Goal: Information Seeking & Learning: Learn about a topic

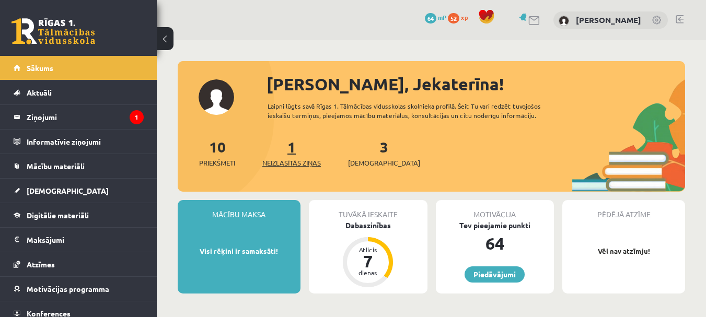
click at [294, 161] on span "Neizlasītās ziņas" at bounding box center [291, 163] width 59 height 10
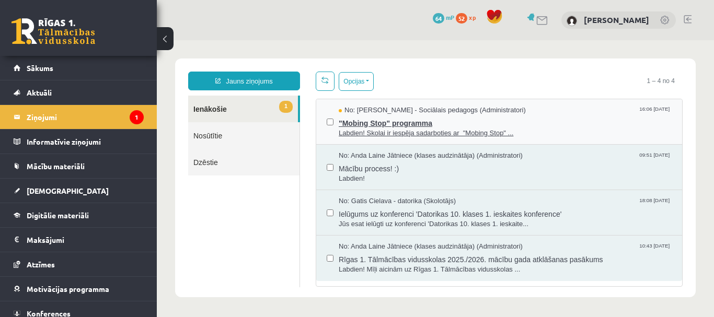
click at [382, 120] on span ""Mobing Stop" programma" at bounding box center [504, 121] width 333 height 13
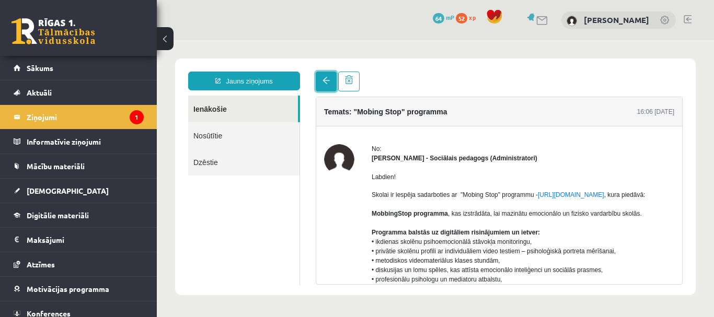
click at [323, 80] on span at bounding box center [325, 80] width 7 height 7
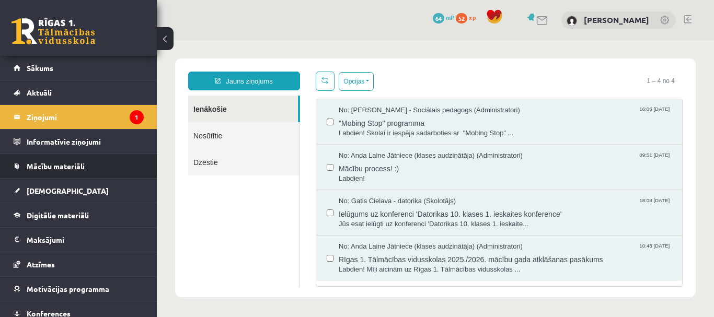
click at [65, 164] on span "Mācību materiāli" at bounding box center [56, 165] width 58 height 9
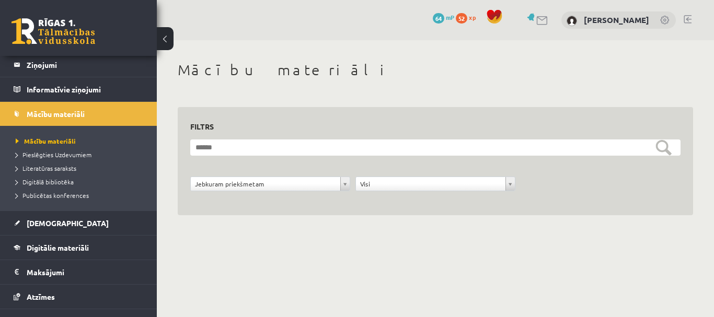
scroll to position [104, 0]
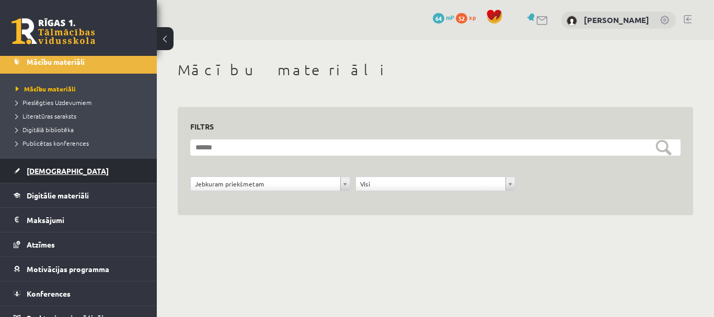
click at [51, 170] on span "[DEMOGRAPHIC_DATA]" at bounding box center [68, 170] width 82 height 9
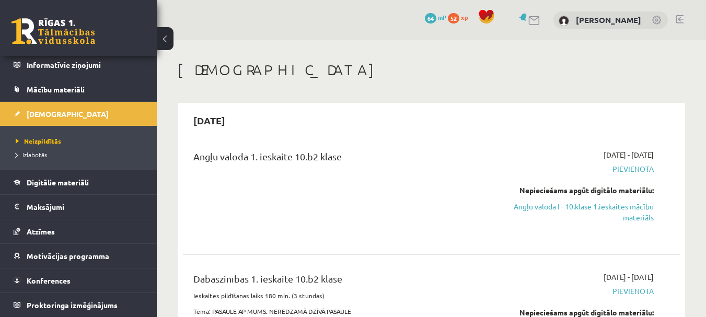
scroll to position [52, 0]
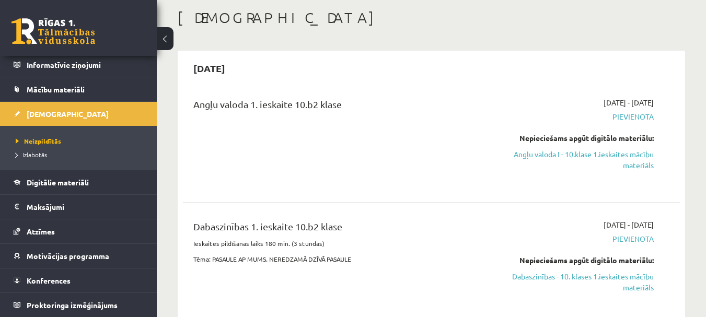
drag, startPoint x: 582, startPoint y: 153, endPoint x: 391, endPoint y: 34, distance: 224.7
click at [582, 152] on link "Angļu valoda I - 10.klase 1.ieskaites mācību materiāls" at bounding box center [581, 160] width 143 height 22
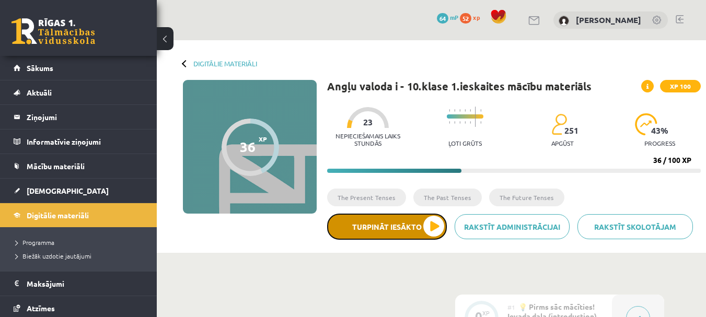
click at [431, 224] on button "Turpināt iesākto" at bounding box center [387, 227] width 120 height 26
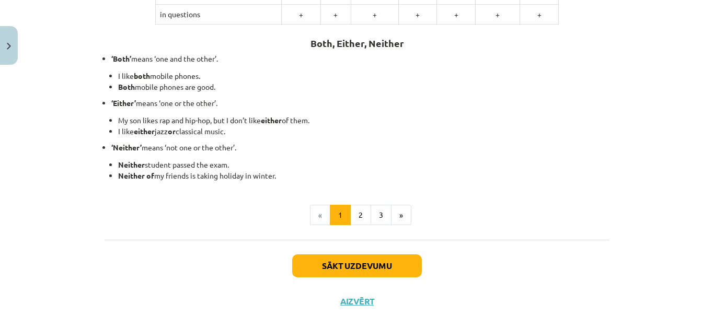
scroll to position [313, 0]
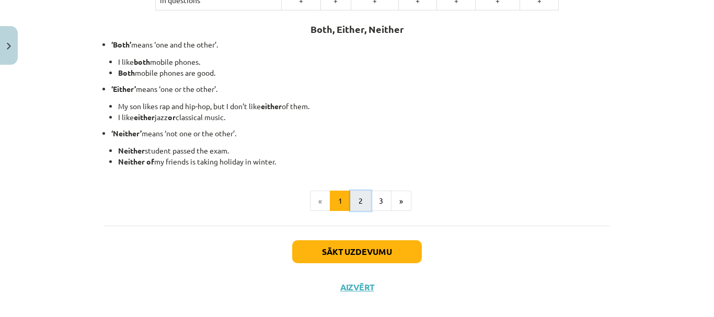
click at [356, 199] on button "2" at bounding box center [360, 201] width 21 height 21
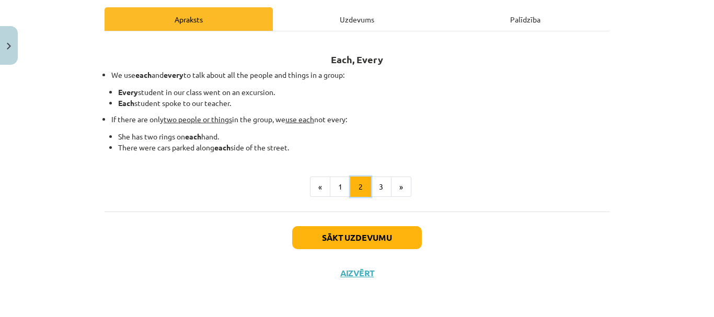
scroll to position [146, 0]
click at [376, 185] on button "3" at bounding box center [380, 187] width 21 height 21
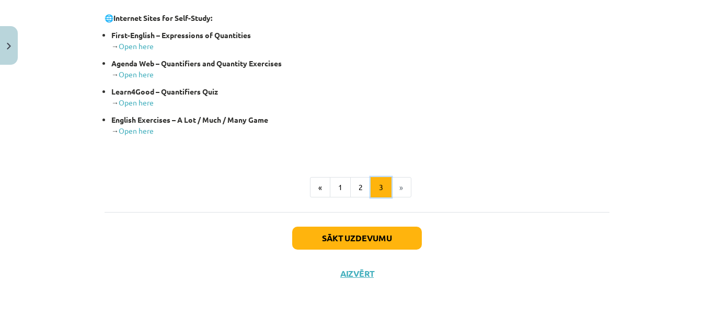
scroll to position [303, 0]
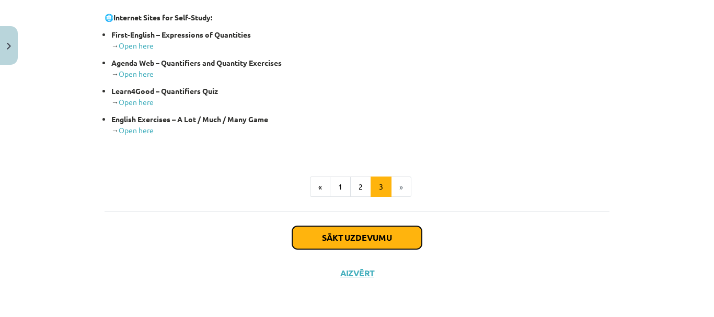
click at [365, 236] on button "Sākt uzdevumu" at bounding box center [357, 237] width 130 height 23
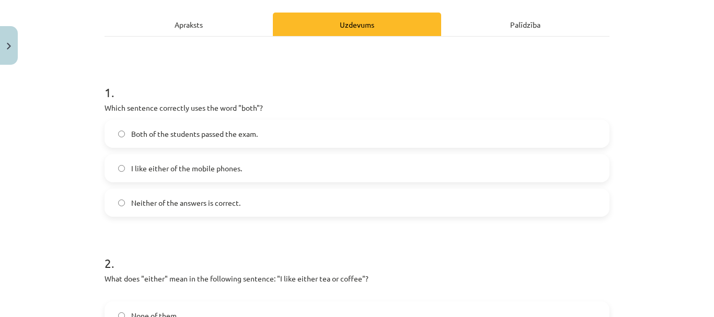
scroll to position [183, 0]
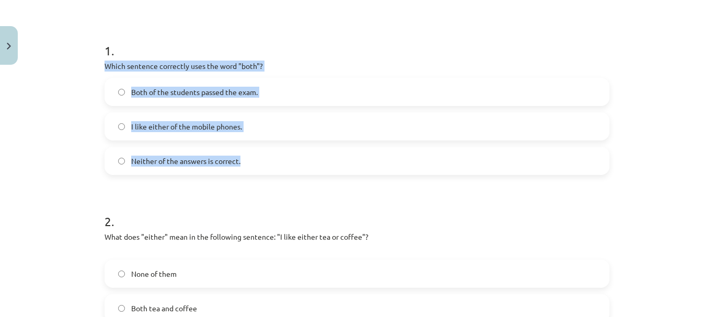
drag, startPoint x: 100, startPoint y: 65, endPoint x: 245, endPoint y: 173, distance: 180.6
click at [245, 173] on div "1 . Which sentence correctly uses the word "both"? Both of the students passed …" at bounding box center [356, 100] width 505 height 150
copy div "Which sentence correctly uses the word "both"? Both of the students passed the …"
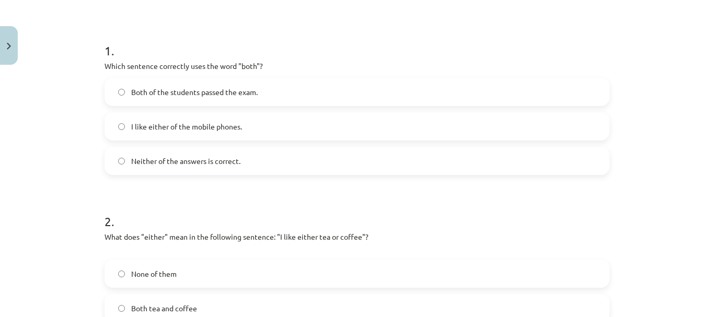
click at [310, 203] on h1 "2 ." at bounding box center [356, 212] width 505 height 32
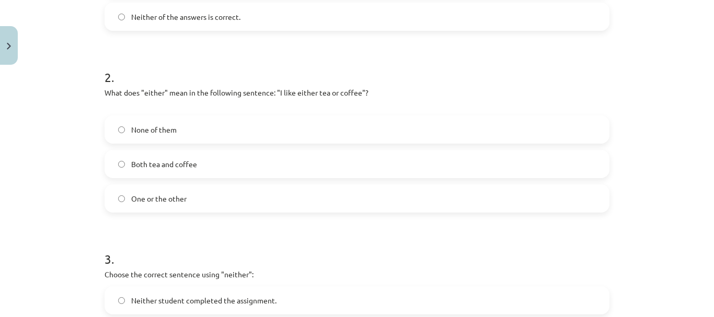
scroll to position [340, 0]
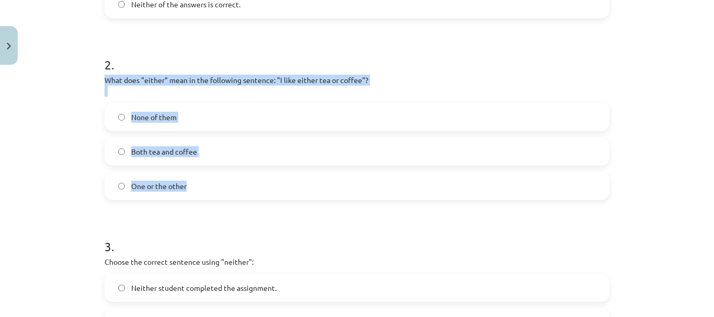
drag, startPoint x: 99, startPoint y: 78, endPoint x: 237, endPoint y: 180, distance: 171.1
click at [237, 180] on div "6 XP Saņemsi Viegls 250 pilda Apraksts Uzdevums Palīdzība 1 . Which sentence co…" at bounding box center [356, 98] width 517 height 736
copy div "What does "either" mean in the following sentence: "I like either tea or coffee…"
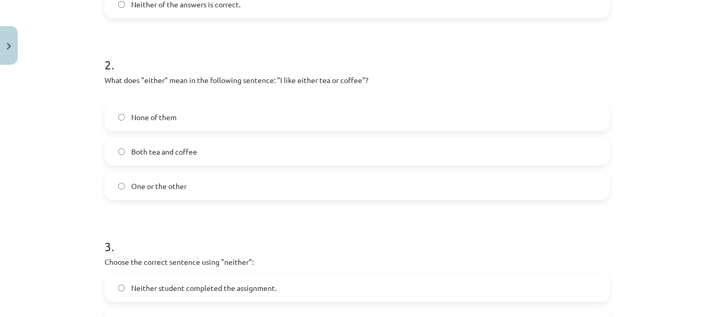
click at [183, 216] on form "1 . Which sentence correctly uses the word "both"? Both of the students passed …" at bounding box center [356, 119] width 505 height 503
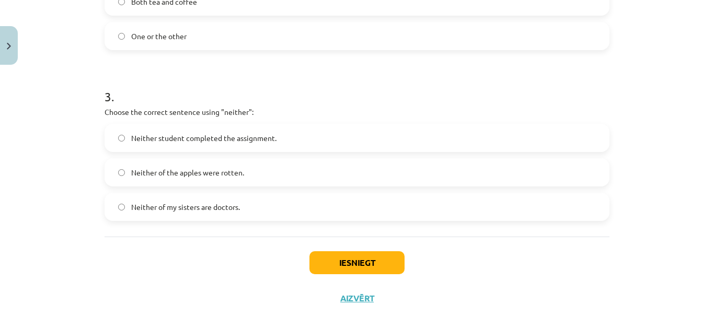
scroll to position [496, 0]
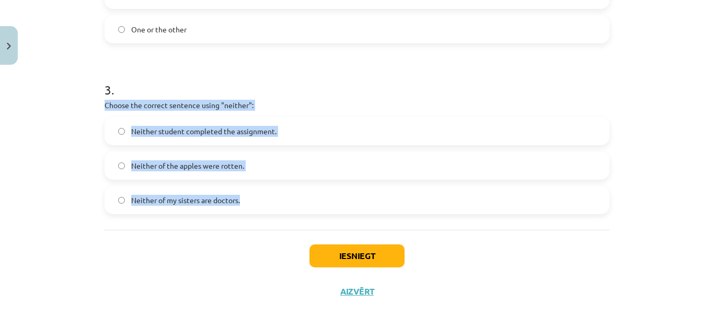
drag, startPoint x: 96, startPoint y: 102, endPoint x: 253, endPoint y: 213, distance: 192.0
copy div "Choose the correct sentence using "neither": Neither student completed the assi…"
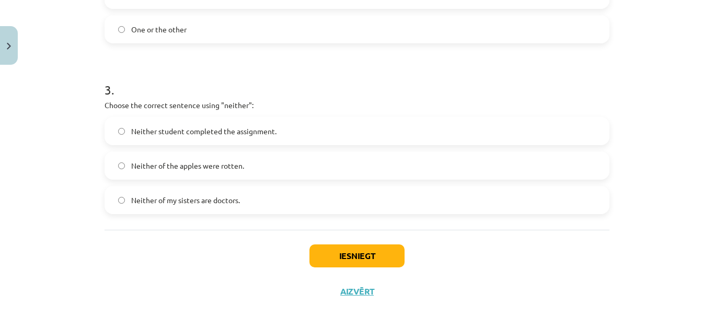
click at [206, 246] on div "Iesniegt Aizvērt" at bounding box center [356, 266] width 505 height 73
click at [377, 255] on button "Iesniegt" at bounding box center [356, 255] width 95 height 23
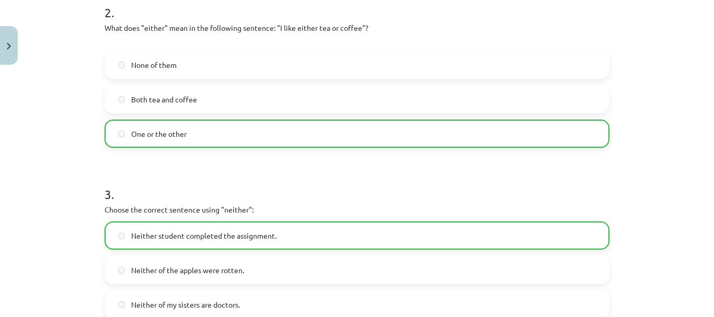
scroll to position [548, 0]
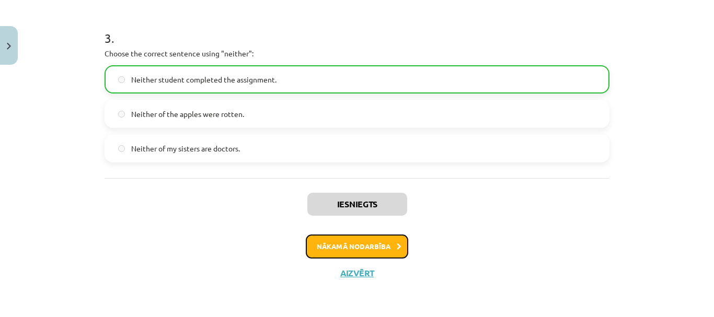
click at [363, 242] on button "Nākamā nodarbība" at bounding box center [357, 247] width 102 height 24
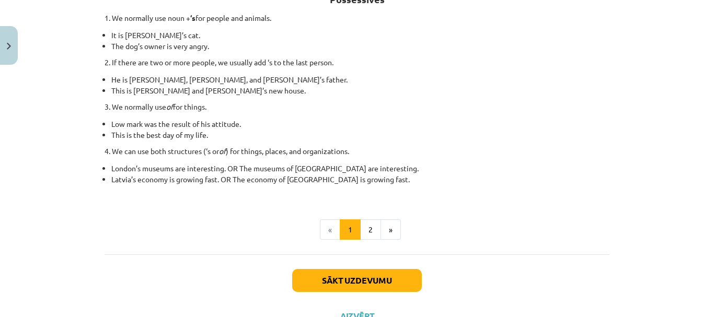
scroll to position [235, 0]
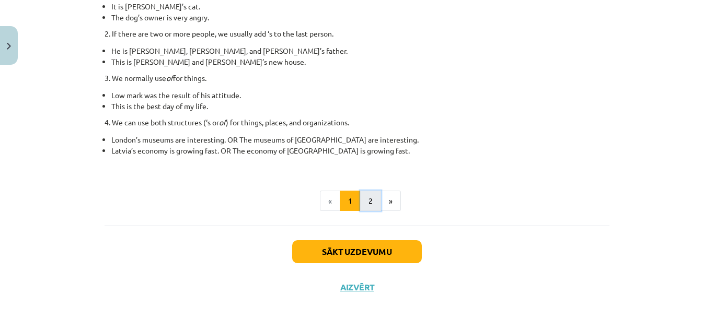
click at [365, 201] on button "2" at bounding box center [370, 201] width 21 height 21
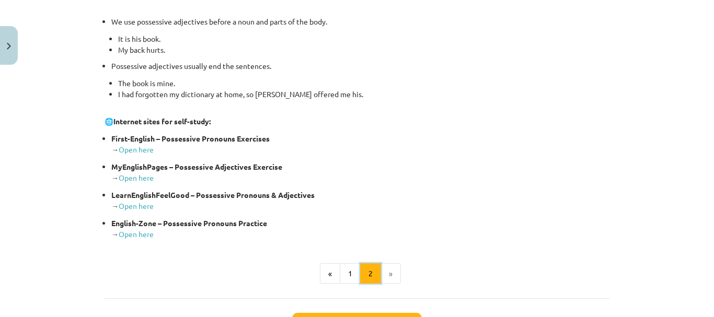
scroll to position [448, 0]
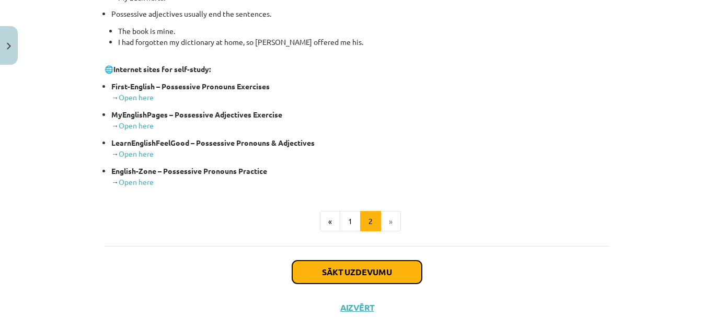
click at [350, 270] on button "Sākt uzdevumu" at bounding box center [357, 272] width 130 height 23
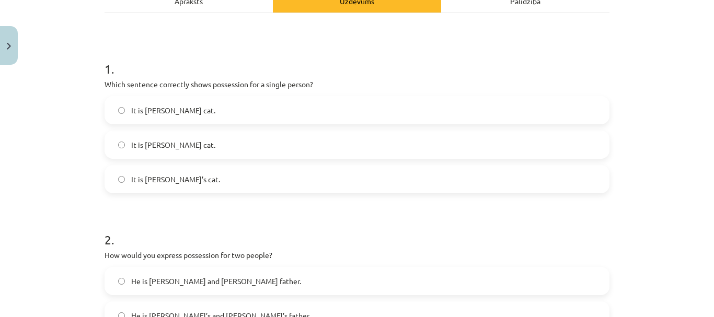
scroll to position [183, 0]
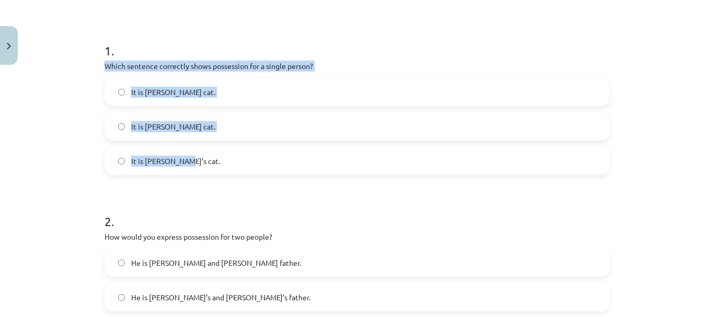
drag, startPoint x: 97, startPoint y: 64, endPoint x: 238, endPoint y: 164, distance: 172.9
click at [238, 164] on div "6 XP Saņemsi Viegls 250 pilda Apraksts Uzdevums Palīdzība 1 . Which sentence co…" at bounding box center [356, 249] width 517 height 725
copy div "Which sentence correctly shows possession for a single person? It is Janes’s ca…"
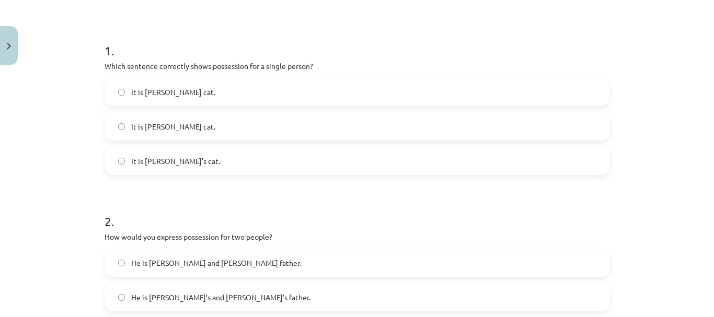
click at [201, 185] on form "1 . Which sentence correctly shows possession for a single person? It is Janes’…" at bounding box center [356, 271] width 505 height 492
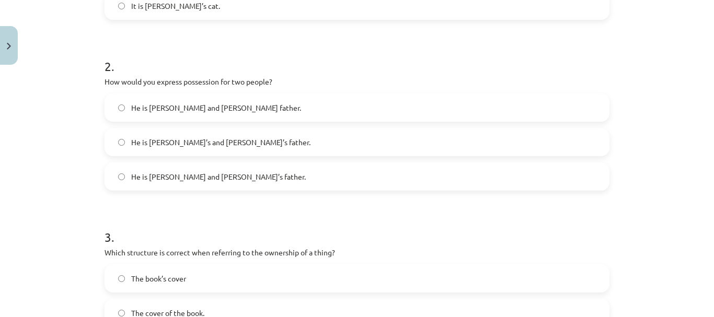
scroll to position [340, 0]
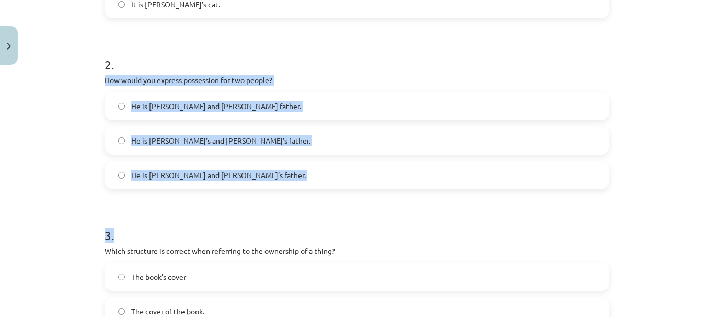
drag, startPoint x: 100, startPoint y: 80, endPoint x: 276, endPoint y: 191, distance: 208.7
click at [276, 191] on div "6 XP Saņemsi Viegls 250 pilda Apraksts Uzdevums Palīdzība 1 . Which sentence co…" at bounding box center [356, 92] width 517 height 725
click at [276, 186] on label "He is Alice and James’s father." at bounding box center [357, 175] width 503 height 26
click at [60, 80] on div "Mācību tēma: Angļu valoda i - 10.klase 1.ieskaites mācību materiāls #8 📝 Topic …" at bounding box center [357, 158] width 714 height 317
drag, startPoint x: 95, startPoint y: 78, endPoint x: 252, endPoint y: 182, distance: 188.6
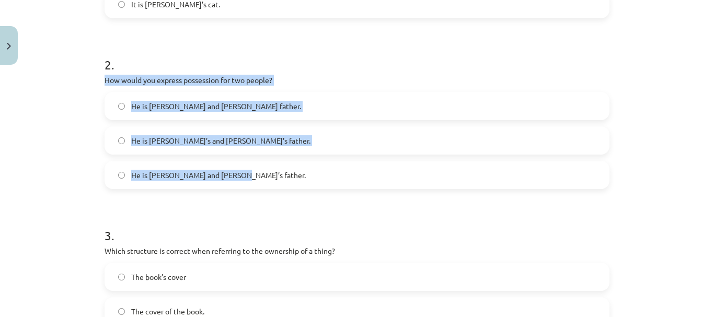
click at [252, 182] on div "6 XP Saņemsi Viegls 250 pilda Apraksts Uzdevums Palīdzība 1 . Which sentence co…" at bounding box center [356, 92] width 517 height 725
copy div "How would you express possession for two people? He is Alice and James father. …"
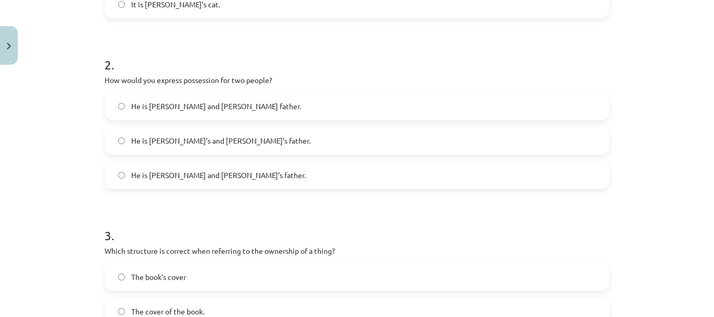
click at [122, 199] on form "1 . Which sentence correctly shows possession for a single person? It is Janes’…" at bounding box center [356, 114] width 505 height 492
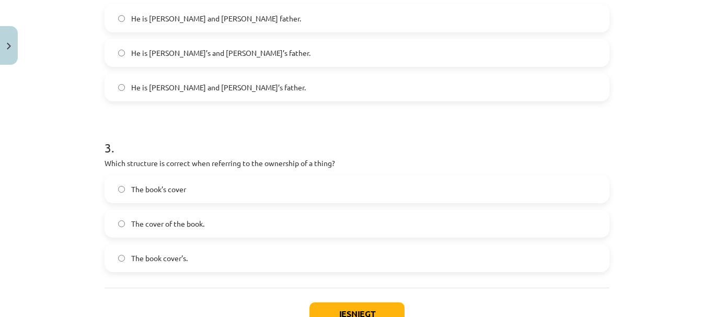
scroll to position [496, 0]
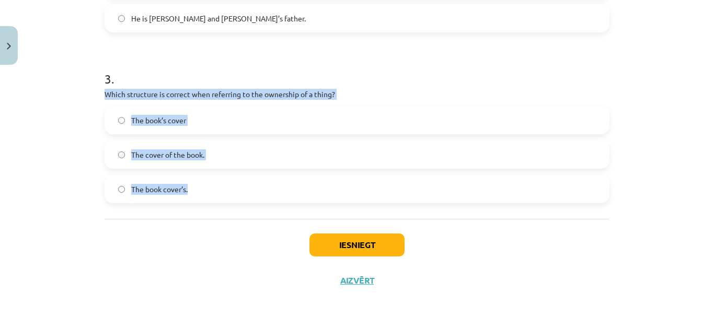
drag, startPoint x: 101, startPoint y: 93, endPoint x: 229, endPoint y: 178, distance: 153.7
click at [230, 179] on div "3 . Which structure is correct when referring to the ownership of a thing? The …" at bounding box center [356, 128] width 505 height 150
copy div "Which structure is correct when referring to the ownership of a thing? The book…"
click at [77, 112] on div "Mācību tēma: Angļu valoda i - 10.klase 1.ieskaites mācību materiāls #8 📝 Topic …" at bounding box center [357, 158] width 714 height 317
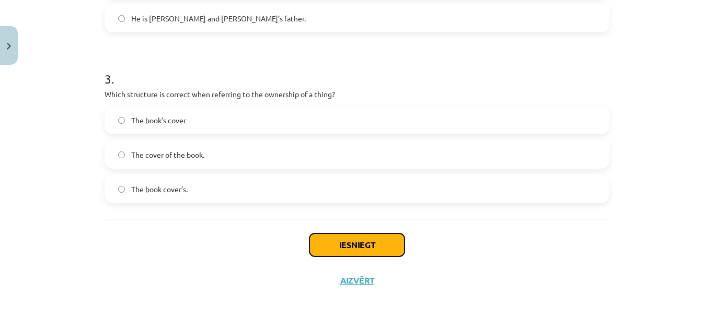
click at [350, 244] on button "Iesniegt" at bounding box center [356, 245] width 95 height 23
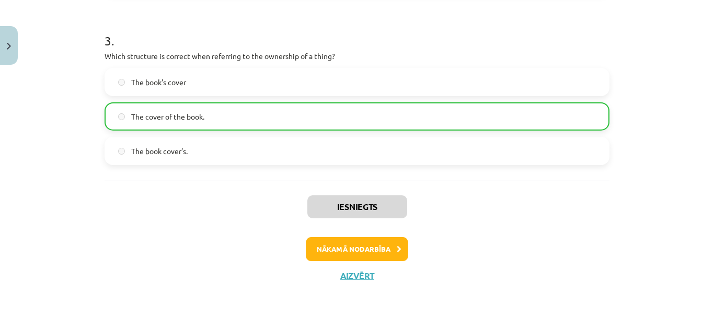
scroll to position [537, 0]
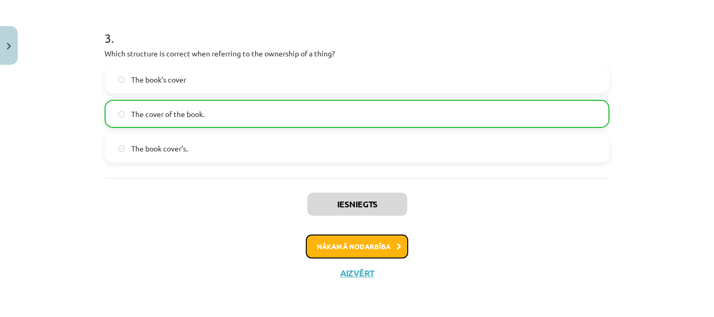
click at [323, 242] on button "Nākamā nodarbība" at bounding box center [357, 247] width 102 height 24
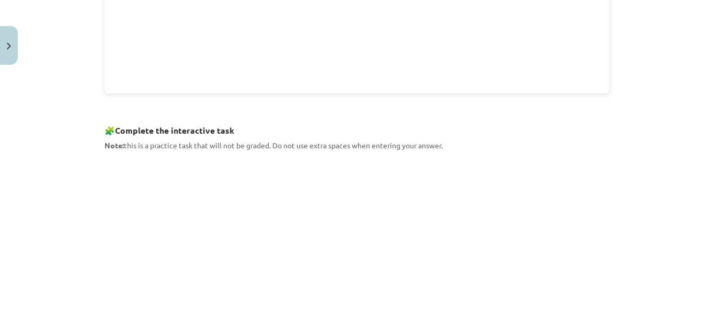
scroll to position [496, 0]
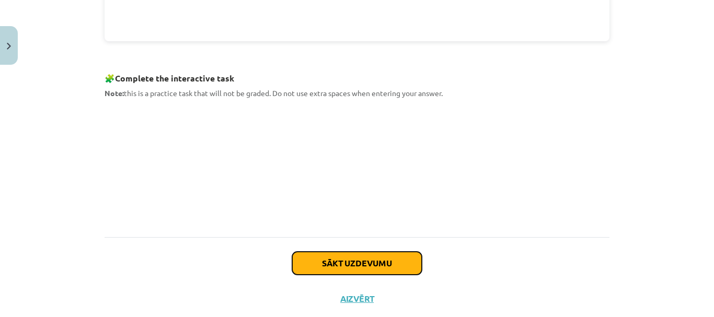
click at [398, 261] on button "Sākt uzdevumu" at bounding box center [357, 263] width 130 height 23
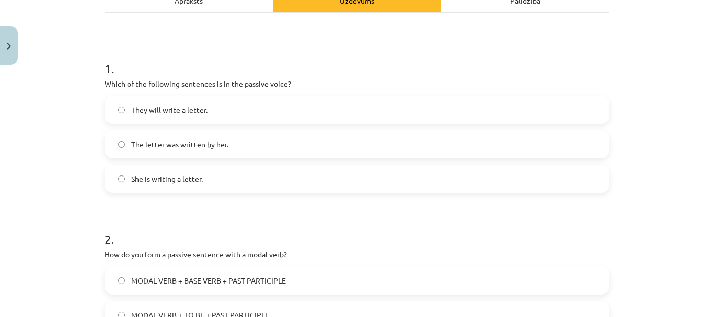
scroll to position [183, 0]
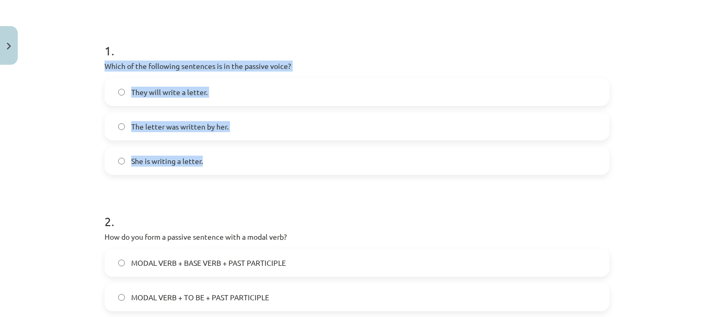
drag, startPoint x: 101, startPoint y: 67, endPoint x: 243, endPoint y: 164, distance: 171.7
click at [243, 164] on div "1 . Which of the following sentences is in the passive voice? They will write a…" at bounding box center [356, 100] width 505 height 150
copy div "Which of the following sentences is in the passive voice? They will write a let…"
click at [66, 110] on div "Mācību tēma: Angļu valoda i - 10.klase 1.ieskaites mācību materiāls #9 📝 Topic …" at bounding box center [357, 158] width 714 height 317
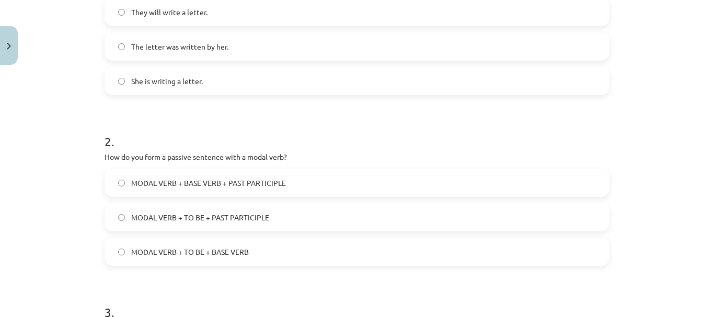
scroll to position [287, 0]
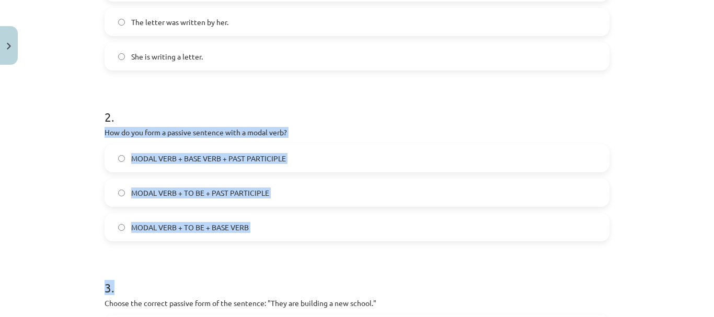
drag, startPoint x: 101, startPoint y: 131, endPoint x: 283, endPoint y: 247, distance: 216.3
click at [283, 247] on form "1 . Which of the following sentences is in the passive voice? They will write a…" at bounding box center [356, 167] width 505 height 492
click at [286, 240] on div "MODAL VERB + TO BE + BASE VERB" at bounding box center [356, 227] width 505 height 28
drag, startPoint x: 100, startPoint y: 130, endPoint x: 275, endPoint y: 224, distance: 199.1
click at [275, 224] on div "6 XP Saņemsi Grūts 250 pilda Apraksts Uzdevums Palīdzība 1 . Which of the follo…" at bounding box center [356, 144] width 517 height 725
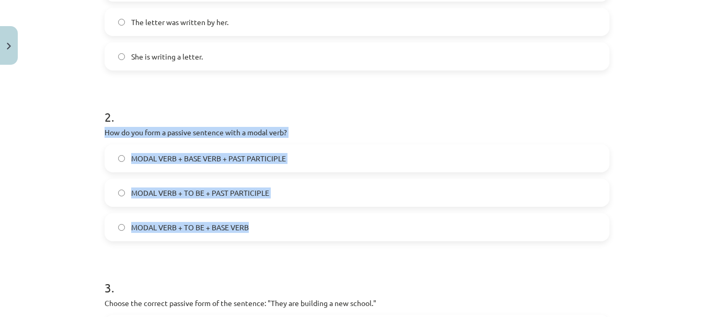
copy div "How do you form a passive sentence with a modal verb? MODAL VERB + BASE VERB + …"
click at [64, 172] on div "Mācību tēma: Angļu valoda i - 10.klase 1.ieskaites mācību materiāls #9 📝 Topic …" at bounding box center [357, 158] width 714 height 317
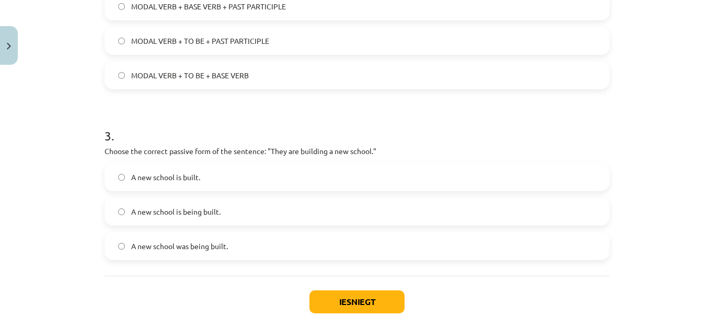
scroll to position [444, 0]
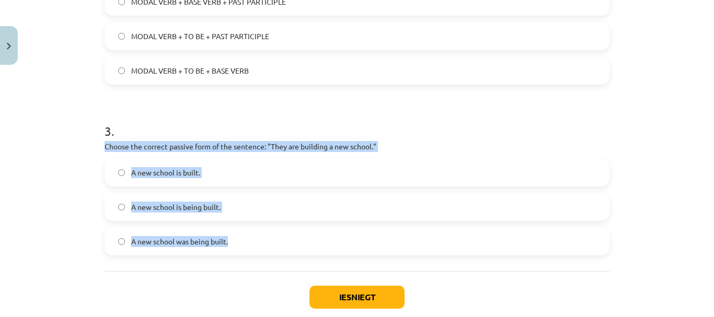
drag, startPoint x: 101, startPoint y: 146, endPoint x: 296, endPoint y: 232, distance: 213.5
click at [296, 232] on div "3 . Choose the correct passive form of the sentence: "They are building a new s…" at bounding box center [356, 181] width 505 height 150
copy div "Choose the correct passive form of the sentence: "They are building a new schoo…"
click at [106, 218] on label "A new school is being built." at bounding box center [357, 207] width 503 height 26
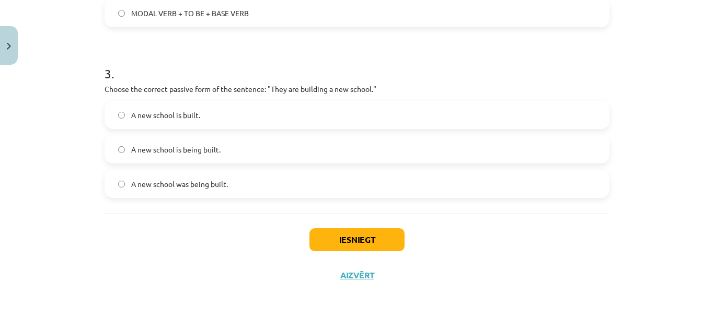
scroll to position [504, 0]
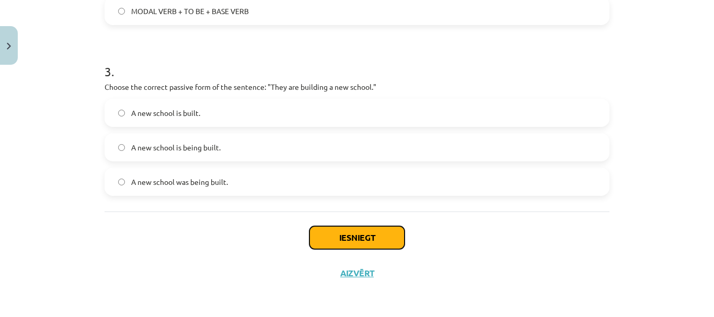
click at [334, 235] on button "Iesniegt" at bounding box center [356, 237] width 95 height 23
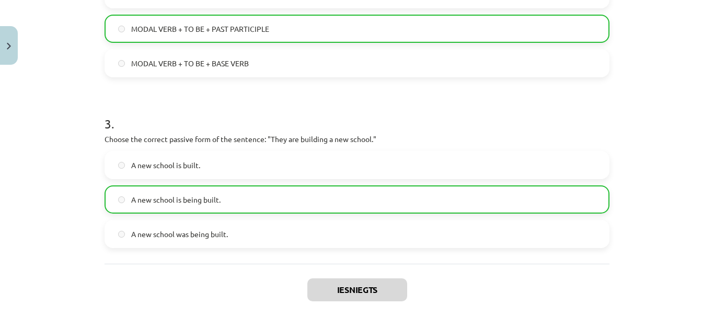
scroll to position [537, 0]
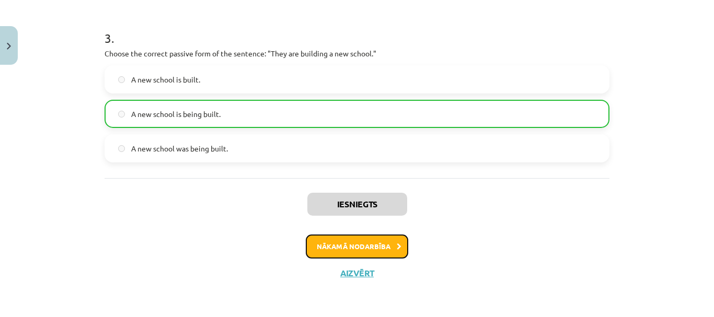
click at [321, 243] on button "Nākamā nodarbība" at bounding box center [357, 247] width 102 height 24
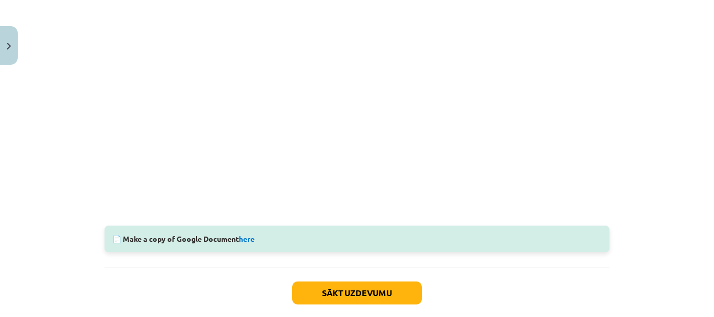
scroll to position [358, 0]
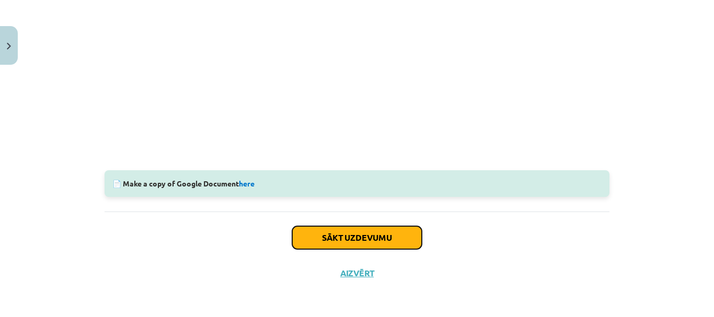
click at [334, 238] on button "Sākt uzdevumu" at bounding box center [357, 237] width 130 height 23
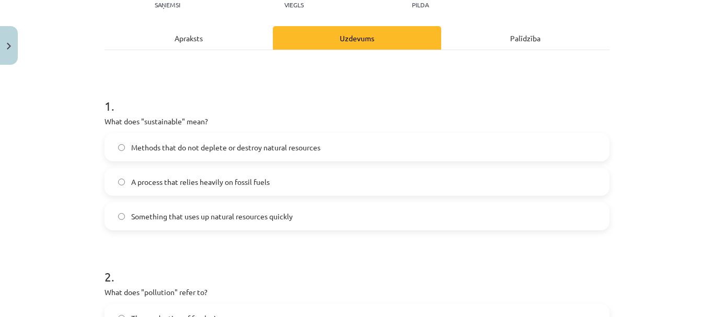
scroll to position [131, 0]
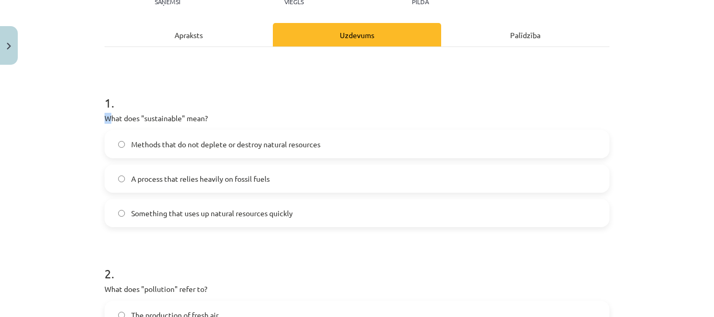
drag, startPoint x: 99, startPoint y: 115, endPoint x: 105, endPoint y: 115, distance: 5.7
click at [105, 115] on div "6 XP Saņemsi Viegls 249 pilda Apraksts Uzdevums Palīdzība 1 . What does "sustai…" at bounding box center [356, 301] width 517 height 725
click at [105, 115] on p "What does "sustainable" mean?" at bounding box center [356, 118] width 505 height 11
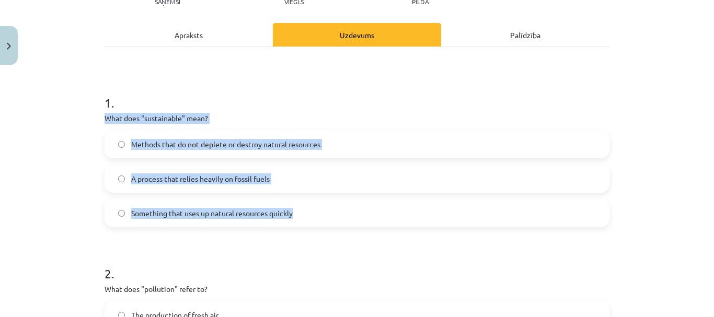
drag, startPoint x: 101, startPoint y: 115, endPoint x: 306, endPoint y: 225, distance: 232.5
click at [306, 225] on div "1 . What does "sustainable" mean? Methods that do not deplete or destroy natura…" at bounding box center [356, 152] width 505 height 150
copy div "What does "sustainable" mean? Methods that do not deplete or destroy natural re…"
click at [91, 165] on div "Mācību tēma: Angļu valoda i - 10.klase 1.ieskaites mācību materiāls #10 🔤 Topic…" at bounding box center [357, 158] width 714 height 317
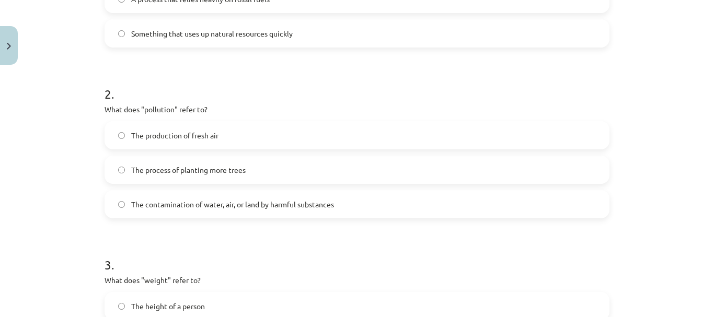
scroll to position [340, 0]
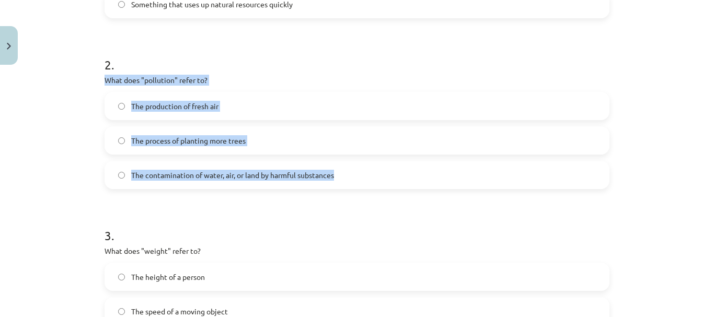
drag, startPoint x: 100, startPoint y: 79, endPoint x: 361, endPoint y: 182, distance: 281.2
click at [361, 182] on div "6 XP Saņemsi Viegls 249 pilda Apraksts Uzdevums Palīdzība 1 . What does "sustai…" at bounding box center [356, 92] width 517 height 725
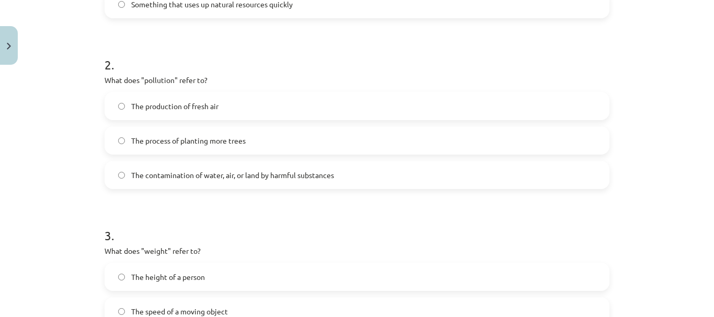
click at [212, 212] on h1 "3 ." at bounding box center [356, 226] width 505 height 32
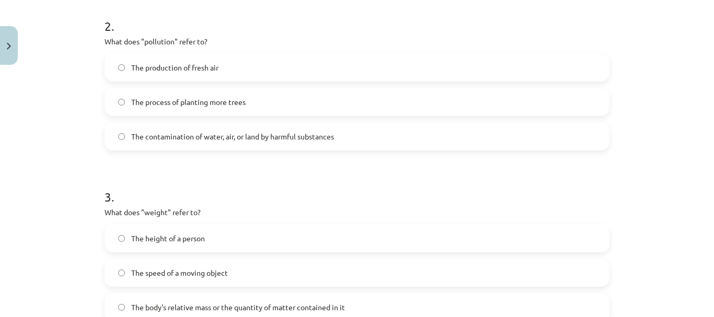
scroll to position [496, 0]
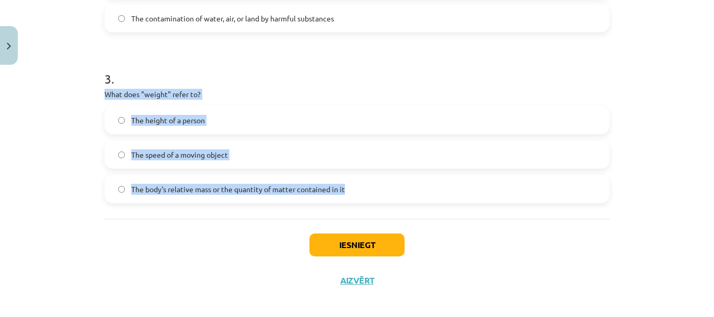
drag, startPoint x: 103, startPoint y: 96, endPoint x: 367, endPoint y: 196, distance: 282.5
click at [367, 196] on div "3 . What does "weight" refer to? The height of a person The speed of a moving o…" at bounding box center [356, 128] width 505 height 150
click at [93, 196] on div "Mācību tēma: Angļu valoda i - 10.klase 1.ieskaites mācību materiāls #10 🔤 Topic…" at bounding box center [357, 158] width 714 height 317
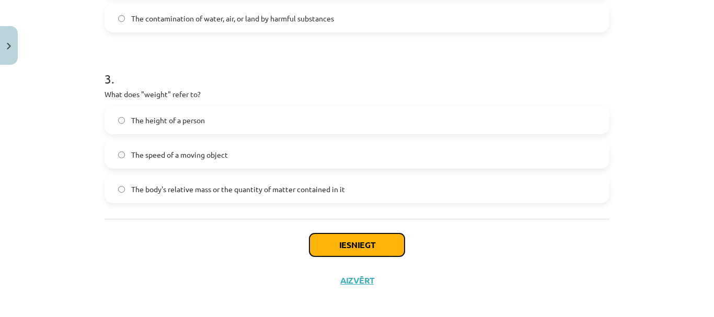
click at [346, 247] on button "Iesniegt" at bounding box center [356, 245] width 95 height 23
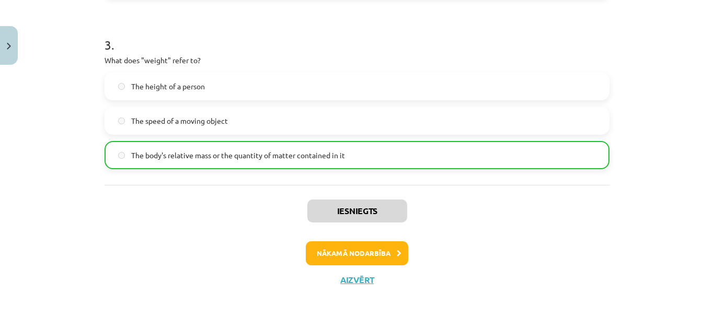
scroll to position [537, 0]
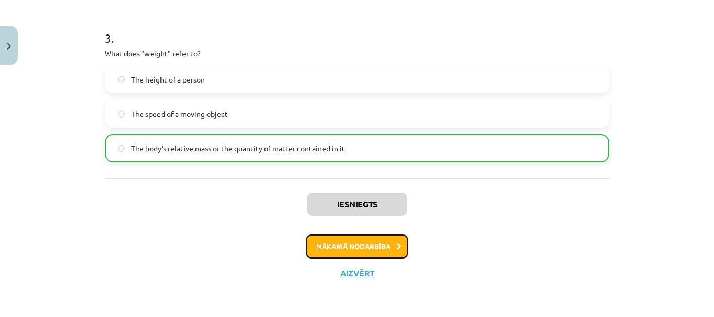
click at [332, 239] on button "Nākamā nodarbība" at bounding box center [357, 247] width 102 height 24
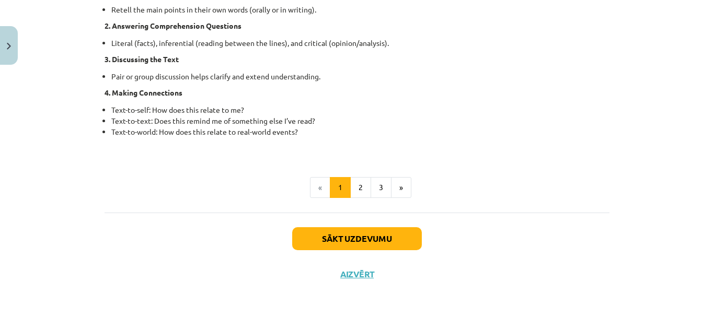
scroll to position [890, 0]
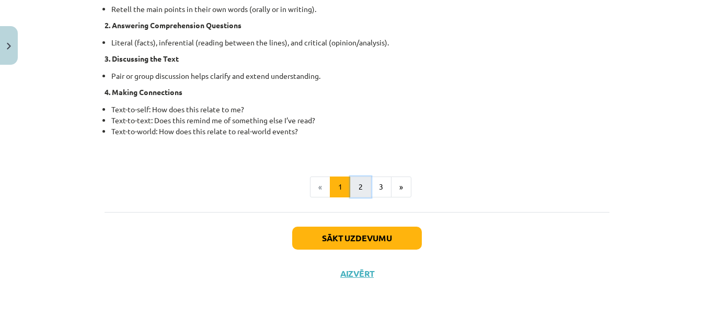
click at [356, 184] on button "2" at bounding box center [360, 187] width 21 height 21
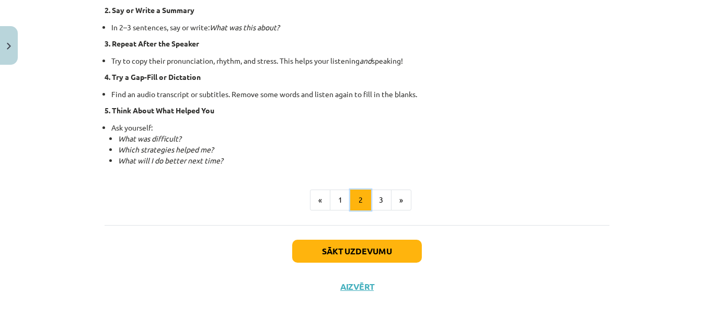
scroll to position [808, 0]
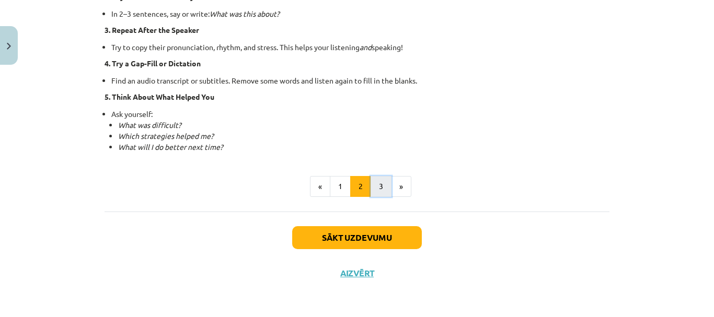
click at [376, 186] on button "3" at bounding box center [380, 186] width 21 height 21
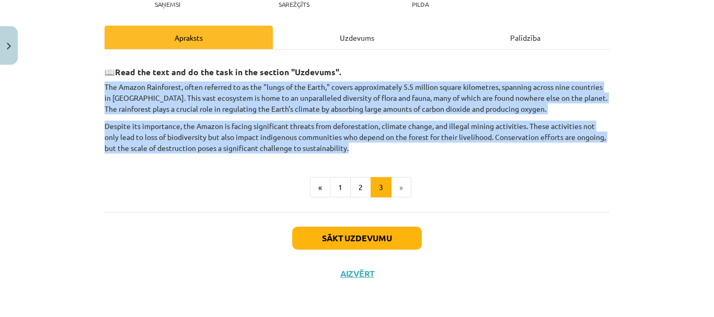
drag, startPoint x: 102, startPoint y: 85, endPoint x: 468, endPoint y: 149, distance: 371.8
click at [468, 149] on div "📖 Read the text and do the task in the section "Uzdevums". The Amazon Rainfores…" at bounding box center [356, 106] width 505 height 95
click at [466, 149] on p "Despite its importance, the Amazon is facing significant threats from deforesta…" at bounding box center [356, 137] width 505 height 33
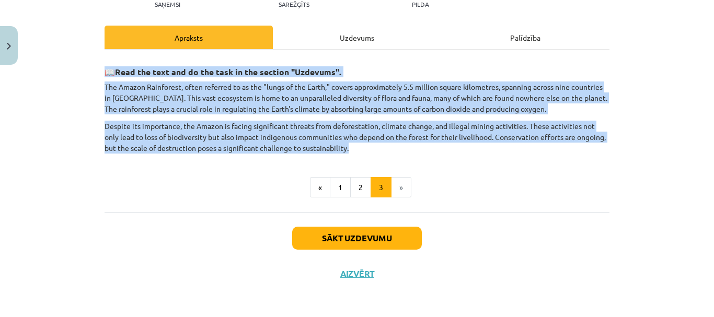
drag, startPoint x: 91, startPoint y: 66, endPoint x: 409, endPoint y: 153, distance: 329.1
click at [409, 153] on div "Mācību tēma: Angļu valoda i - 10.klase 1.ieskaites mācību materiāls #11 📖 🎧 Top…" at bounding box center [357, 158] width 714 height 317
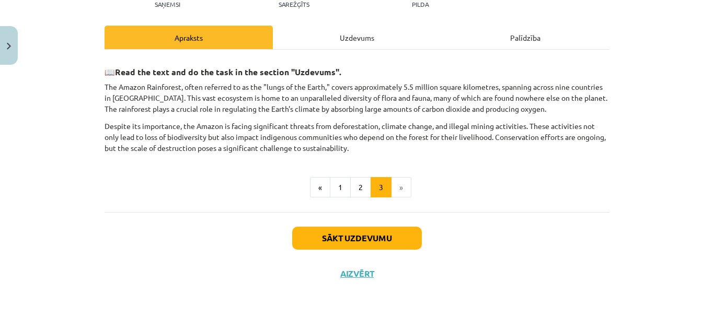
click at [184, 167] on div "📖 Read the text and do the task in the section "Uzdevums". The Amazon Rainfores…" at bounding box center [356, 128] width 505 height 138
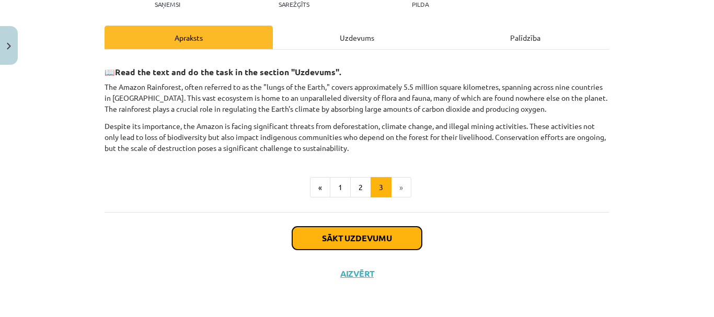
click at [354, 237] on button "Sākt uzdevumu" at bounding box center [357, 238] width 130 height 23
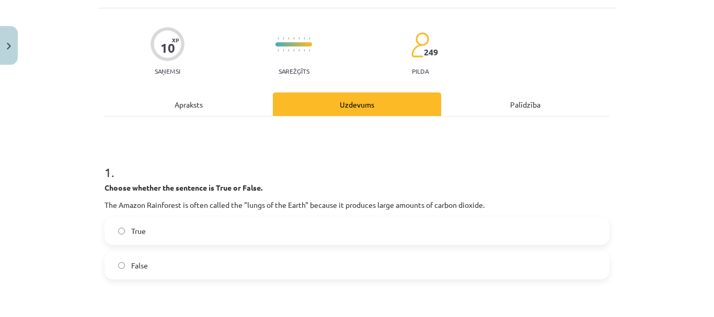
scroll to position [183, 0]
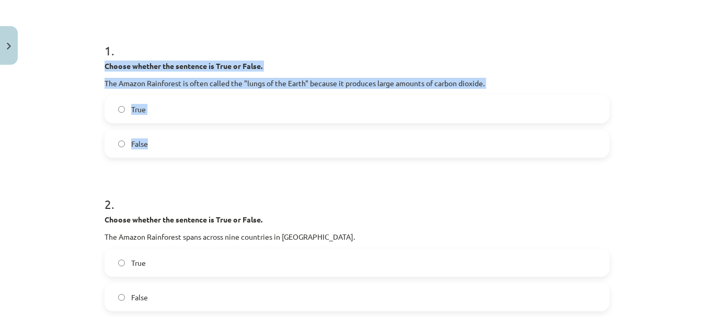
drag, startPoint x: 103, startPoint y: 65, endPoint x: 339, endPoint y: 150, distance: 250.8
click at [339, 150] on div "1 . Choose whether the sentence is True or False. The Amazon Rainforest is ofte…" at bounding box center [356, 91] width 505 height 133
click at [68, 154] on div "Mācību tēma: Angļu valoda i - 10.klase 1.ieskaites mācību materiāls #11 📖 🎧 Top…" at bounding box center [357, 158] width 714 height 317
click at [80, 138] on div "Mācību tēma: Angļu valoda i - 10.klase 1.ieskaites mācību materiāls #11 📖 🎧 Top…" at bounding box center [357, 158] width 714 height 317
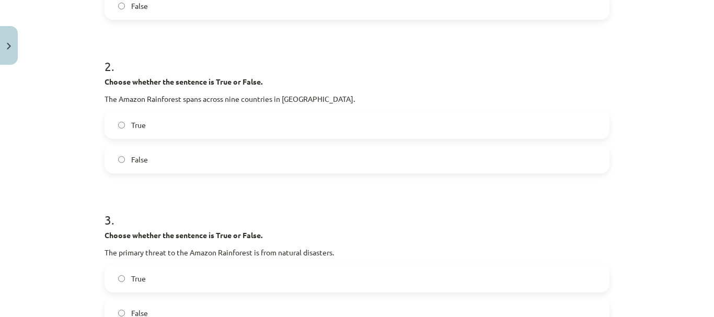
scroll to position [340, 0]
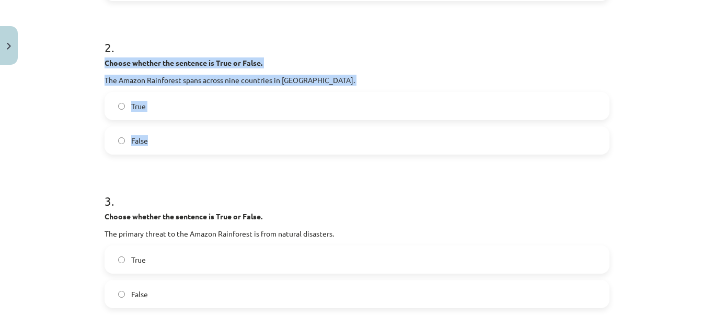
drag, startPoint x: 100, startPoint y: 60, endPoint x: 268, endPoint y: 143, distance: 187.8
click at [268, 143] on div "2 . Choose whether the sentence is True or False. The Amazon Rainforest spans a…" at bounding box center [356, 88] width 505 height 133
click at [77, 142] on div "Mācību tēma: Angļu valoda i - 10.klase 1.ieskaites mācību materiāls #11 📖 🎧 Top…" at bounding box center [357, 158] width 714 height 317
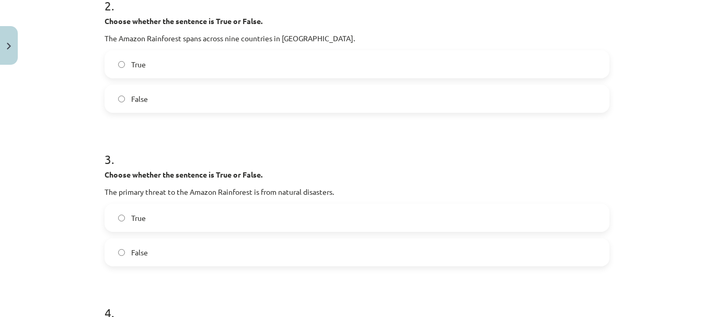
scroll to position [444, 0]
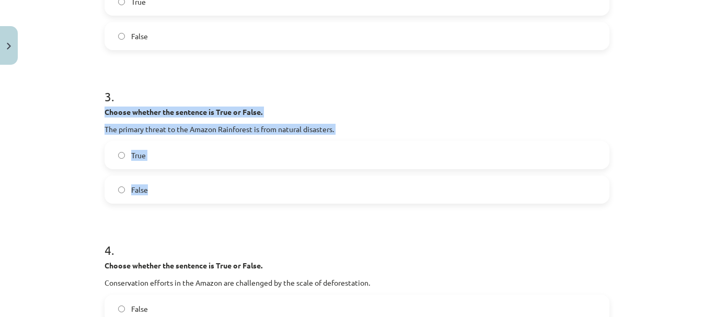
drag, startPoint x: 101, startPoint y: 110, endPoint x: 226, endPoint y: 202, distance: 155.4
click at [226, 202] on div "3 . Choose whether the sentence is True or False. The primary threat to the Ama…" at bounding box center [356, 137] width 505 height 133
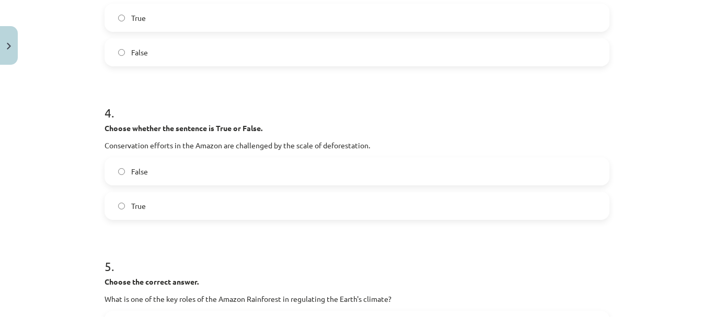
scroll to position [601, 0]
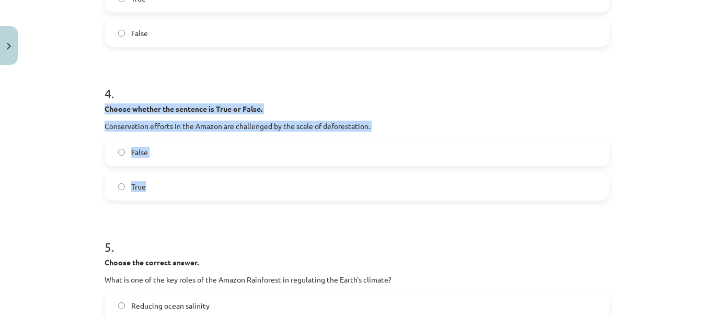
drag, startPoint x: 101, startPoint y: 107, endPoint x: 241, endPoint y: 197, distance: 167.1
click at [241, 197] on div "4 . Choose whether the sentence is True or False. Conservation efforts in the A…" at bounding box center [356, 134] width 505 height 133
click at [84, 174] on div "Mācību tēma: Angļu valoda i - 10.klase 1.ieskaites mācību materiāls #11 📖 🎧 Top…" at bounding box center [357, 158] width 714 height 317
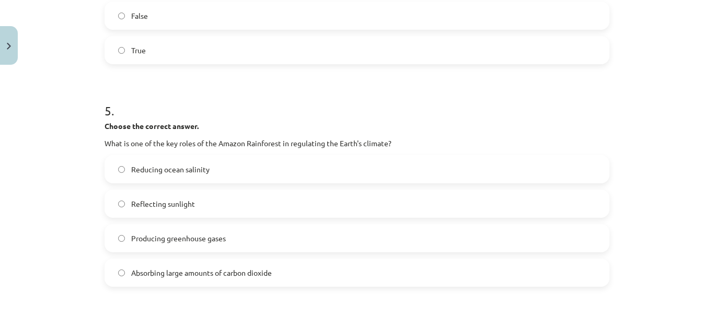
scroll to position [757, 0]
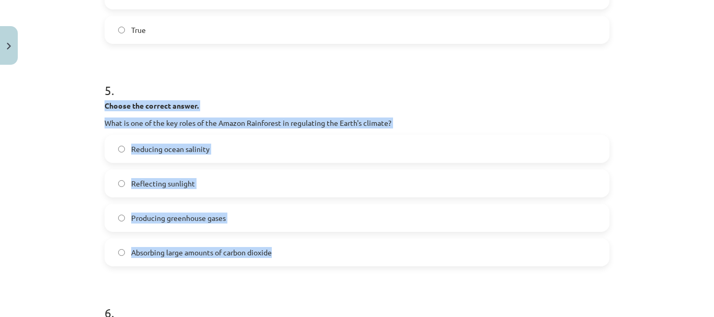
drag, startPoint x: 102, startPoint y: 104, endPoint x: 306, endPoint y: 241, distance: 246.2
click at [306, 241] on div "5 . Choose the correct answer. What is one of the key roles of the Amazon Rainf…" at bounding box center [356, 166] width 505 height 202
click at [73, 130] on div "Mācību tēma: Angļu valoda i - 10.klase 1.ieskaites mācību materiāls #11 📖 🎧 Top…" at bounding box center [357, 158] width 714 height 317
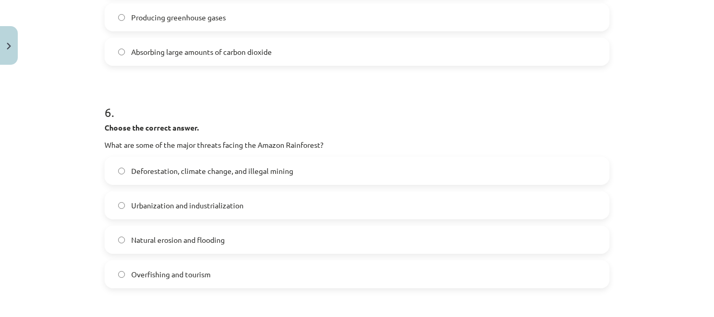
scroll to position [966, 0]
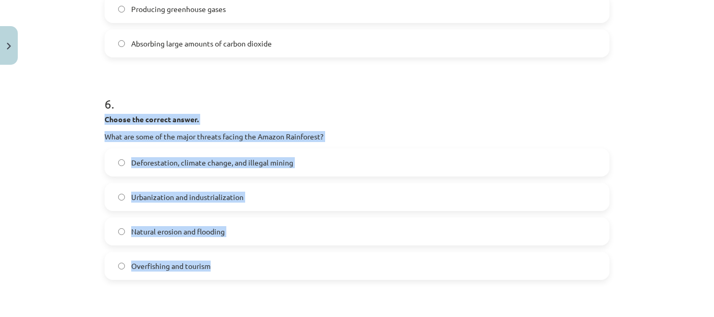
drag, startPoint x: 100, startPoint y: 118, endPoint x: 334, endPoint y: 261, distance: 275.0
click at [36, 185] on div "Mācību tēma: Angļu valoda i - 10.klase 1.ieskaites mācību materiāls #11 📖 🎧 Top…" at bounding box center [357, 158] width 714 height 317
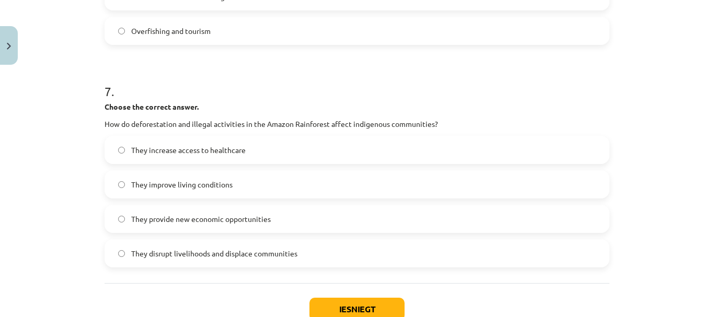
scroll to position [1228, 0]
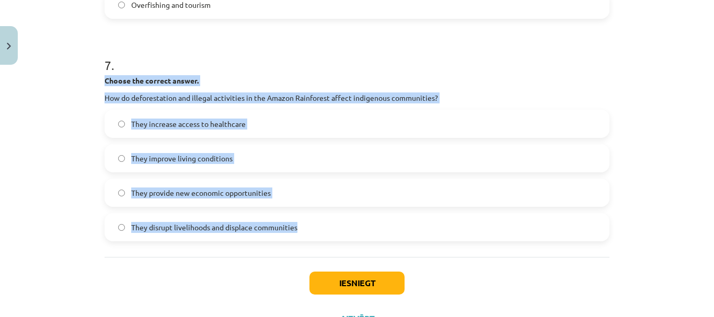
drag, startPoint x: 101, startPoint y: 80, endPoint x: 339, endPoint y: 226, distance: 278.8
click at [339, 226] on div "7 . Choose the correct answer. How do deforestation and illegal activities in t…" at bounding box center [356, 141] width 505 height 202
click at [52, 147] on div "Mācību tēma: Angļu valoda i - 10.klase 1.ieskaites mācību materiāls #11 📖 🎧 Top…" at bounding box center [357, 158] width 714 height 317
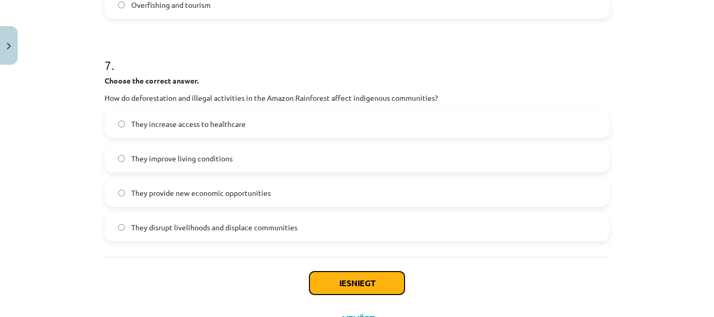
click at [352, 283] on button "Iesniegt" at bounding box center [356, 283] width 95 height 23
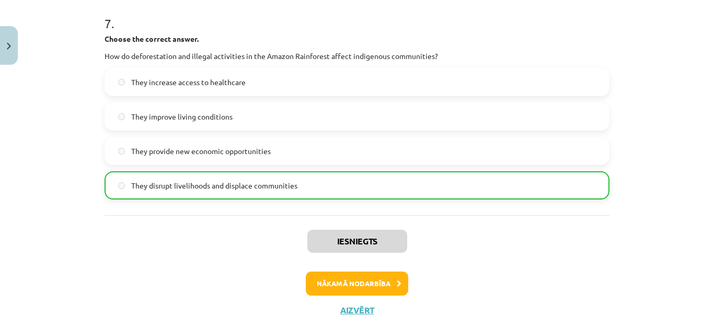
scroll to position [1306, 0]
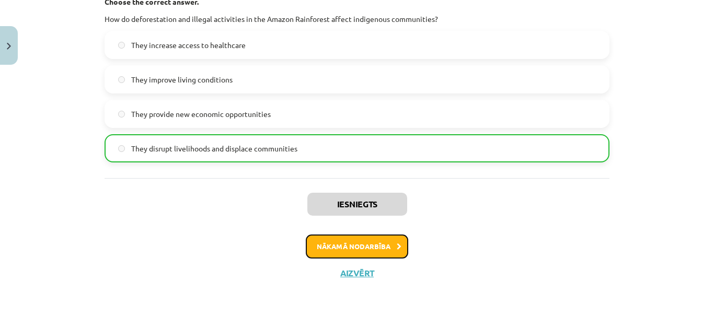
click at [372, 248] on button "Nākamā nodarbība" at bounding box center [357, 247] width 102 height 24
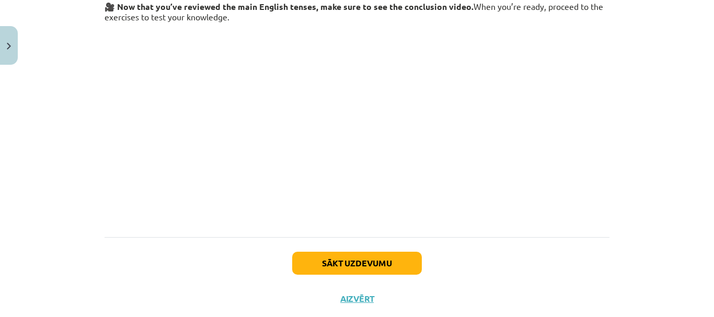
scroll to position [219, 0]
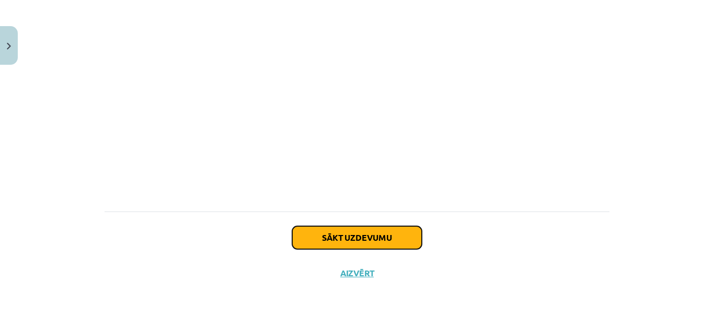
click at [356, 237] on button "Sākt uzdevumu" at bounding box center [357, 237] width 130 height 23
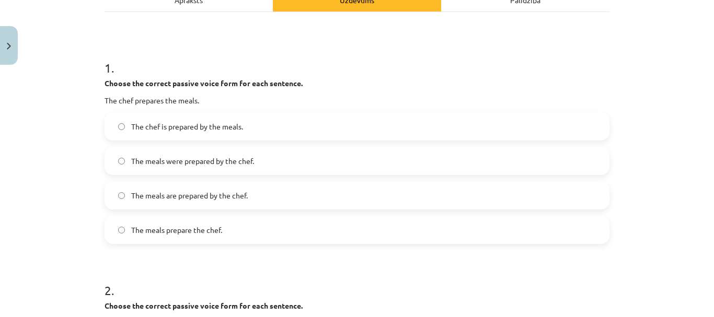
scroll to position [183, 0]
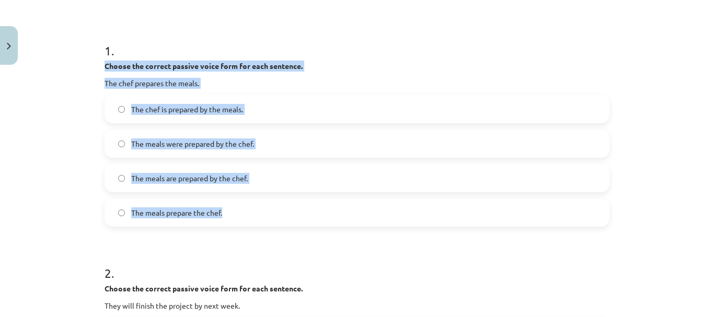
drag, startPoint x: 102, startPoint y: 65, endPoint x: 271, endPoint y: 215, distance: 225.7
click at [271, 215] on div "1 . Choose the correct passive voice form for each sentence. The chef prepares …" at bounding box center [356, 126] width 505 height 202
click at [89, 139] on div "Mācību tēma: Angļu valoda i - 10.klase 1.ieskaites mācību materiāls #12 ✅ Final…" at bounding box center [357, 158] width 714 height 317
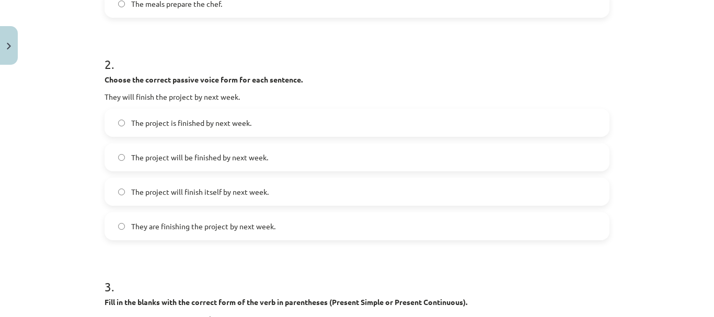
scroll to position [444, 0]
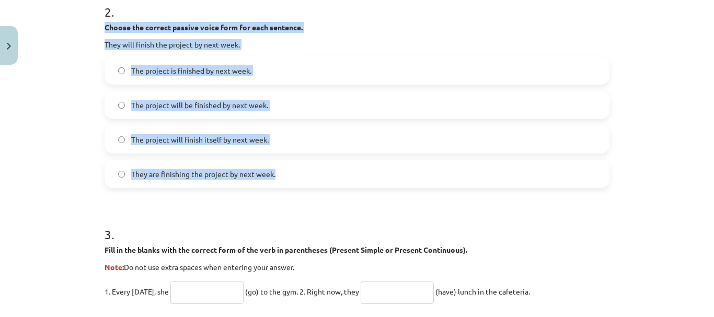
drag, startPoint x: 101, startPoint y: 25, endPoint x: 283, endPoint y: 173, distance: 235.4
click at [283, 173] on div "2 . Choose the correct passive voice form for each sentence. They will finish t…" at bounding box center [356, 87] width 505 height 202
click at [61, 119] on div "Mācību tēma: Angļu valoda i - 10.klase 1.ieskaites mācību materiāls #12 ✅ Final…" at bounding box center [357, 158] width 714 height 317
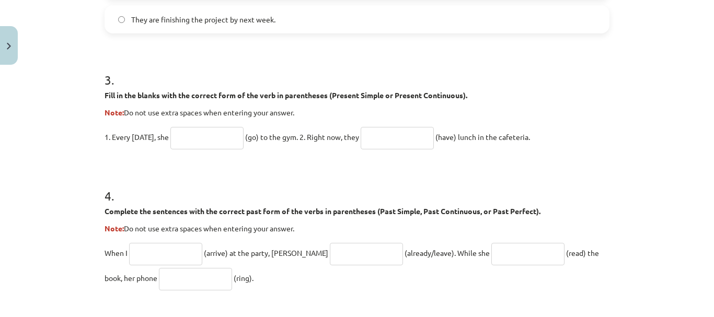
scroll to position [601, 0]
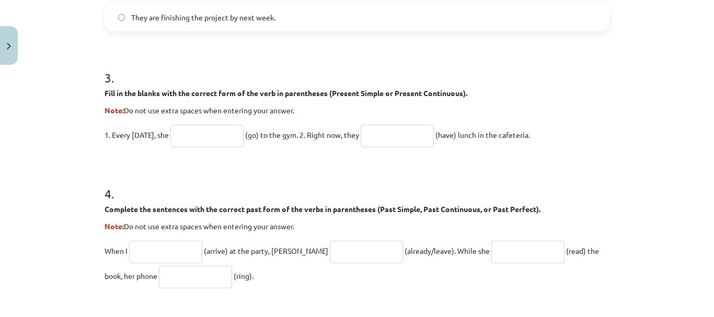
drag, startPoint x: 101, startPoint y: 91, endPoint x: 541, endPoint y: 139, distance: 442.0
click at [541, 139] on div "3 . Fill in the blanks with the correct form of the verb in parentheses (Presen…" at bounding box center [356, 99] width 505 height 95
click at [185, 132] on input "text" at bounding box center [206, 136] width 73 height 22
type input "**********"
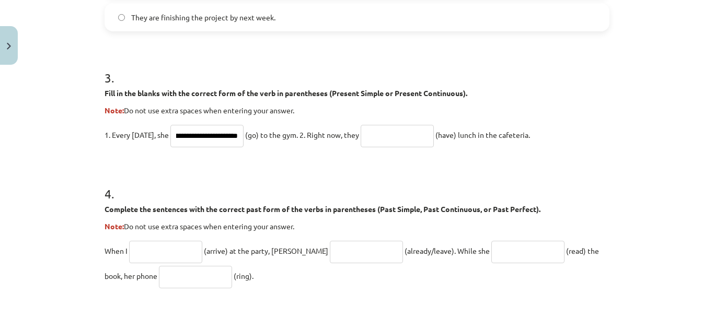
scroll to position [0, 0]
click at [372, 135] on input "text" at bounding box center [396, 136] width 73 height 22
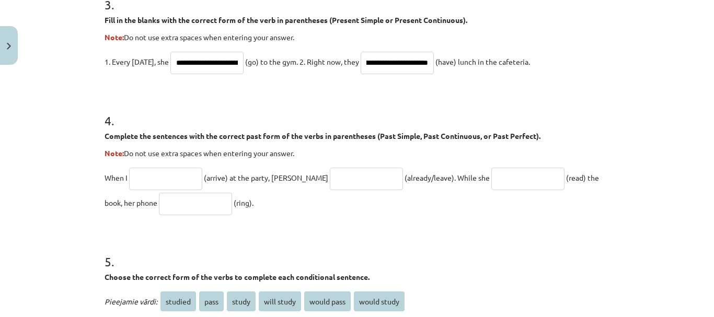
scroll to position [705, 0]
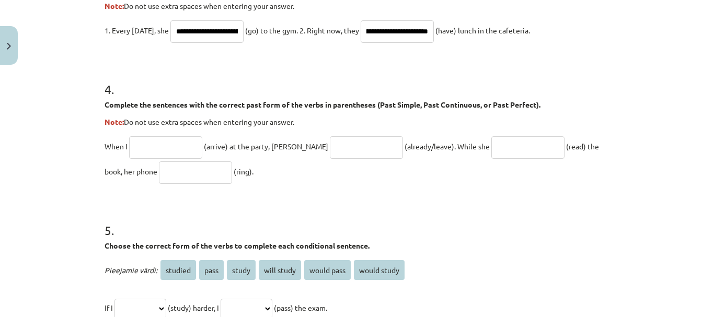
type input "**********"
drag, startPoint x: 101, startPoint y: 104, endPoint x: 454, endPoint y: 181, distance: 360.9
click at [454, 181] on div "4 . Complete the sentences with the correct past form of the verbs in parenthes…" at bounding box center [356, 124] width 505 height 120
click at [164, 142] on input "text" at bounding box center [165, 147] width 73 height 22
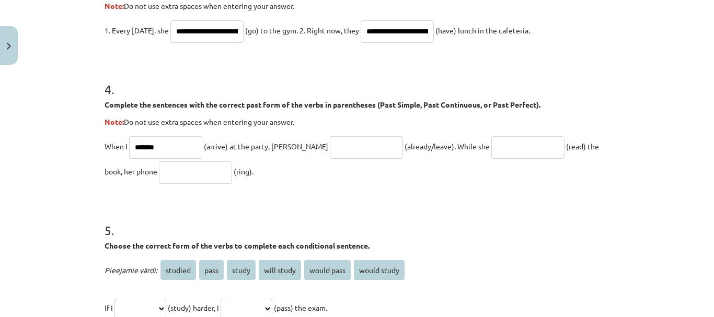
type input "*******"
click at [332, 151] on input "text" at bounding box center [366, 147] width 73 height 22
type input "**********"
click at [491, 146] on input "text" at bounding box center [527, 147] width 73 height 22
type input "**********"
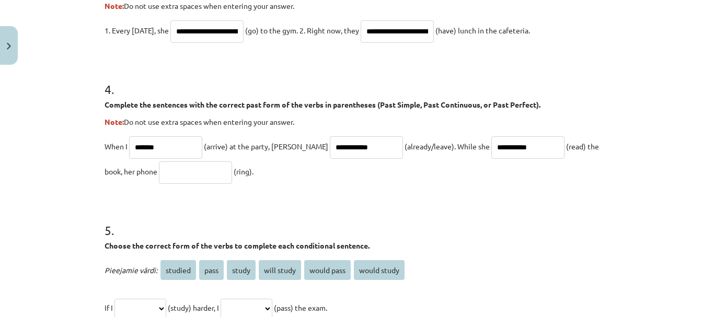
click at [159, 172] on input "text" at bounding box center [195, 172] width 73 height 22
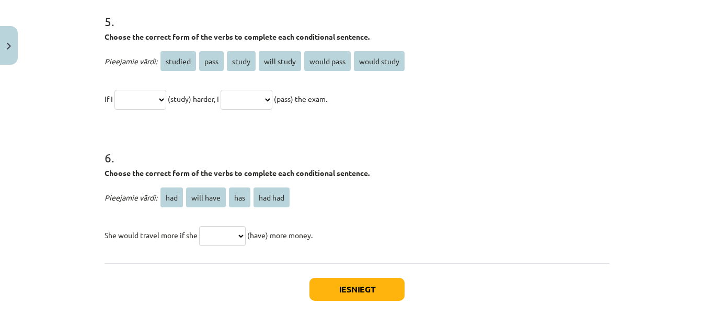
scroll to position [862, 0]
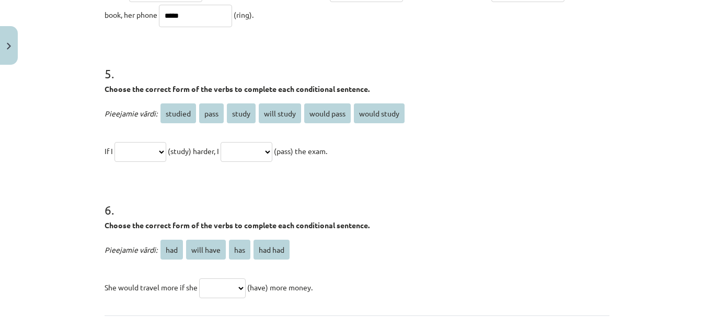
type input "*****"
drag, startPoint x: 99, startPoint y: 87, endPoint x: 386, endPoint y: 155, distance: 294.2
click at [127, 150] on select "**********" at bounding box center [140, 152] width 52 height 20
click at [126, 150] on select "**********" at bounding box center [140, 152] width 52 height 20
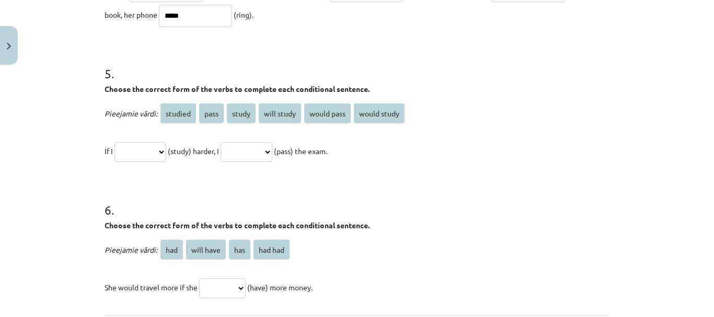
click at [118, 148] on select "**********" at bounding box center [140, 152] width 52 height 20
select select "*******"
click at [114, 142] on select "**********" at bounding box center [140, 152] width 52 height 20
click at [268, 148] on select "**********" at bounding box center [246, 152] width 52 height 20
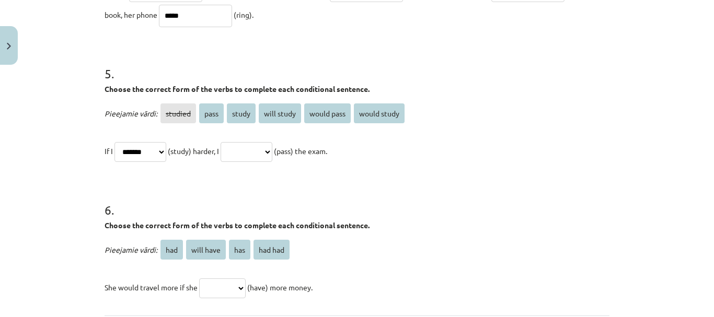
select select "**********"
click at [233, 142] on select "**********" at bounding box center [246, 152] width 52 height 20
click at [328, 188] on h1 "6 ." at bounding box center [356, 200] width 505 height 32
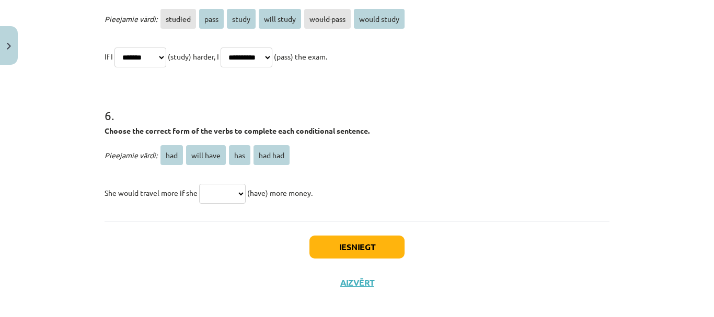
scroll to position [966, 0]
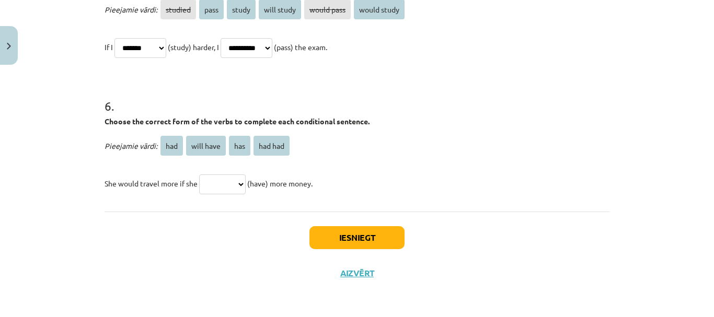
drag, startPoint x: 101, startPoint y: 118, endPoint x: 351, endPoint y: 166, distance: 254.3
click at [351, 166] on div "6 . Choose the correct form of the verbs to complete each conditional sentence.…" at bounding box center [356, 137] width 505 height 115
click at [242, 184] on select "*** ********* *** *******" at bounding box center [222, 184] width 46 height 20
select select "***"
click at [199, 174] on select "*** ********* *** *******" at bounding box center [222, 184] width 46 height 20
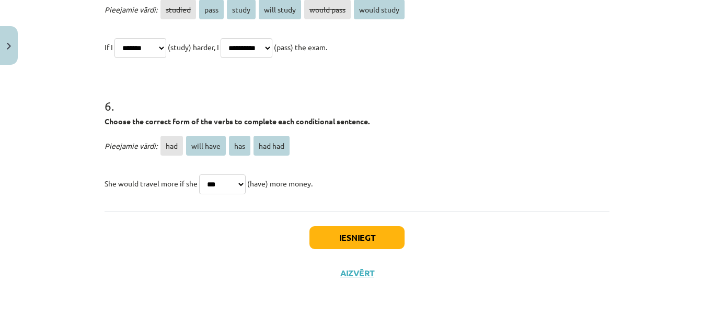
click at [263, 218] on div "Iesniegt Aizvērt" at bounding box center [356, 248] width 505 height 73
click at [353, 236] on button "Iesniegt" at bounding box center [356, 237] width 95 height 23
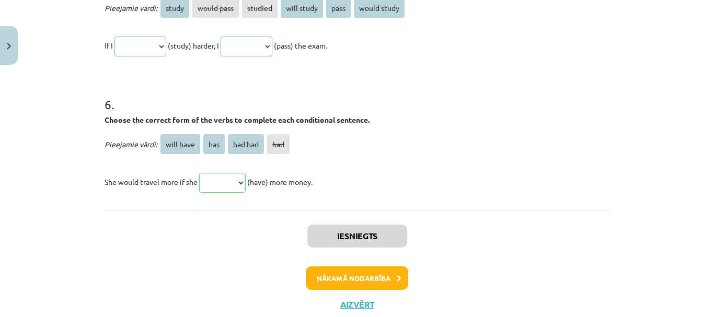
scroll to position [1152, 0]
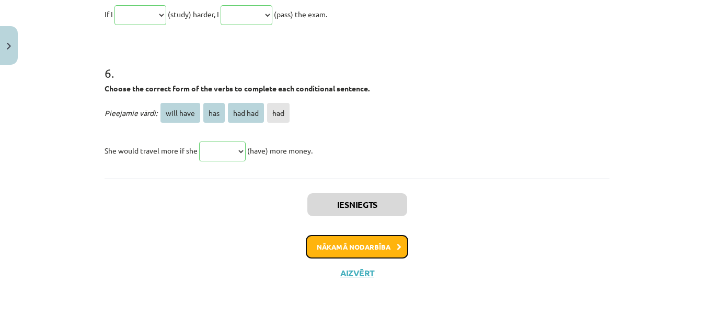
click at [391, 244] on button "Nākamā nodarbība" at bounding box center [357, 247] width 102 height 24
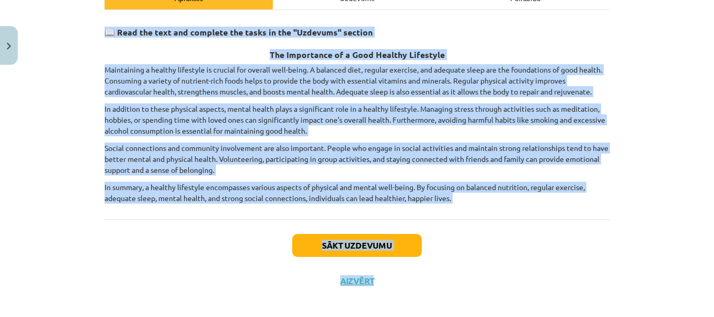
scroll to position [174, 0]
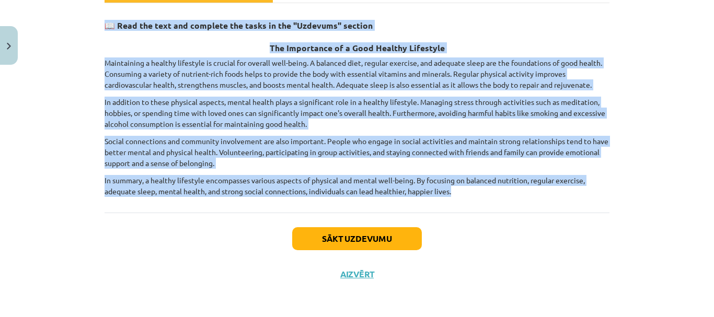
drag, startPoint x: 101, startPoint y: 125, endPoint x: 536, endPoint y: 195, distance: 441.2
click at [536, 195] on div "📖 Read the text and complete the tasks in the "Uzdevums" section The Importance…" at bounding box center [356, 105] width 505 height 184
click at [76, 167] on div "Mācību tēma: Angļu valoda i - 10.klase 1.ieskaites mācību materiāls #13 ✅ Final…" at bounding box center [357, 158] width 714 height 317
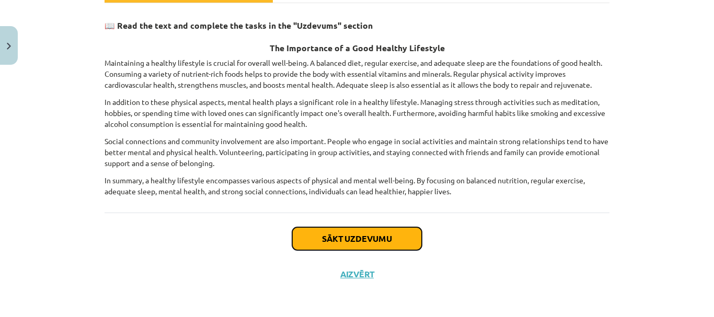
click at [388, 237] on button "Sākt uzdevumu" at bounding box center [357, 238] width 130 height 23
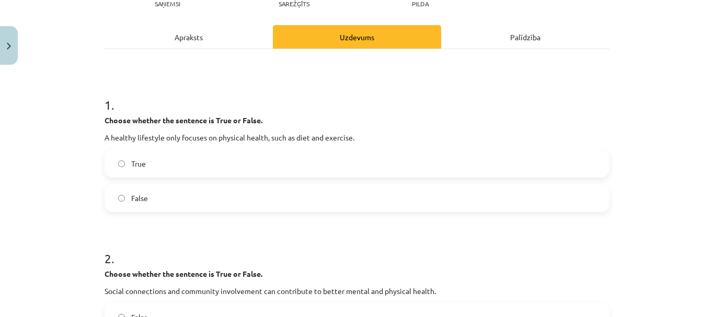
scroll to position [131, 0]
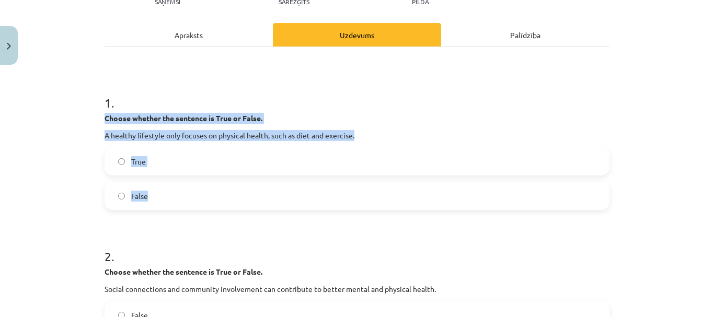
drag, startPoint x: 103, startPoint y: 115, endPoint x: 252, endPoint y: 190, distance: 166.8
click at [252, 190] on div "1 . Choose whether the sentence is True or False. A healthy lifestyle only focu…" at bounding box center [356, 143] width 505 height 133
click at [104, 207] on div "True False" at bounding box center [356, 178] width 505 height 63
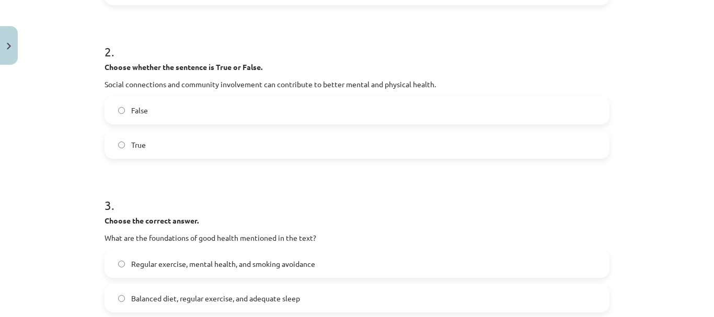
scroll to position [340, 0]
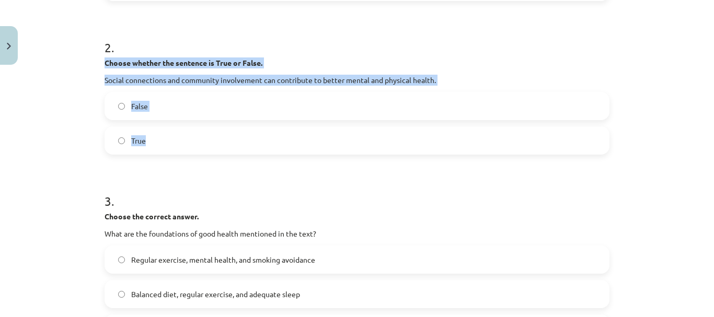
drag, startPoint x: 101, startPoint y: 61, endPoint x: 214, endPoint y: 143, distance: 139.5
click at [214, 143] on div "2 . Choose whether the sentence is True or False. Social connections and commun…" at bounding box center [356, 88] width 505 height 133
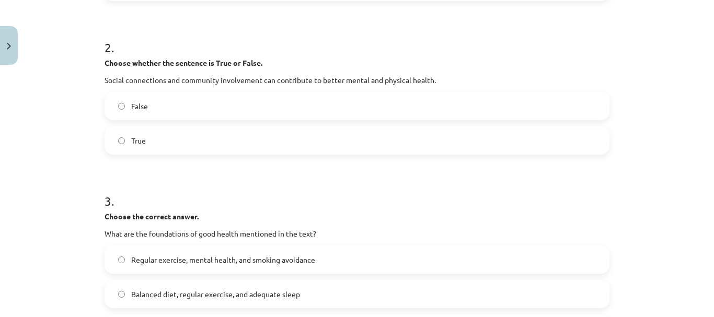
click at [195, 183] on h1 "3 ." at bounding box center [356, 192] width 505 height 32
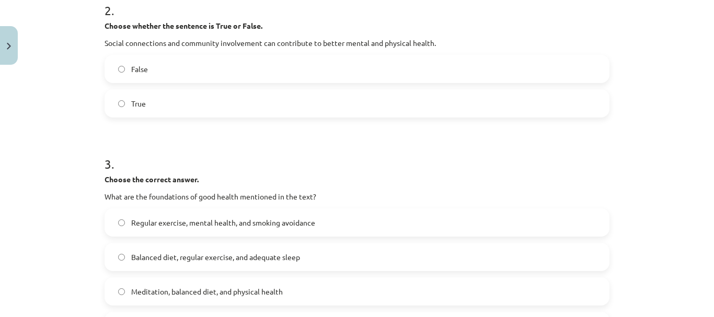
scroll to position [444, 0]
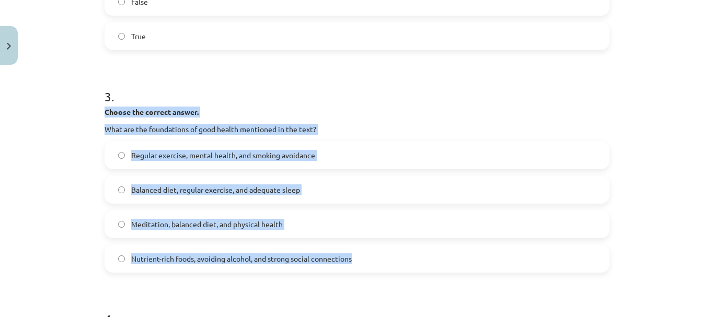
drag, startPoint x: 102, startPoint y: 112, endPoint x: 374, endPoint y: 267, distance: 313.5
click at [372, 267] on div "3 . Choose the correct answer. What are the foundations of good health mentione…" at bounding box center [356, 172] width 505 height 202
click at [68, 161] on div "Mācību tēma: Angļu valoda i - 10.klase 1.ieskaites mācību materiāls #13 ✅ Final…" at bounding box center [357, 158] width 714 height 317
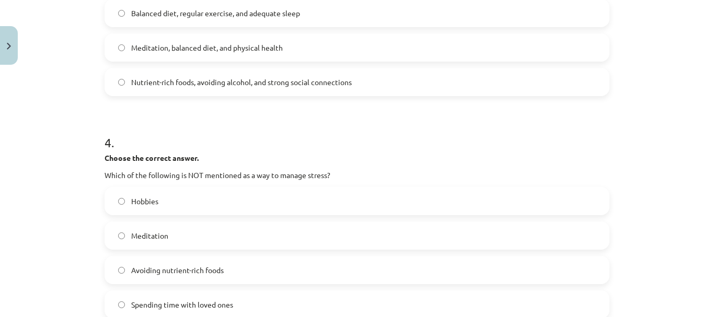
scroll to position [653, 0]
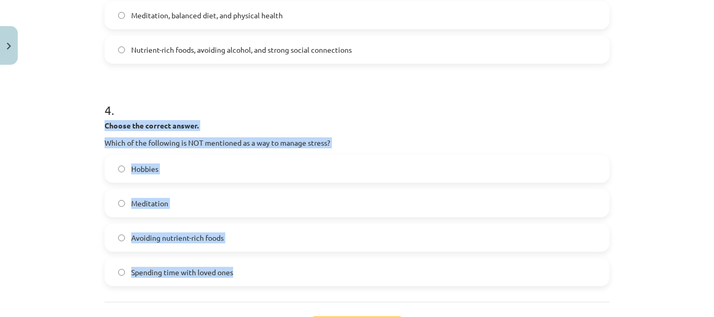
drag, startPoint x: 102, startPoint y: 125, endPoint x: 306, endPoint y: 268, distance: 249.3
click at [306, 268] on div "4 . Choose the correct answer. Which of the following is NOT mentioned as a way…" at bounding box center [356, 186] width 505 height 202
click at [244, 173] on label "Hobbies" at bounding box center [357, 169] width 503 height 26
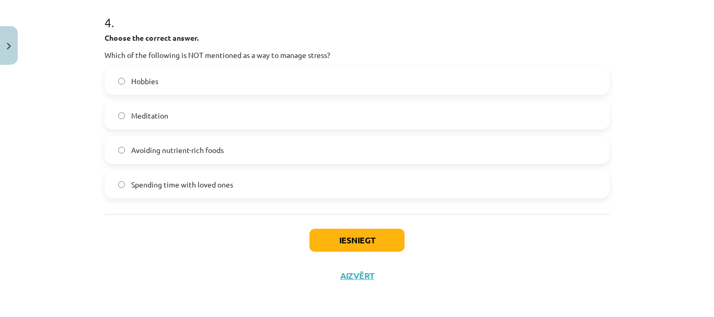
scroll to position [743, 0]
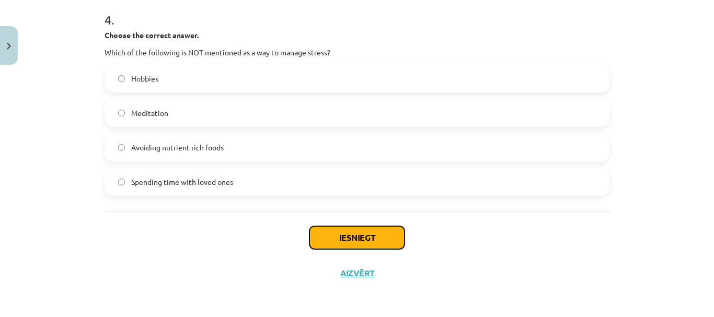
click at [330, 238] on button "Iesniegt" at bounding box center [356, 237] width 95 height 23
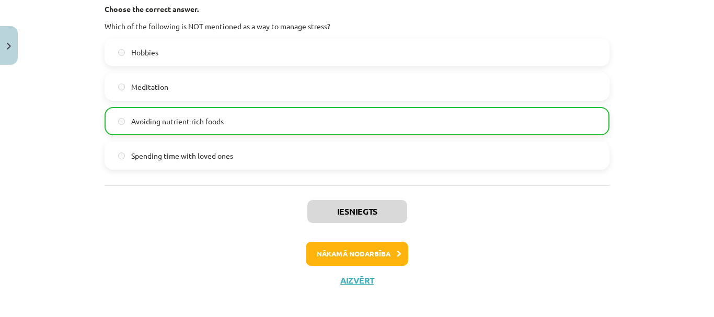
scroll to position [777, 0]
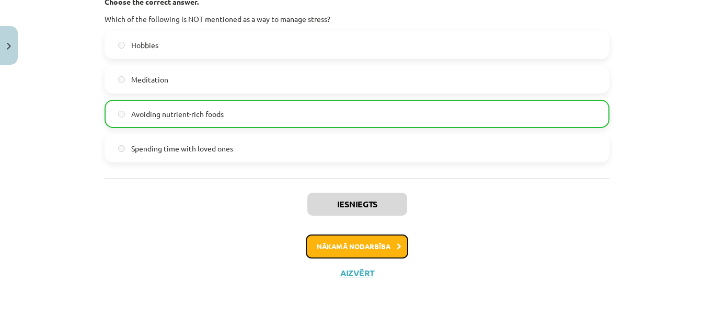
click at [350, 243] on button "Nākamā nodarbība" at bounding box center [357, 247] width 102 height 24
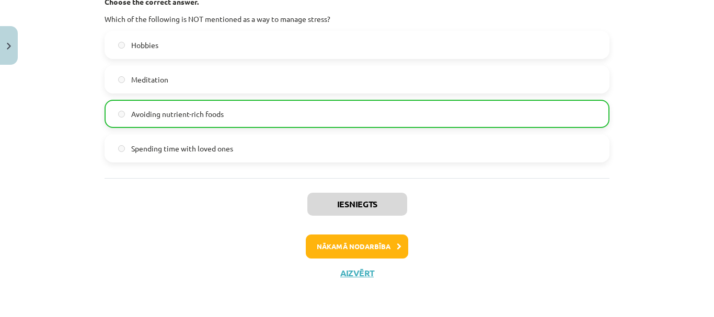
scroll to position [2, 0]
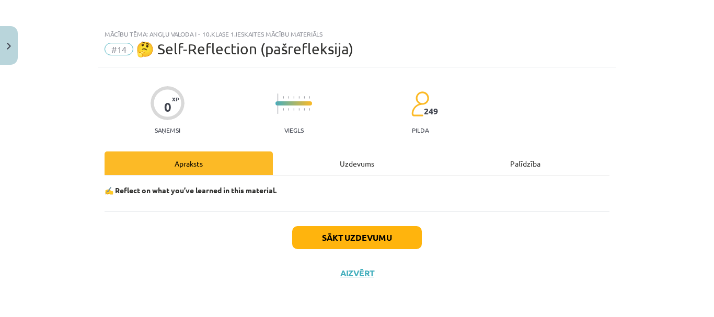
drag, startPoint x: 111, startPoint y: 189, endPoint x: 293, endPoint y: 199, distance: 182.1
click at [293, 199] on div "✍️ Reflect on what you’ve learned in this material." at bounding box center [356, 194] width 505 height 36
click at [200, 235] on div "Sākt uzdevumu Aizvērt" at bounding box center [356, 248] width 505 height 73
click at [348, 234] on button "Sākt uzdevumu" at bounding box center [357, 237] width 130 height 23
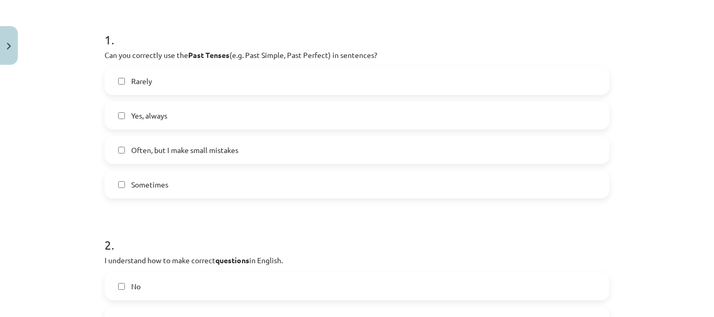
scroll to position [211, 0]
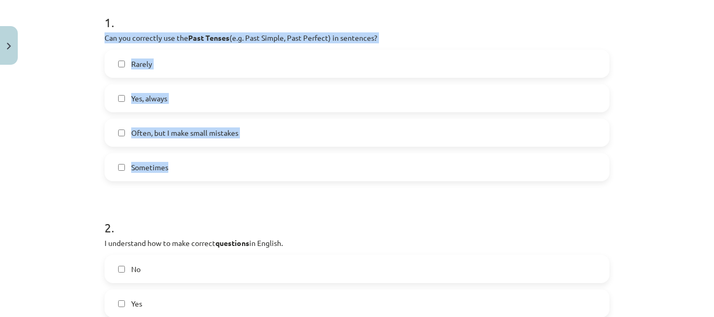
drag, startPoint x: 100, startPoint y: 36, endPoint x: 290, endPoint y: 171, distance: 232.9
click at [290, 171] on div "1 . Can you correctly use the Past Tenses (e.g. Past Simple, Past Perfect) in s…" at bounding box center [356, 89] width 505 height 184
click at [53, 123] on div "Mācību tēma: Angļu valoda i - 10.klase 1.ieskaites mācību materiāls #14 🤔 Self-…" at bounding box center [357, 158] width 714 height 317
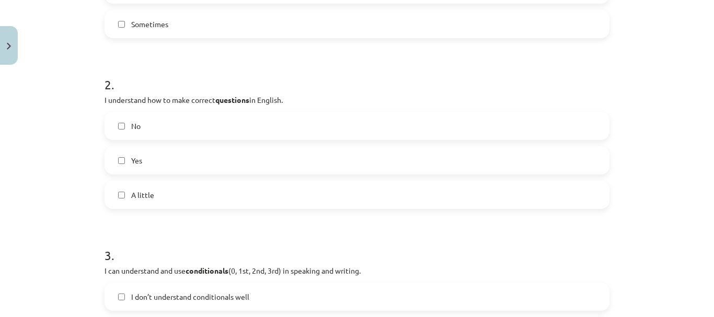
scroll to position [368, 0]
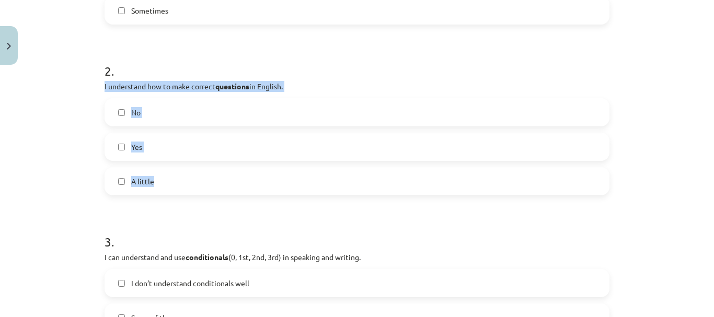
drag, startPoint x: 97, startPoint y: 85, endPoint x: 243, endPoint y: 188, distance: 178.7
click at [78, 114] on div "Mācību tēma: Angļu valoda i - 10.klase 1.ieskaites mācību materiāls #14 🤔 Self-…" at bounding box center [357, 158] width 714 height 317
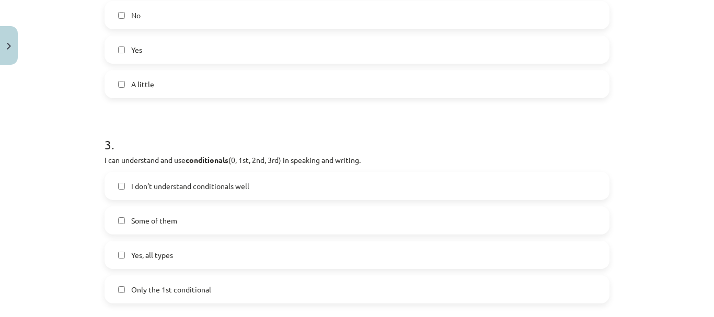
scroll to position [472, 0]
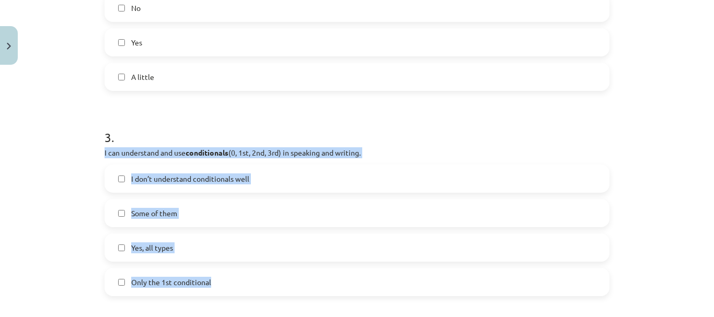
drag, startPoint x: 98, startPoint y: 151, endPoint x: 260, endPoint y: 282, distance: 207.6
click at [260, 282] on div "0 XP Saņemsi Viegls 249 pilda Apraksts Uzdevums Palīdzība 1 . Can you correctly…" at bounding box center [356, 302] width 517 height 1410
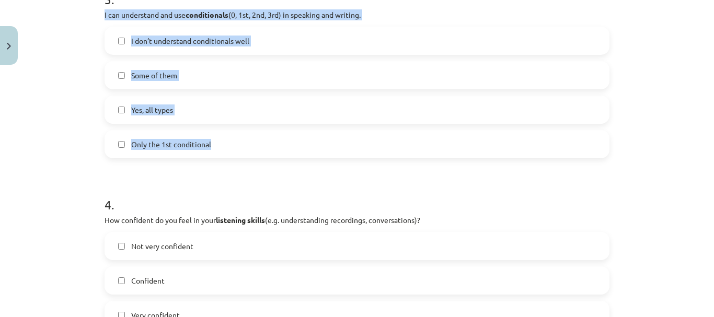
scroll to position [629, 0]
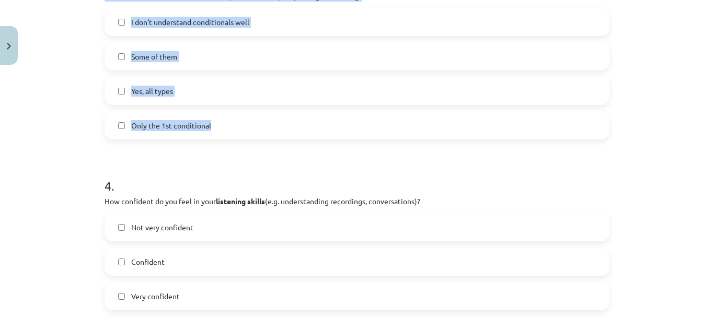
click at [63, 81] on div "Mācību tēma: Angļu valoda i - 10.klase 1.ieskaites mācību materiāls #14 🤔 Self-…" at bounding box center [357, 158] width 714 height 317
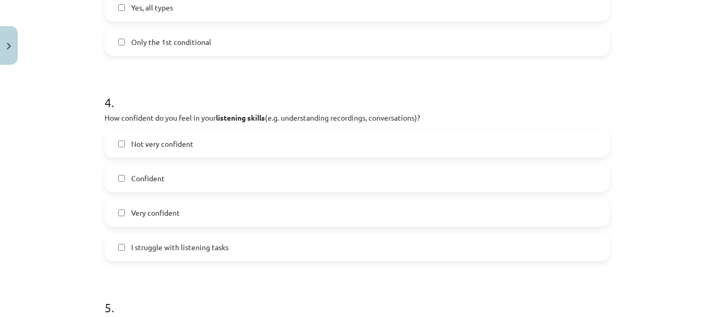
scroll to position [733, 0]
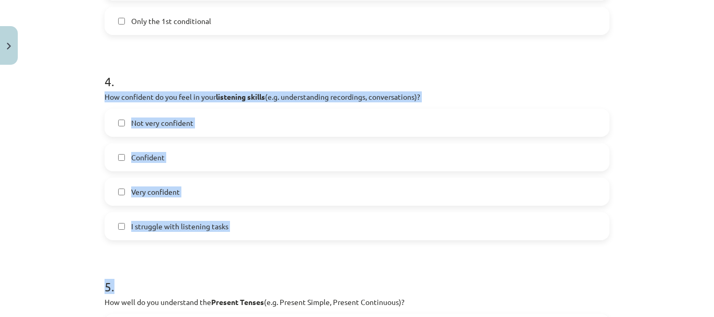
drag, startPoint x: 99, startPoint y: 95, endPoint x: 288, endPoint y: 243, distance: 240.3
click at [286, 243] on div "0 XP Saņemsi Viegls 249 pilda Apraksts Uzdevums Palīdzība 1 . Can you correctly…" at bounding box center [356, 41] width 517 height 1410
click at [288, 243] on form "1 . Can you correctly use the Past Tenses (e.g. Past Simple, Past Perfect) in s…" at bounding box center [356, 62] width 505 height 1176
drag, startPoint x: 100, startPoint y: 95, endPoint x: 263, endPoint y: 221, distance: 205.8
click at [261, 222] on div "4 . How confident do you feel in your listening skills (e.g. understanding reco…" at bounding box center [356, 148] width 505 height 184
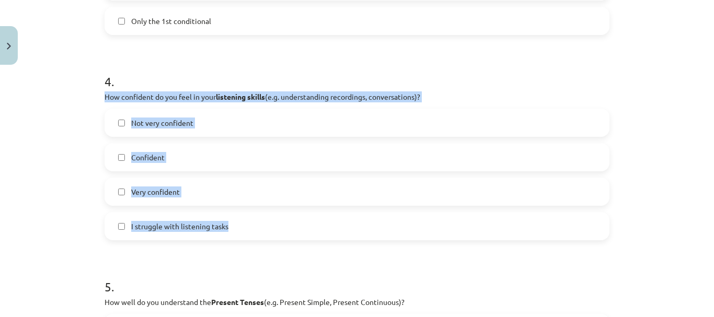
click at [81, 173] on div "Mācību tēma: Angļu valoda i - 10.klase 1.ieskaites mācību materiāls #14 🤔 Self-…" at bounding box center [357, 158] width 714 height 317
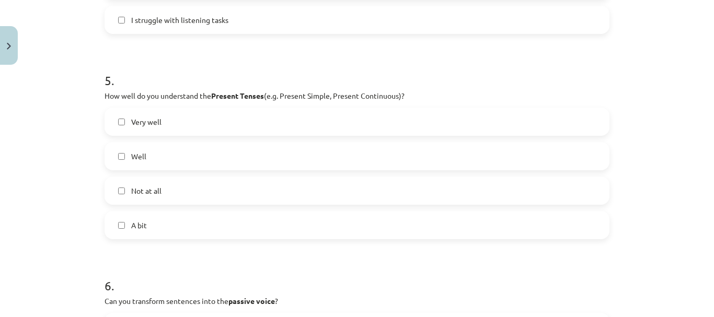
scroll to position [942, 0]
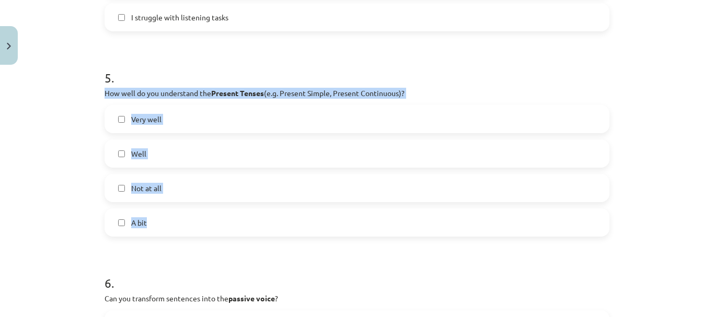
drag, startPoint x: 99, startPoint y: 94, endPoint x: 246, endPoint y: 223, distance: 195.8
click at [73, 161] on div "Mācību tēma: Angļu valoda i - 10.klase 1.ieskaites mācību materiāls #14 🤔 Self-…" at bounding box center [357, 158] width 714 height 317
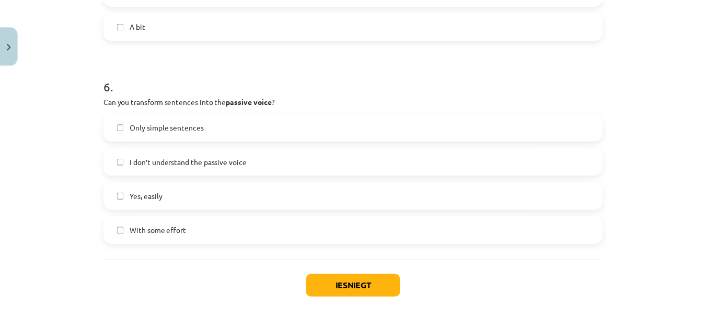
scroll to position [1151, 0]
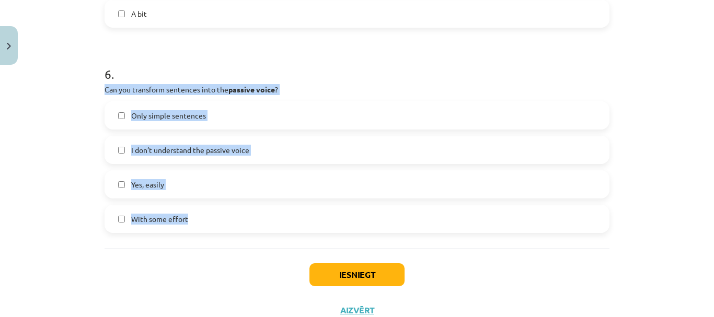
drag, startPoint x: 97, startPoint y: 88, endPoint x: 272, endPoint y: 225, distance: 222.2
click at [76, 161] on div "Mācību tēma: Angļu valoda i - 10.klase 1.ieskaites mācību materiāls #14 🤔 Self-…" at bounding box center [357, 158] width 714 height 317
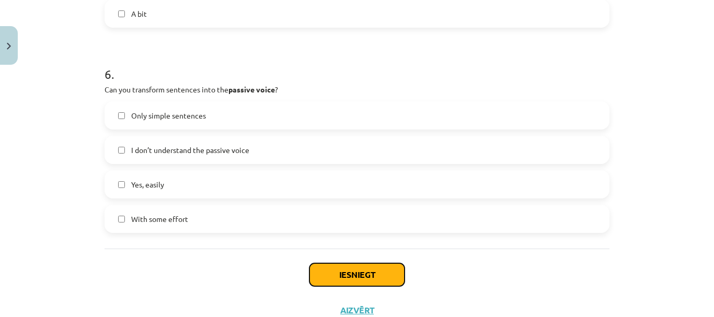
click at [340, 271] on button "Iesniegt" at bounding box center [356, 274] width 95 height 23
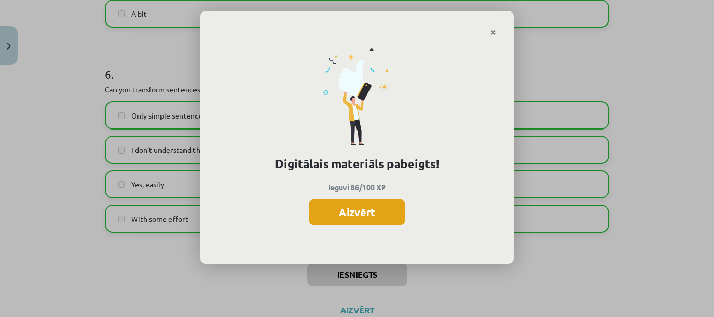
click at [357, 208] on button "Aizvērt" at bounding box center [357, 212] width 96 height 26
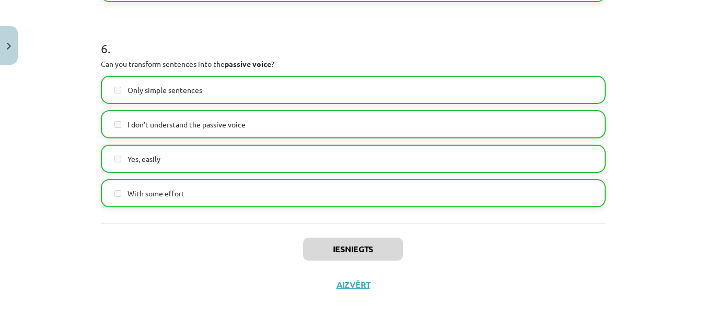
scroll to position [1188, 0]
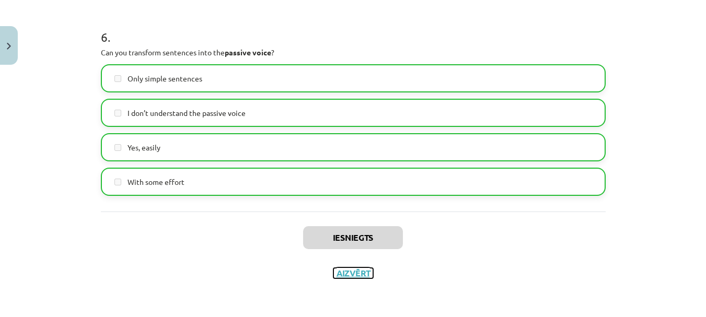
click at [360, 271] on button "Aizvērt" at bounding box center [353, 273] width 40 height 10
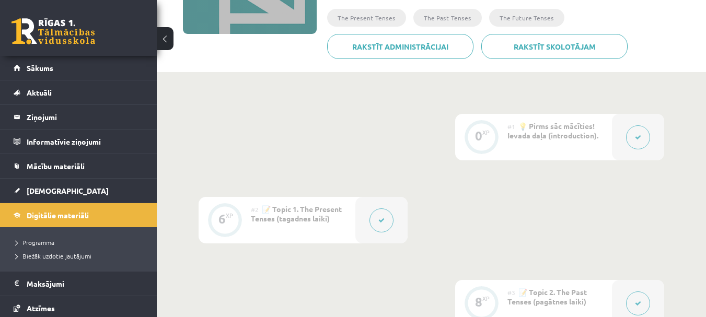
scroll to position [0, 0]
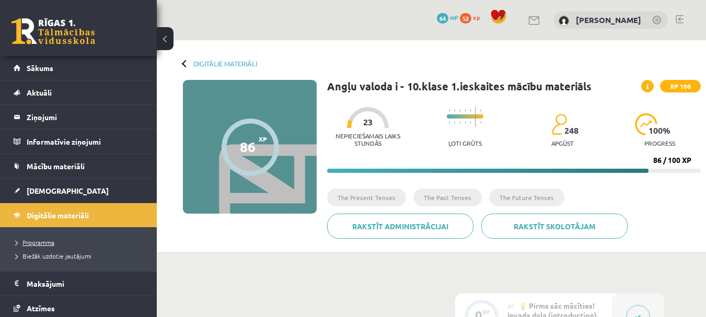
click at [44, 240] on span "Programma" at bounding box center [35, 242] width 39 height 8
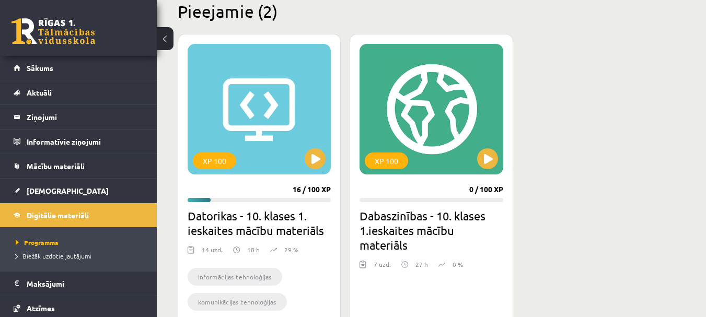
scroll to position [261, 0]
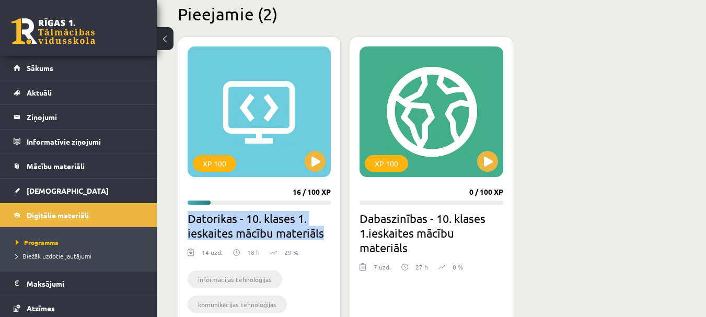
drag, startPoint x: 191, startPoint y: 218, endPoint x: 331, endPoint y: 236, distance: 141.1
click at [331, 236] on h2 "Datorikas - 10. klases 1. ieskaites mācību materiāls" at bounding box center [259, 225] width 143 height 29
click at [325, 210] on div "XP 100 16 / 100 XP Datorikas - 10. klases 1. ieskaites mācību materiāls 14 uzd.…" at bounding box center [259, 198] width 163 height 322
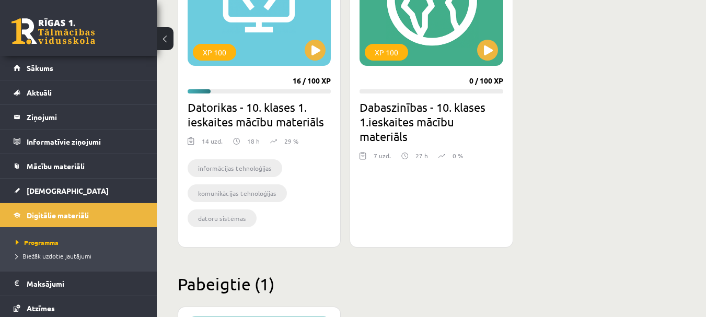
scroll to position [418, 0]
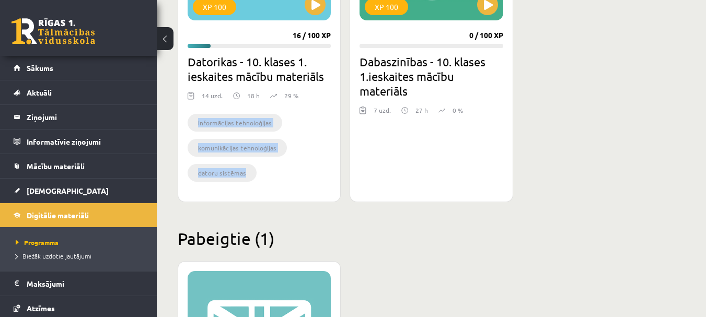
drag, startPoint x: 188, startPoint y: 111, endPoint x: 284, endPoint y: 186, distance: 122.1
click at [284, 186] on div "informācijas tehnoloģijas komunikācijas tehnoloģijas datoru sistēmas informācij…" at bounding box center [259, 150] width 143 height 86
click at [310, 5] on button at bounding box center [315, 4] width 21 height 21
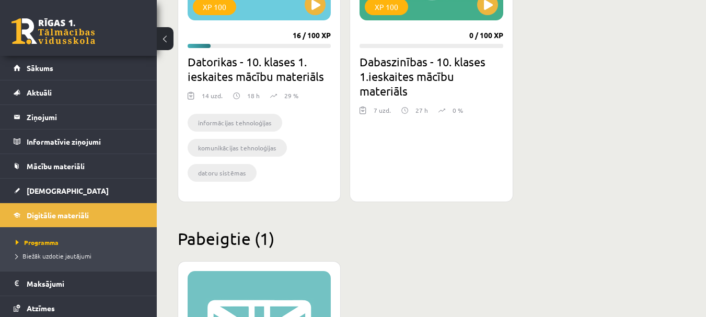
click at [303, 169] on ul "informācijas tehnoloģijas komunikācijas tehnoloģijas datoru sistēmas informācij…" at bounding box center [259, 150] width 143 height 73
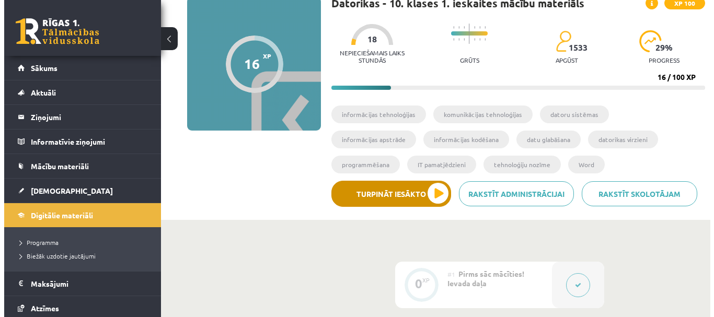
scroll to position [31, 0]
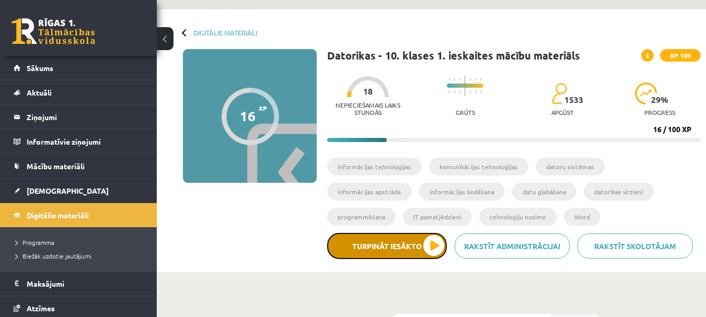
click at [435, 243] on button "Turpināt iesākto" at bounding box center [387, 246] width 120 height 26
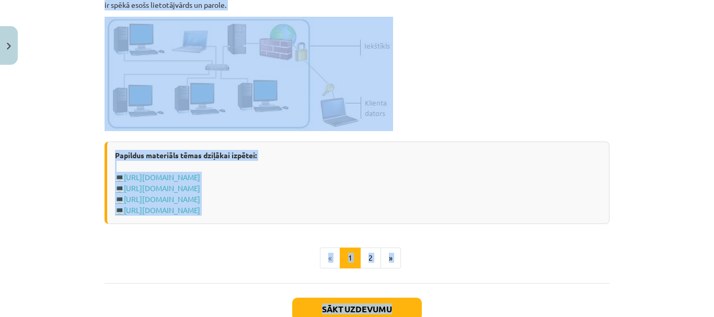
scroll to position [1306, 0]
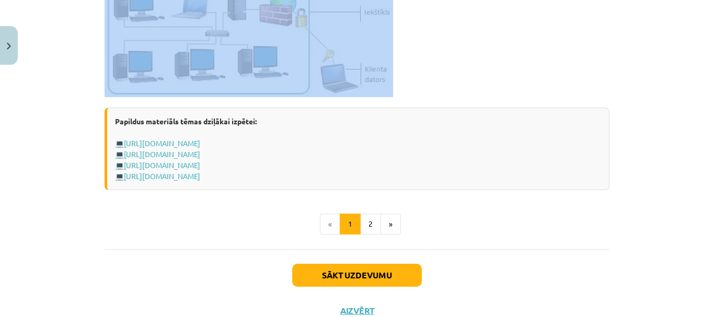
drag, startPoint x: 287, startPoint y: 51, endPoint x: 475, endPoint y: 89, distance: 191.4
copy div "Datortīkli un internets Datortīkli Datortīkls ( network ) jeb tīkls ir datoru u…"
click at [365, 219] on button "2" at bounding box center [370, 224] width 21 height 21
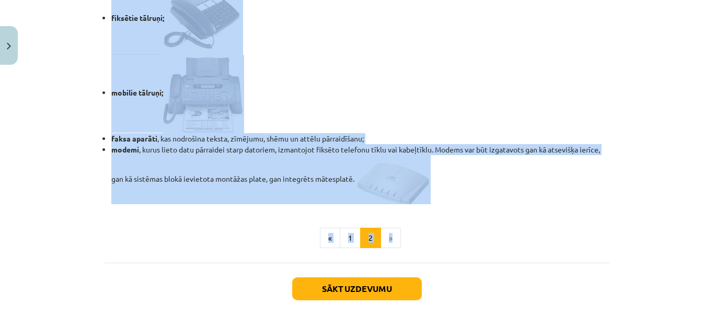
scroll to position [918, 0]
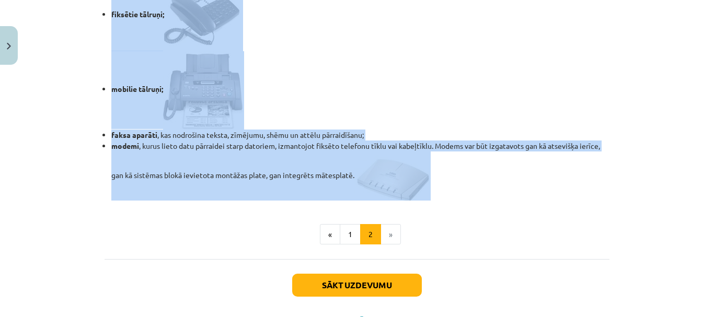
drag, startPoint x: 101, startPoint y: 14, endPoint x: 443, endPoint y: 188, distance: 384.1
copy div "Tīkls Internet Tīkls Internet jeb internets ( Internet ) ir pasaules lielākais …"
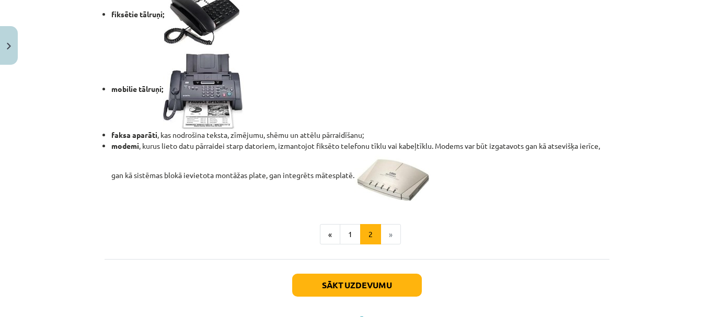
click at [460, 237] on ul "« 1 2 »" at bounding box center [356, 234] width 505 height 21
click at [358, 285] on button "Sākt uzdevumu" at bounding box center [357, 285] width 130 height 23
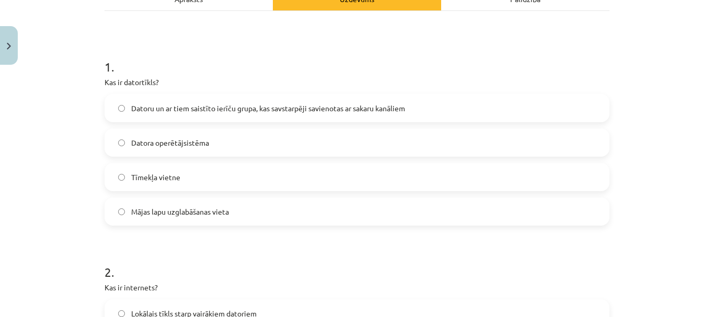
scroll to position [183, 0]
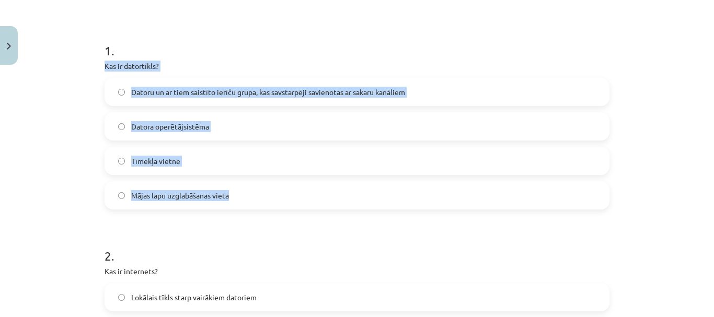
drag, startPoint x: 100, startPoint y: 64, endPoint x: 312, endPoint y: 204, distance: 254.4
click at [312, 204] on div "1 . Kas ir datortīkls? Datoru un ar tiem saistīto ierīču grupa, kas savstarpēji…" at bounding box center [356, 117] width 505 height 184
copy div "Kas ir datortīkls? Datoru un ar tiem saistīto ierīču grupa, kas savstarpēji sav…"
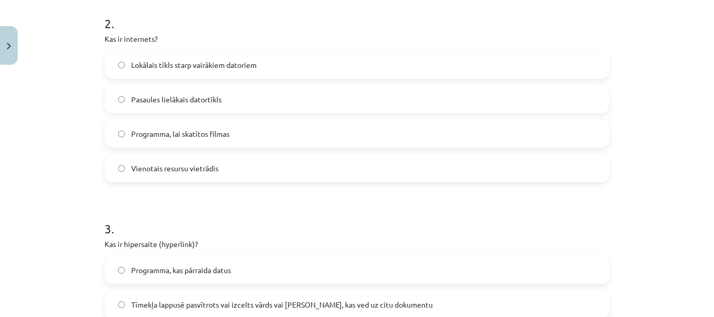
scroll to position [392, 0]
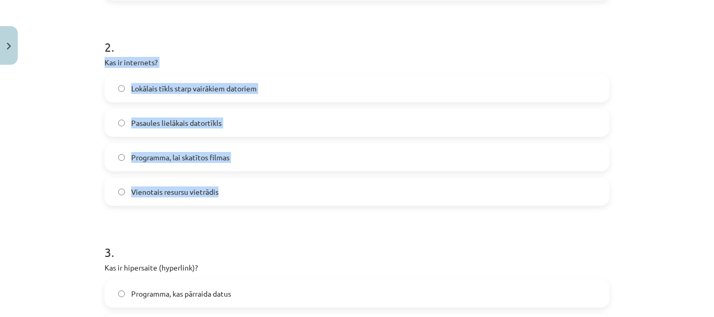
drag, startPoint x: 99, startPoint y: 61, endPoint x: 261, endPoint y: 198, distance: 212.8
copy div "Kas ir internets? Lokālais tīkls starp vairākiem datoriem Pasaules lielākais da…"
click at [45, 119] on div "Mācību tēma: Datorikas - 10. klases 1. ieskaites mācību materiāls #5 4. tēma – …" at bounding box center [357, 158] width 714 height 317
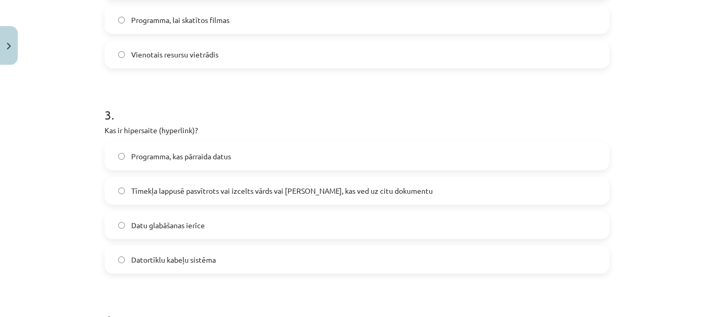
scroll to position [548, 0]
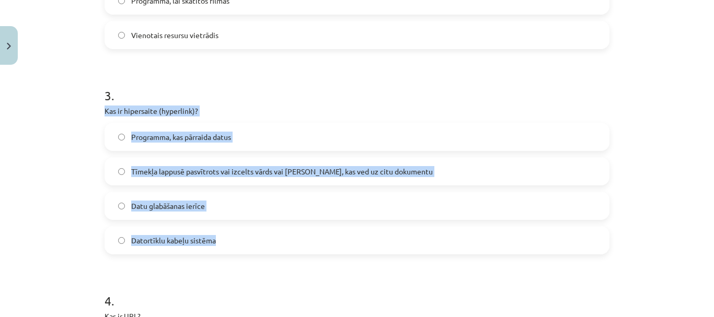
drag, startPoint x: 100, startPoint y: 111, endPoint x: 311, endPoint y: 239, distance: 247.5
click at [311, 239] on div "6 XP Saņemsi Grūts 1533 pilda Apraksts Uzdevums Palīdzība 1 . Kas ir datortīkls…" at bounding box center [356, 243] width 517 height 1444
copy div "Kas ir hipersaite (hyperlink)? Programma, kas pārraida datus Tīmekļa lappusē pa…"
click at [317, 116] on div "3 . Kas ir hipersaite (hyperlink)? Programma, kas pārraida datus Tīmekļa lappus…" at bounding box center [356, 162] width 505 height 184
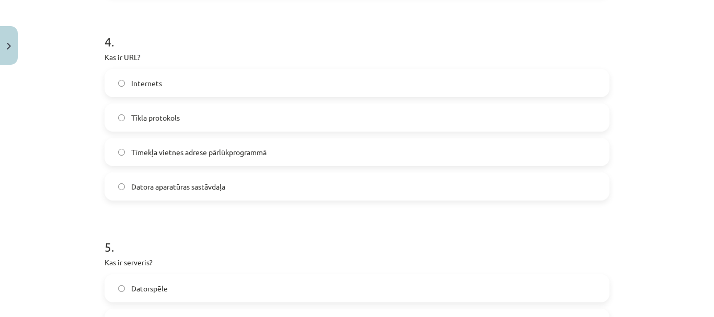
scroll to position [810, 0]
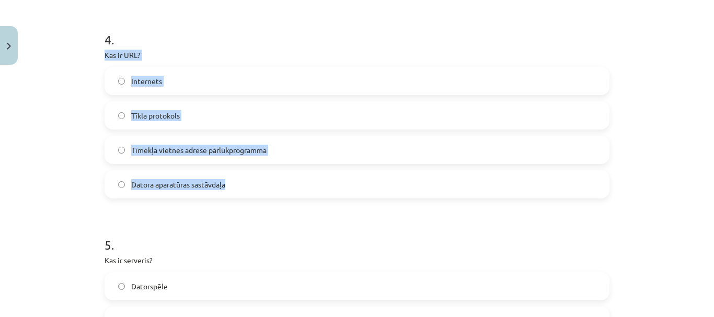
drag, startPoint x: 99, startPoint y: 53, endPoint x: 281, endPoint y: 191, distance: 227.8
copy div "Kas ir URL? Internets Tīkla protokols Tīmekļa vietnes adrese pārlūkprogrammā Da…"
click at [51, 149] on div "Mācību tēma: Datorikas - 10. klases 1. ieskaites mācību materiāls #5 4. tēma – …" at bounding box center [357, 158] width 714 height 317
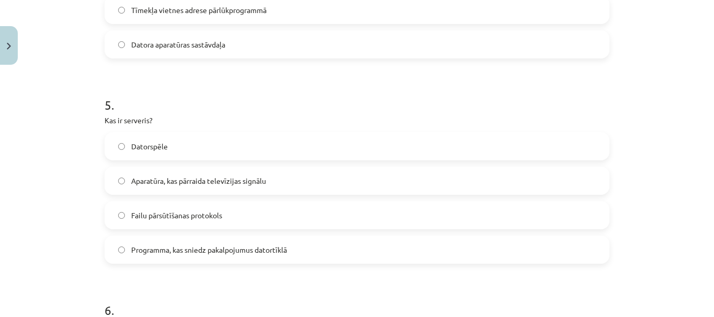
scroll to position [966, 0]
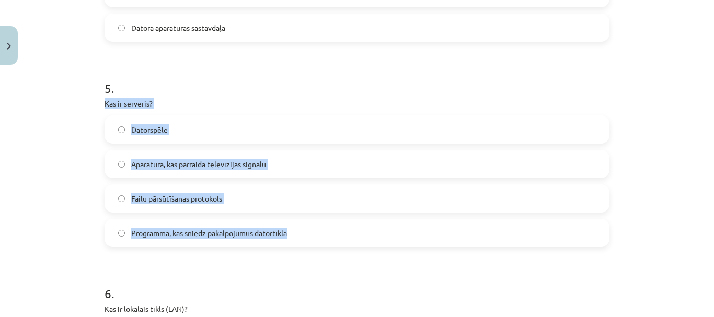
drag, startPoint x: 99, startPoint y: 100, endPoint x: 301, endPoint y: 242, distance: 247.1
copy div "Kas ir serveris? Datorspēle Aparatūra, kas pārraida televīzijas signālu Failu p…"
click at [226, 102] on p "Kas ir serveris?" at bounding box center [356, 103] width 505 height 11
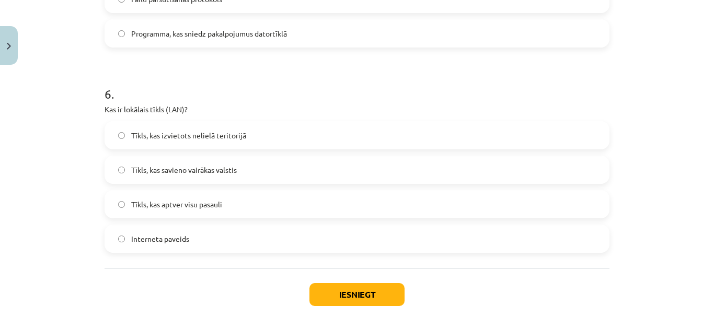
scroll to position [1175, 0]
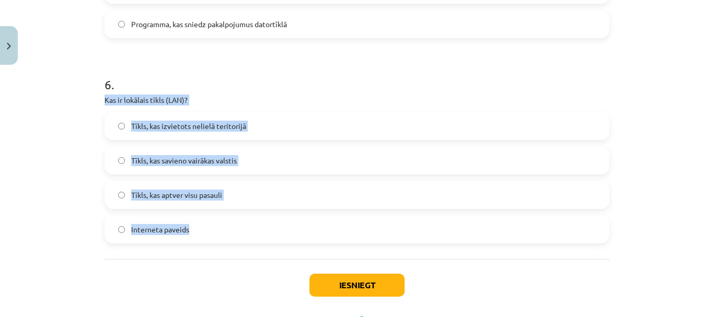
drag, startPoint x: 99, startPoint y: 99, endPoint x: 242, endPoint y: 238, distance: 199.8
copy div "Kas ir lokālais tīkls (LAN)? Tīkls, kas izvietots nelielā teritorijā Tīkls, kas…"
click at [20, 133] on div "Mācību tēma: Datorikas - 10. klases 1. ieskaites mācību materiāls #5 4. tēma – …" at bounding box center [357, 158] width 714 height 317
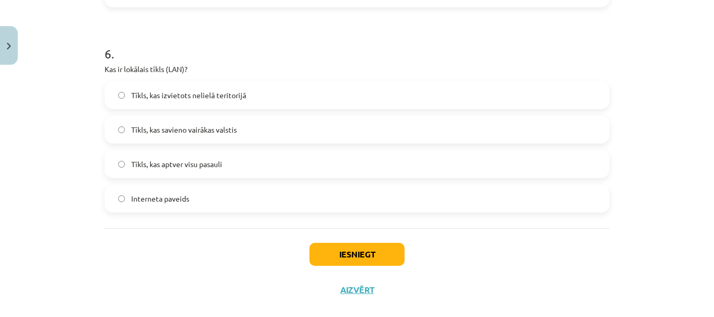
scroll to position [1223, 0]
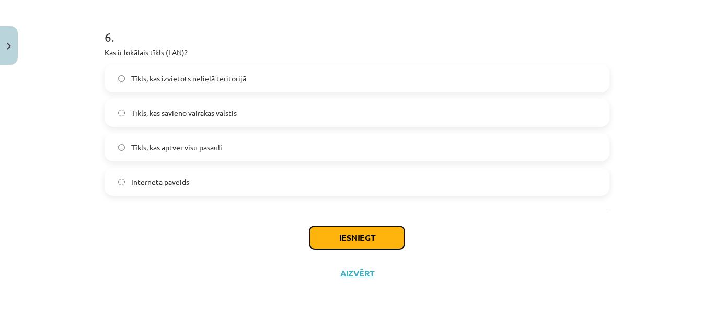
click at [331, 231] on button "Iesniegt" at bounding box center [356, 237] width 95 height 23
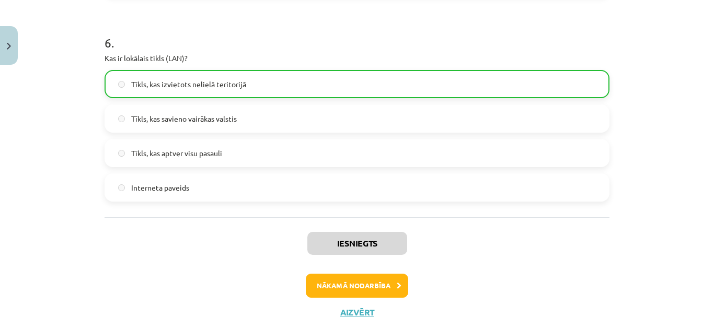
scroll to position [1256, 0]
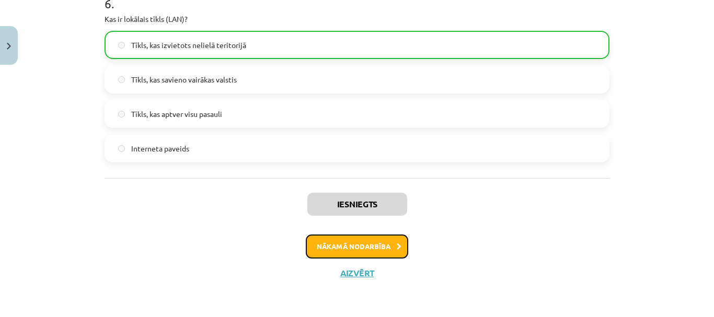
click at [329, 239] on button "Nākamā nodarbība" at bounding box center [357, 247] width 102 height 24
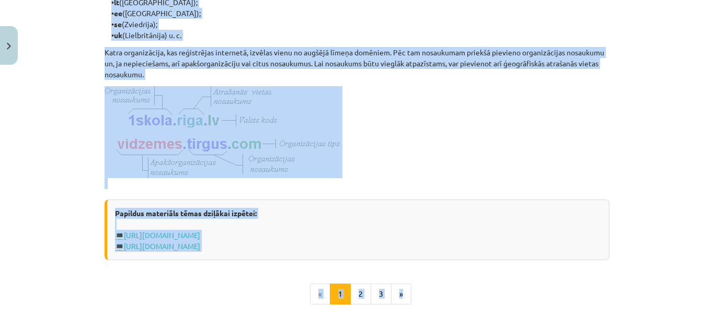
scroll to position [551, 0]
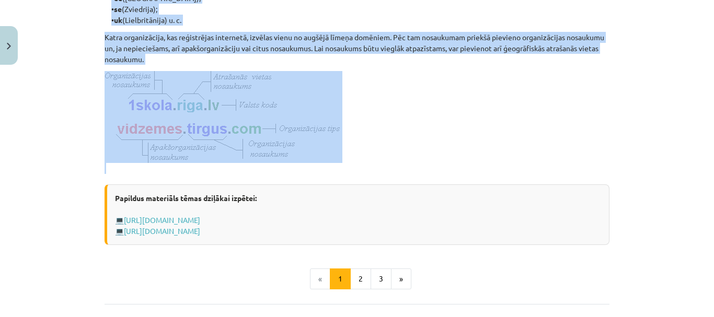
drag, startPoint x: 99, startPoint y: 177, endPoint x: 491, endPoint y: 165, distance: 392.5
copy div "Izplatītākie interneta pakalpojumu veidi Internets ir veidots no tūkstošiem maz…"
click at [425, 122] on p at bounding box center [356, 122] width 505 height 103
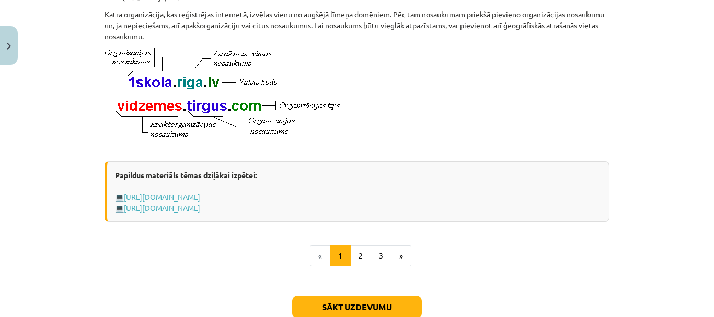
scroll to position [603, 0]
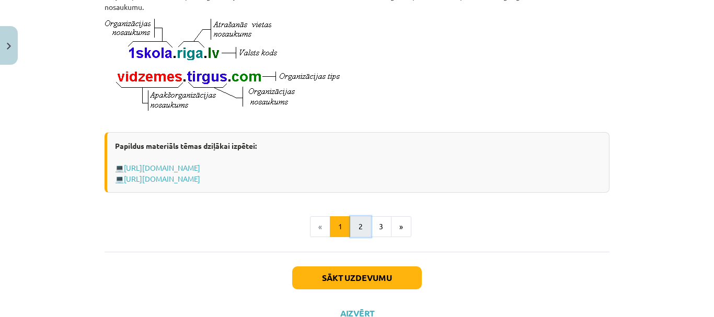
click at [357, 234] on button "2" at bounding box center [360, 226] width 21 height 21
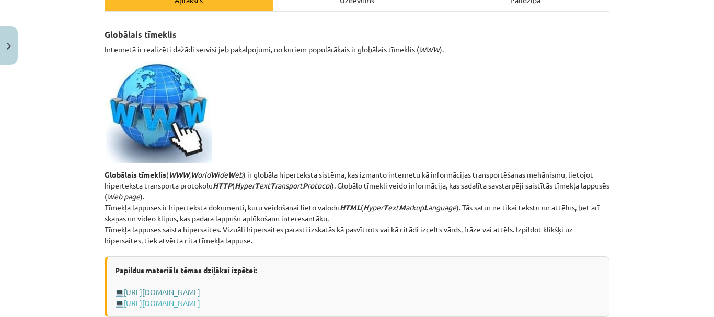
scroll to position [178, 0]
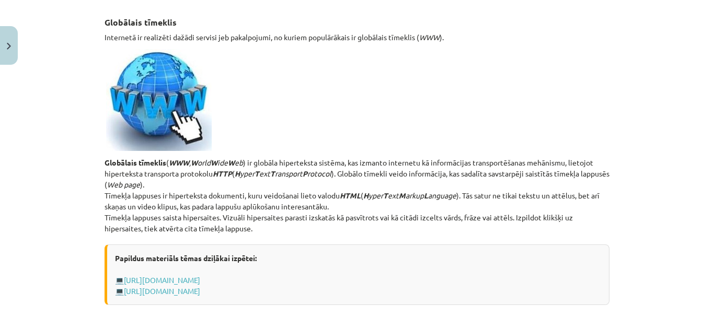
drag, startPoint x: 100, startPoint y: 63, endPoint x: 468, endPoint y: 230, distance: 404.2
copy div "Globālais tīmeklis Internetā ir realizēti dažādi servisi jeb pakalpojumi, no ku…"
click at [357, 124] on p at bounding box center [356, 100] width 505 height 102
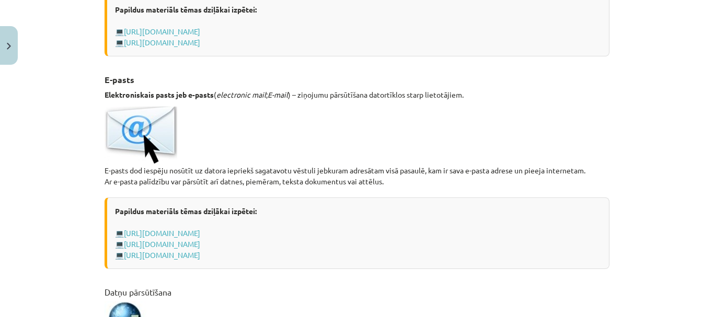
scroll to position [439, 0]
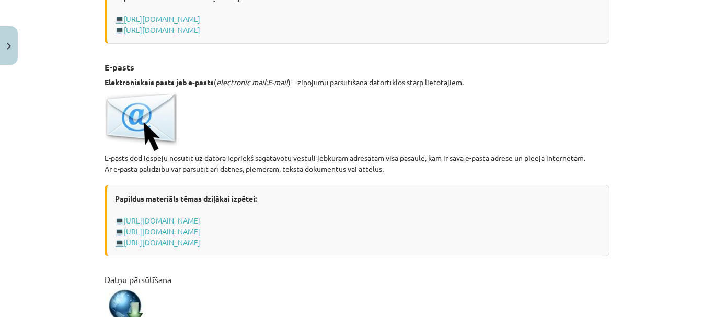
drag, startPoint x: 99, startPoint y: 64, endPoint x: 474, endPoint y: 167, distance: 388.9
click at [376, 118] on p "E-pasts dod iespēju nosūtīt uz datora iepriekš sagatavotu vēstuli jebkuram adre…" at bounding box center [356, 134] width 505 height 80
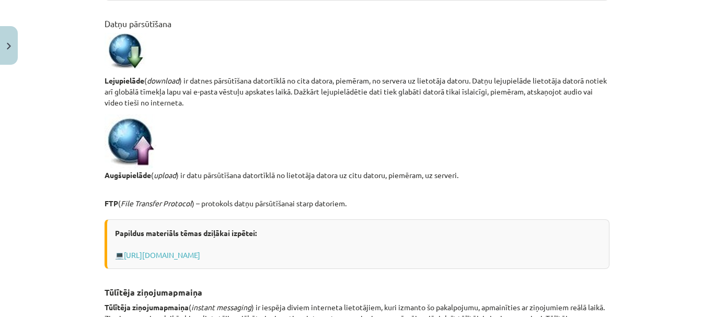
scroll to position [700, 0]
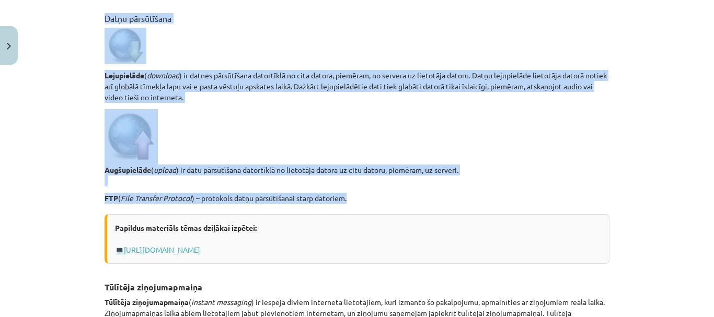
drag, startPoint x: 95, startPoint y: 36, endPoint x: 486, endPoint y: 222, distance: 433.2
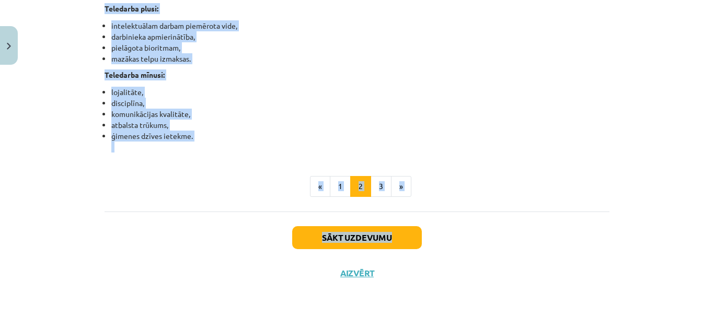
scroll to position [1760, 0]
drag, startPoint x: 98, startPoint y: 97, endPoint x: 205, endPoint y: 147, distance: 118.2
click at [220, 124] on li "atbalsta trūkums," at bounding box center [360, 125] width 498 height 11
click at [248, 112] on li "komunikācijas kvalitāte," at bounding box center [360, 114] width 498 height 11
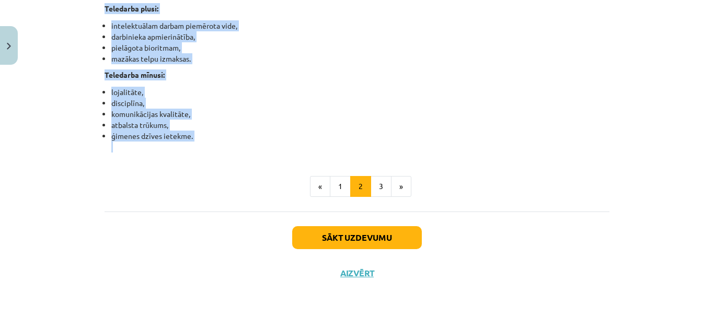
click at [221, 102] on li "disciplīna," at bounding box center [360, 103] width 498 height 11
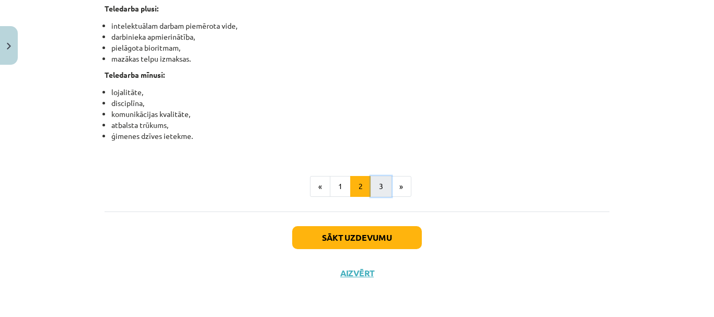
click at [376, 185] on button "3" at bounding box center [380, 186] width 21 height 21
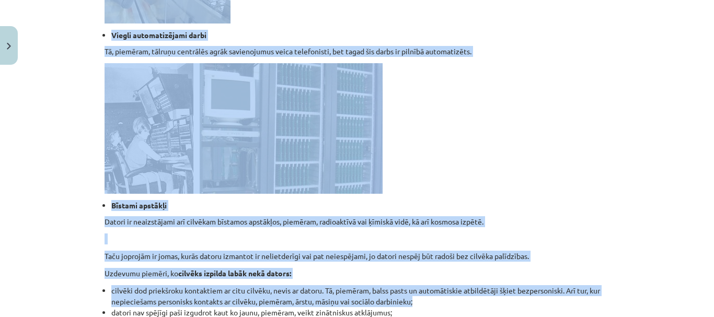
scroll to position [1023, 0]
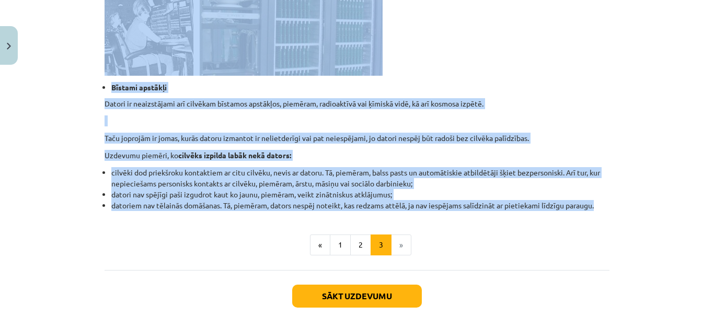
drag, startPoint x: 97, startPoint y: 15, endPoint x: 608, endPoint y: 204, distance: 544.8
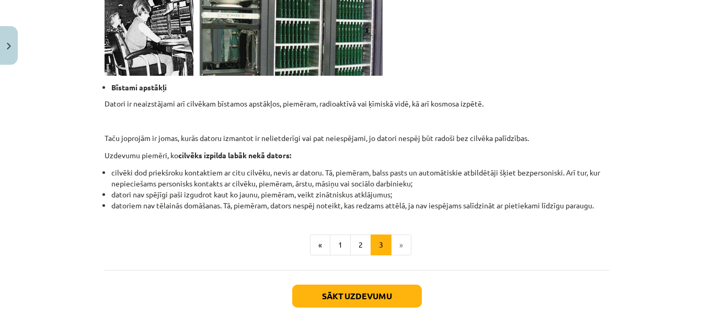
click at [184, 253] on ul "« 1 2 3 »" at bounding box center [356, 245] width 505 height 21
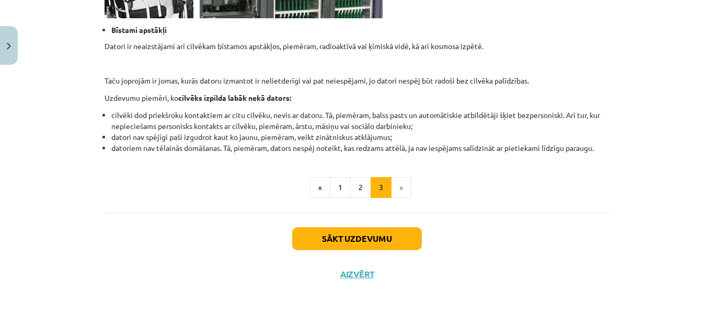
scroll to position [1081, 0]
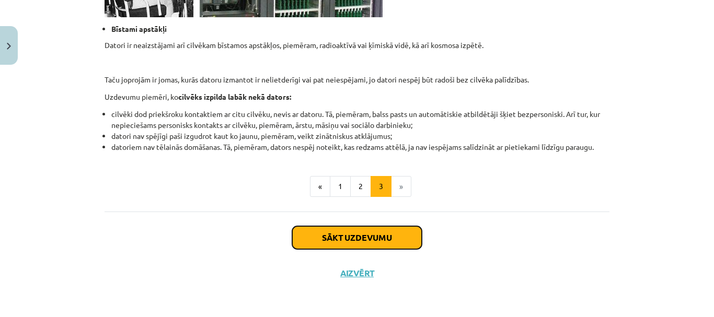
click at [336, 230] on button "Sākt uzdevumu" at bounding box center [357, 237] width 130 height 23
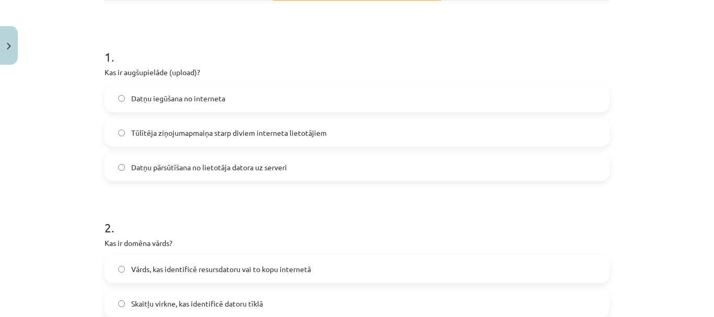
scroll to position [183, 0]
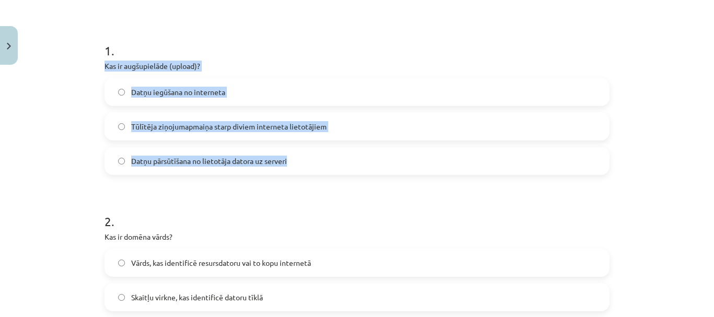
drag, startPoint x: 99, startPoint y: 66, endPoint x: 302, endPoint y: 172, distance: 229.4
click at [50, 125] on div "Mācību tēma: Datorikas - 10. klases 1. ieskaites mācību materiāls #6 5. tēma – …" at bounding box center [357, 158] width 714 height 317
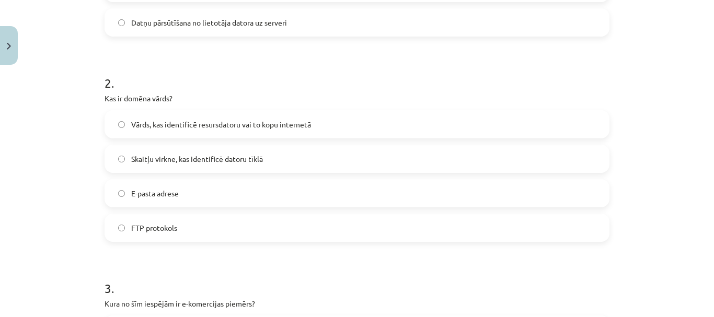
scroll to position [340, 0]
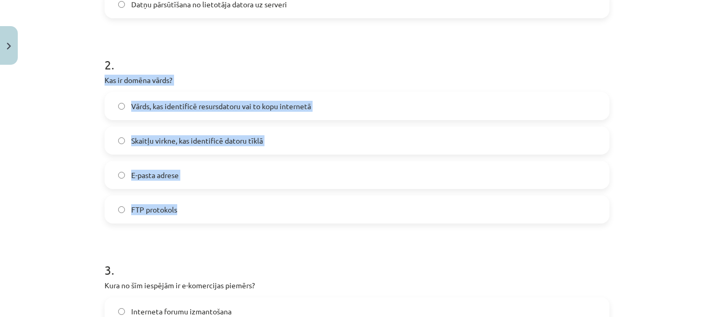
drag, startPoint x: 101, startPoint y: 78, endPoint x: 249, endPoint y: 213, distance: 200.4
click at [249, 213] on div "2 . Kas ir domēna vārds? Vārds, kas identificē resursdatoru vai to kopu interne…" at bounding box center [356, 131] width 505 height 184
click at [60, 135] on div "Mācību tēma: Datorikas - 10. klases 1. ieskaites mācību materiāls #6 5. tēma – …" at bounding box center [357, 158] width 714 height 317
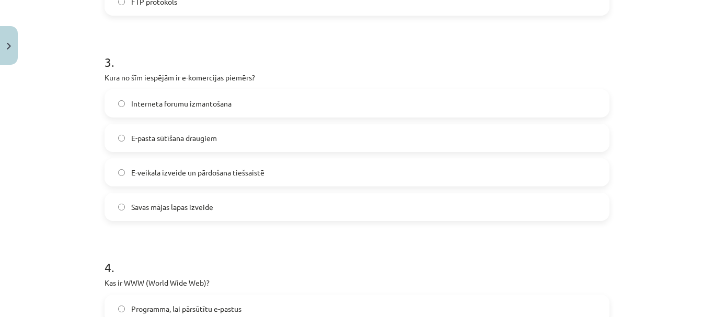
scroll to position [548, 0]
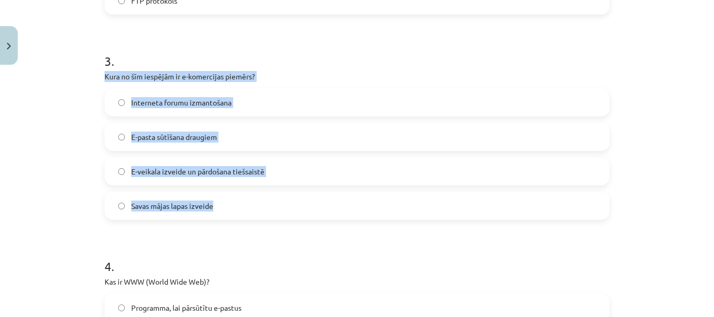
drag, startPoint x: 101, startPoint y: 74, endPoint x: 263, endPoint y: 218, distance: 216.8
click at [263, 218] on div "6 XP Saņemsi Viegls 1533 pilda Apraksts Uzdevums Palīdzība 1 . Kas ir augšupiel…" at bounding box center [356, 208] width 517 height 1375
click at [34, 113] on div "Mācību tēma: Datorikas - 10. klases 1. ieskaites mācību materiāls #6 5. tēma – …" at bounding box center [357, 158] width 714 height 317
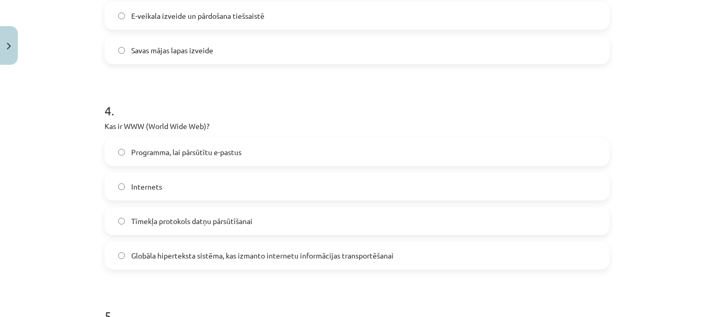
scroll to position [705, 0]
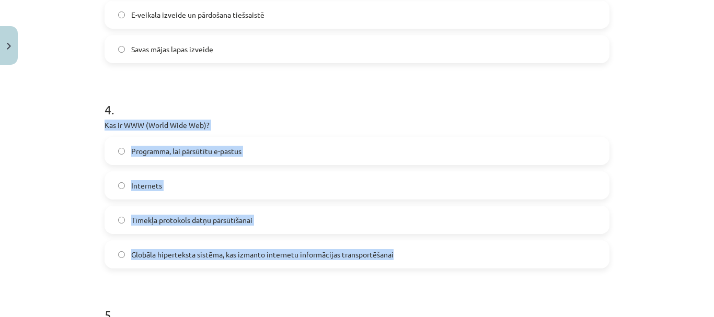
drag, startPoint x: 98, startPoint y: 121, endPoint x: 424, endPoint y: 248, distance: 349.8
click at [424, 248] on div "6 XP Saņemsi Viegls 1533 pilda Apraksts Uzdevums Palīdzība 1 . Kas ir augšupiel…" at bounding box center [356, 51] width 517 height 1375
click at [4, 174] on div "Mācību tēma: Datorikas - 10. klases 1. ieskaites mācību materiāls #6 5. tēma – …" at bounding box center [357, 158] width 714 height 317
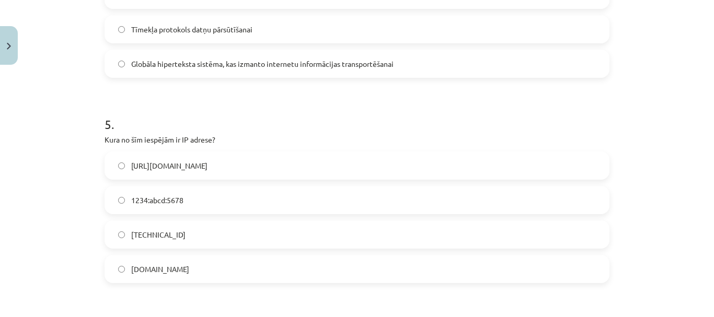
scroll to position [914, 0]
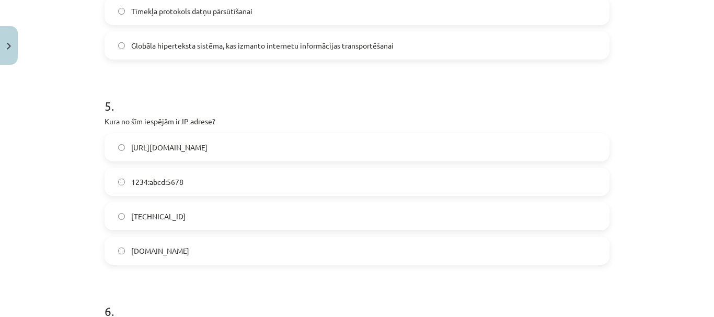
drag, startPoint x: 99, startPoint y: 118, endPoint x: 229, endPoint y: 247, distance: 183.2
click at [65, 167] on div "Mācību tēma: Datorikas - 10. klases 1. ieskaites mācību materiāls #6 5. tēma – …" at bounding box center [357, 158] width 714 height 317
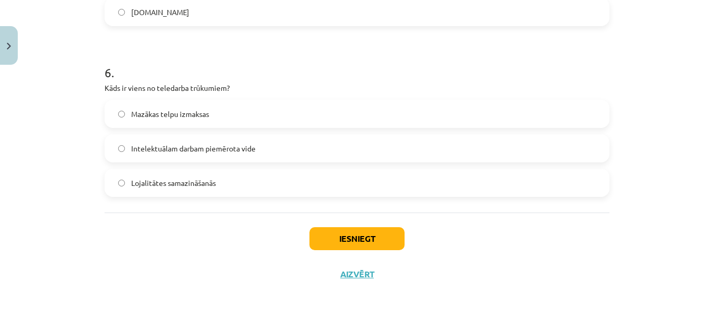
scroll to position [1154, 0]
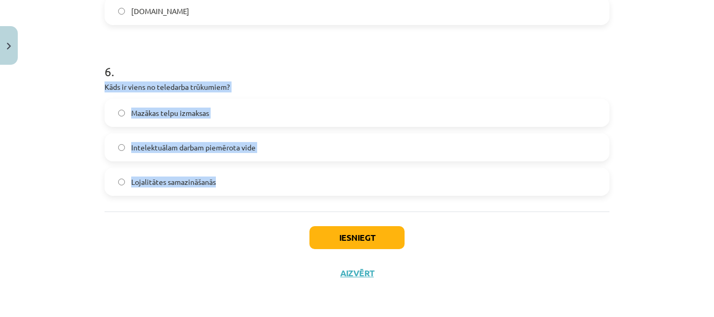
drag, startPoint x: 99, startPoint y: 85, endPoint x: 275, endPoint y: 185, distance: 202.6
click at [40, 154] on div "Mācību tēma: Datorikas - 10. klases 1. ieskaites mācību materiāls #6 5. tēma – …" at bounding box center [357, 158] width 714 height 317
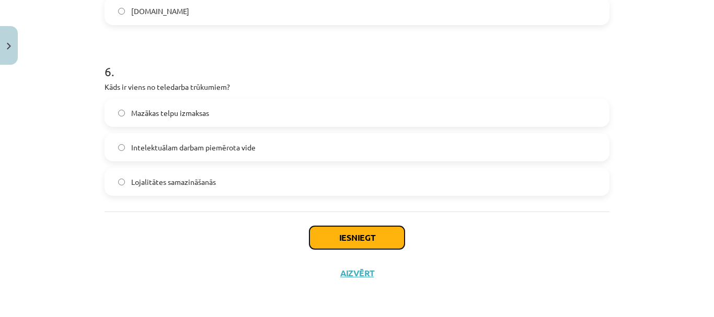
click at [356, 237] on button "Iesniegt" at bounding box center [356, 237] width 95 height 23
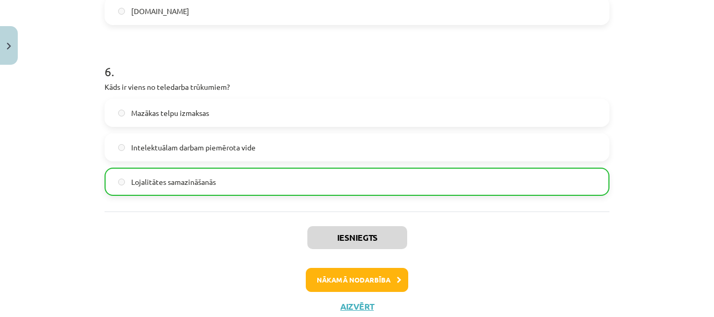
scroll to position [1187, 0]
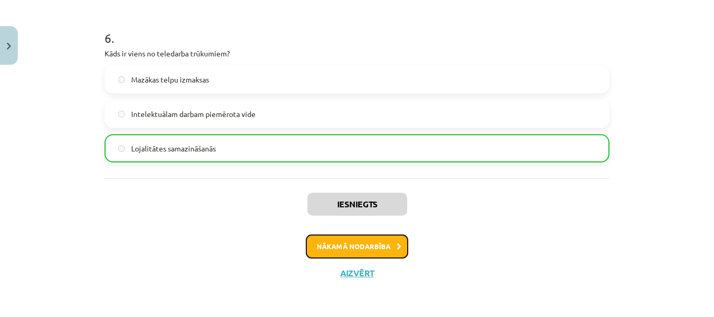
click at [354, 245] on button "Nākamā nodarbība" at bounding box center [357, 247] width 102 height 24
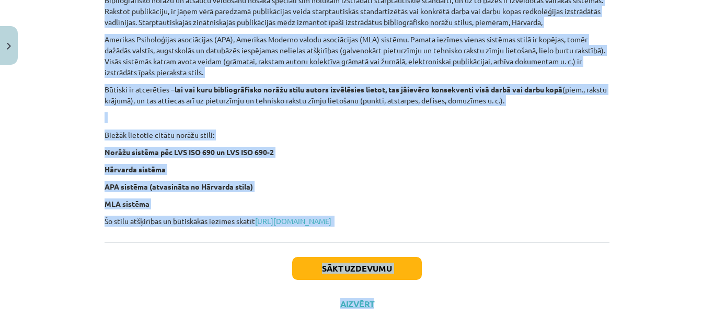
scroll to position [483, 0]
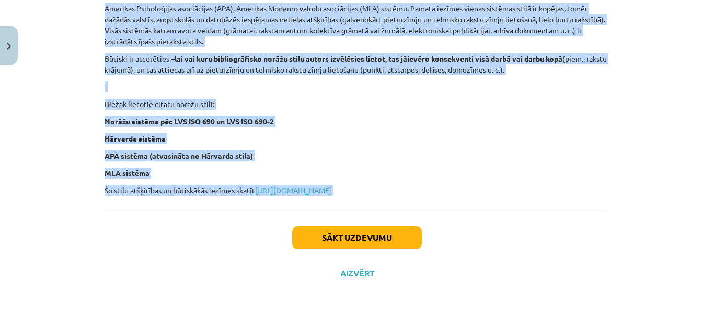
drag, startPoint x: 101, startPoint y: 184, endPoint x: 451, endPoint y: 189, distance: 349.5
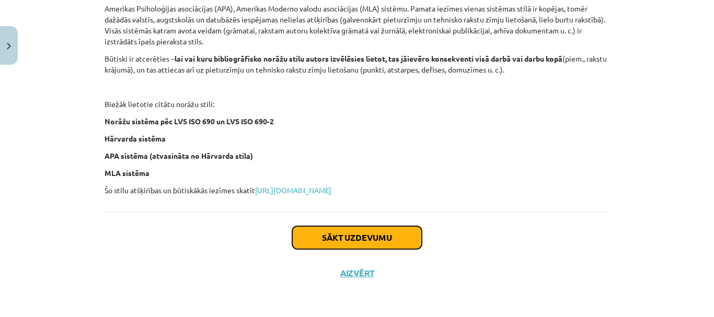
click at [373, 235] on button "Sākt uzdevumu" at bounding box center [357, 237] width 130 height 23
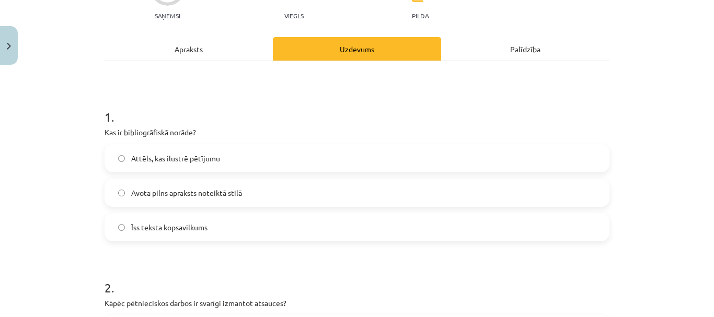
scroll to position [131, 0]
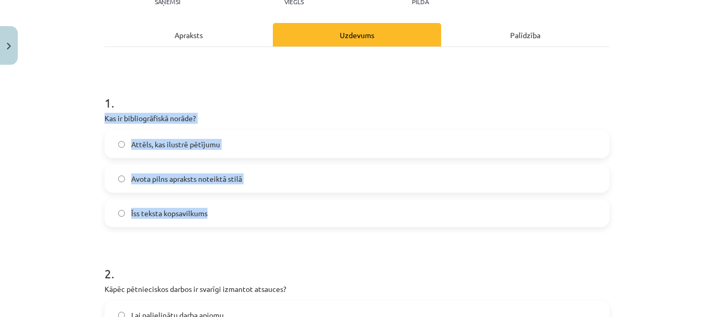
drag, startPoint x: 98, startPoint y: 117, endPoint x: 262, endPoint y: 217, distance: 192.4
click at [259, 217] on div "2 XP Saņemsi Viegls 1533 pilda Apraksts Uzdevums Palīdzība 1 . Kas ir bibliogrā…" at bounding box center [356, 216] width 517 height 554
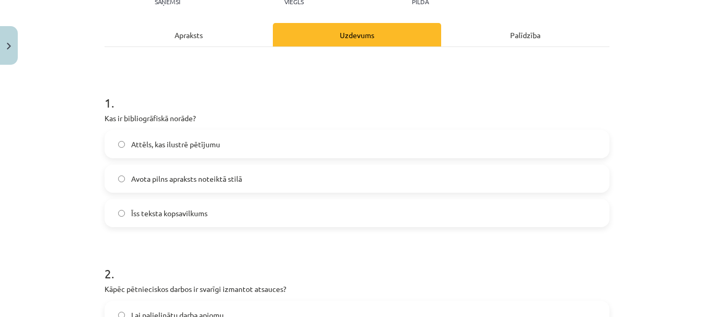
click at [274, 106] on h1 "1 ." at bounding box center [356, 93] width 505 height 32
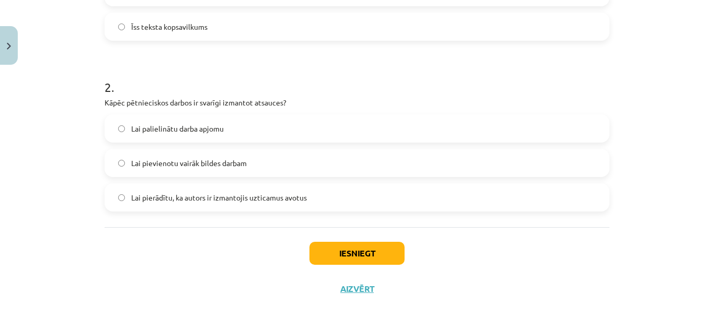
scroll to position [333, 0]
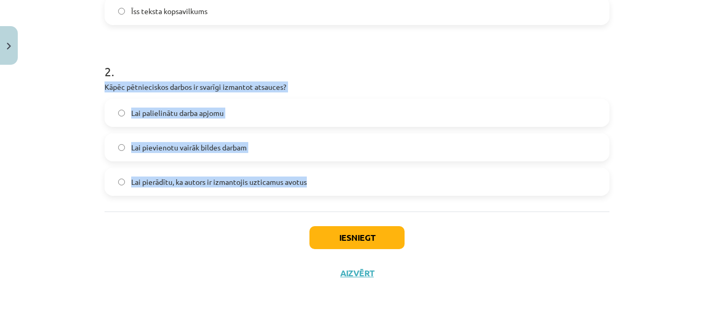
drag, startPoint x: 100, startPoint y: 85, endPoint x: 318, endPoint y: 189, distance: 241.6
click at [318, 189] on div "2 XP Saņemsi Viegls 1533 pilda Apraksts Uzdevums Palīdzība 1 . Kas ir bibliogrā…" at bounding box center [356, 14] width 517 height 554
click at [67, 172] on div "Mācību tēma: Datorikas - 10. klases 1. ieskaites mācību materiāls #7 6. tēma – …" at bounding box center [357, 158] width 714 height 317
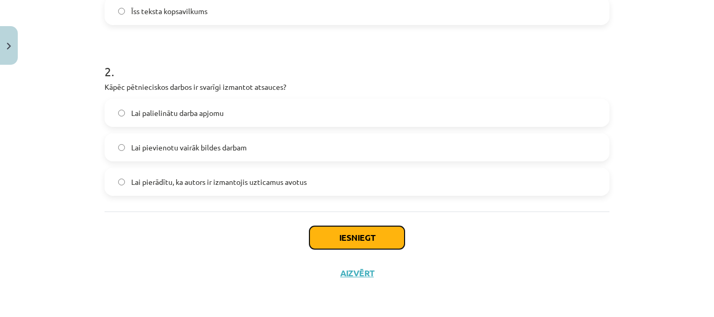
click at [382, 238] on button "Iesniegt" at bounding box center [356, 237] width 95 height 23
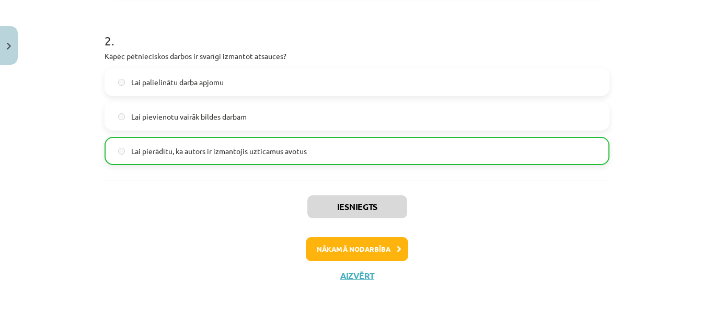
scroll to position [366, 0]
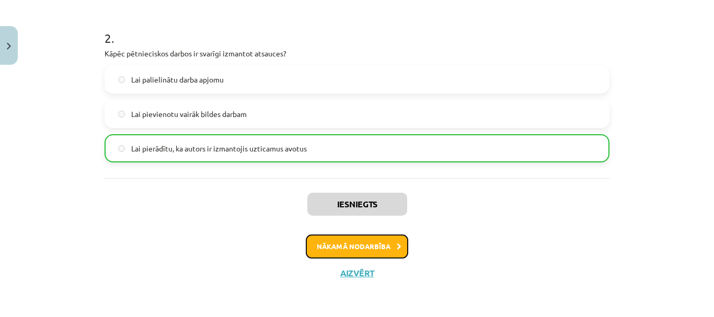
click at [373, 243] on button "Nākamā nodarbība" at bounding box center [357, 247] width 102 height 24
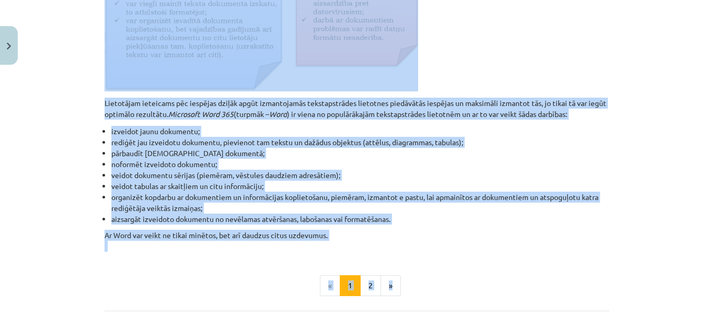
scroll to position [500, 0]
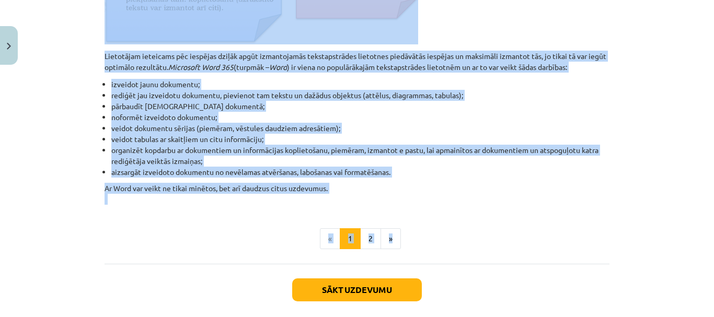
drag, startPoint x: 103, startPoint y: 120, endPoint x: 430, endPoint y: 192, distance: 334.9
click at [459, 184] on p "Ar Word var veikt ne tikai minētos, bet arī daudzus citus uzdevumus." at bounding box center [356, 194] width 505 height 22
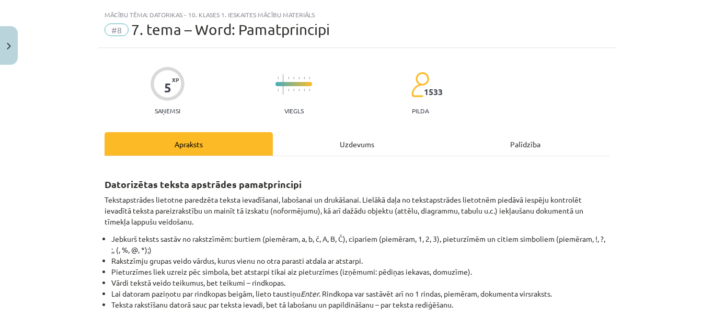
scroll to position [0, 0]
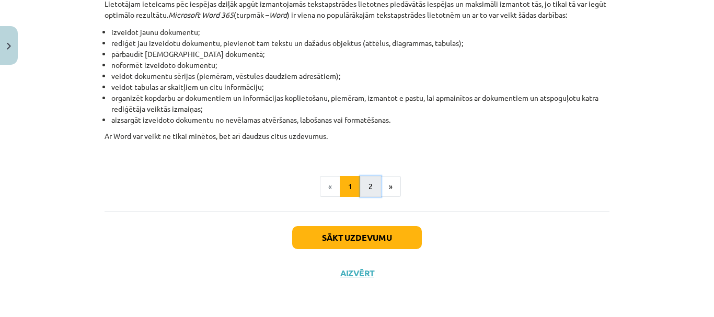
click at [365, 183] on button "2" at bounding box center [370, 186] width 21 height 21
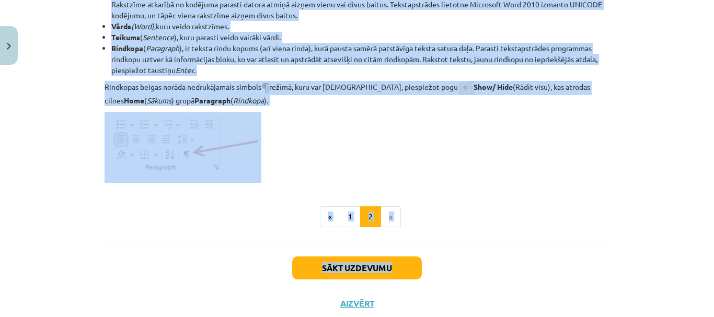
scroll to position [1388, 0]
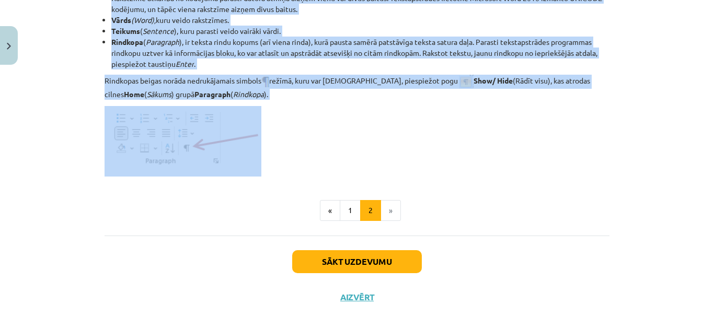
drag, startPoint x: 99, startPoint y: 17, endPoint x: 439, endPoint y: 168, distance: 372.5
click at [470, 154] on p at bounding box center [356, 141] width 505 height 71
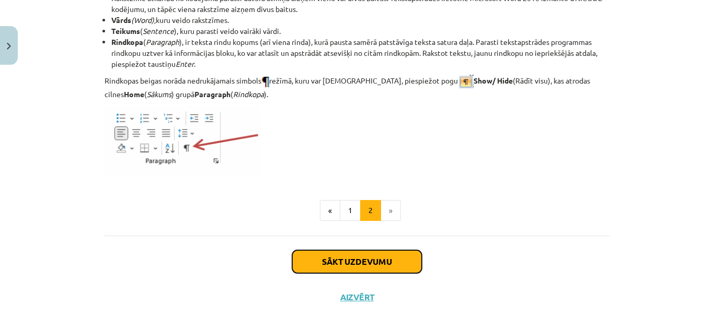
click at [387, 261] on button "Sākt uzdevumu" at bounding box center [357, 261] width 130 height 23
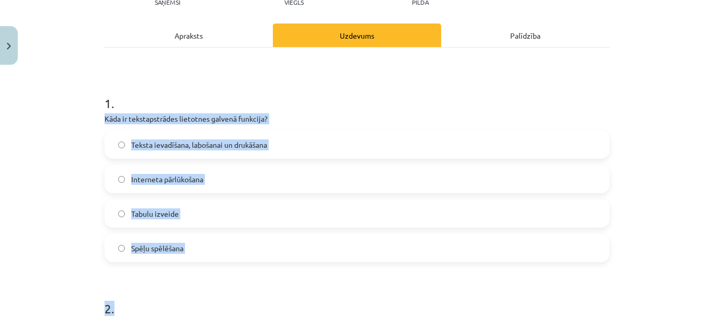
scroll to position [131, 0]
drag, startPoint x: 99, startPoint y: 221, endPoint x: 281, endPoint y: 250, distance: 184.0
click at [69, 169] on div "Mācību tēma: Datorikas - 10. klases 1. ieskaites mācību materiāls #8 7. tema – …" at bounding box center [357, 158] width 714 height 317
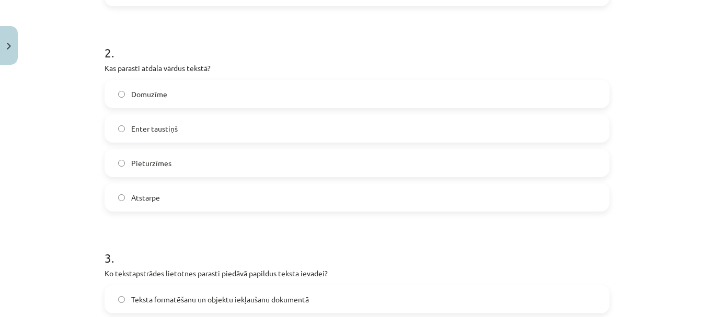
scroll to position [392, 0]
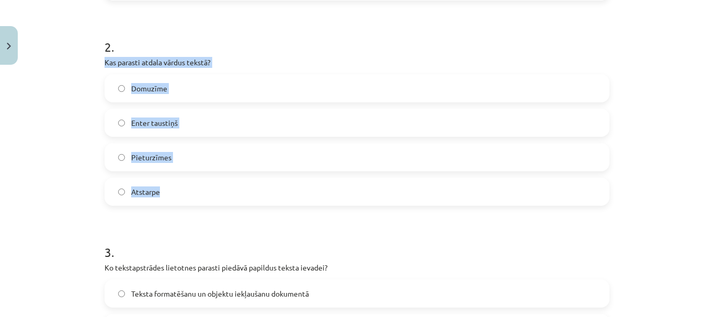
drag, startPoint x: 99, startPoint y: 60, endPoint x: 226, endPoint y: 192, distance: 182.9
click at [226, 192] on div "5 XP Saņemsi Viegls 1533 pilda Apraksts Uzdevums Palīdzība 1 . Kāda ir tekstaps…" at bounding box center [356, 280] width 517 height 1205
click at [62, 112] on div "Mācību tēma: Datorikas - 10. klases 1. ieskaites mācību materiāls #8 7. tema – …" at bounding box center [357, 158] width 714 height 317
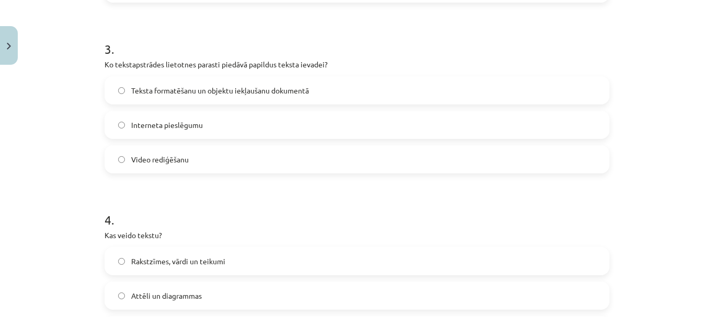
scroll to position [601, 0]
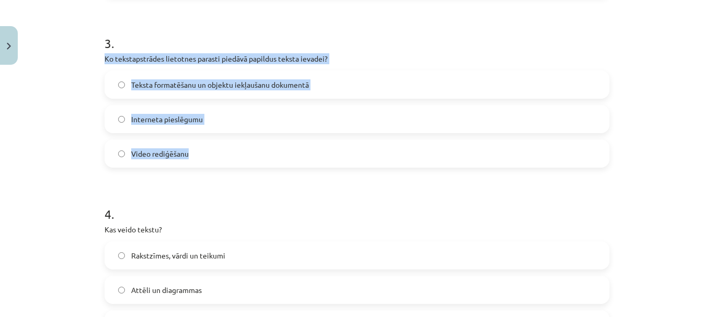
drag, startPoint x: 99, startPoint y: 57, endPoint x: 255, endPoint y: 156, distance: 185.2
click at [255, 156] on div "5 XP Saņemsi Viegls 1533 pilda Apraksts Uzdevums Palīdzība 1 . Kāda ir tekstaps…" at bounding box center [356, 71] width 517 height 1205
click at [40, 124] on div "Mācību tēma: Datorikas - 10. klases 1. ieskaites mācību materiāls #8 7. tema – …" at bounding box center [357, 158] width 714 height 317
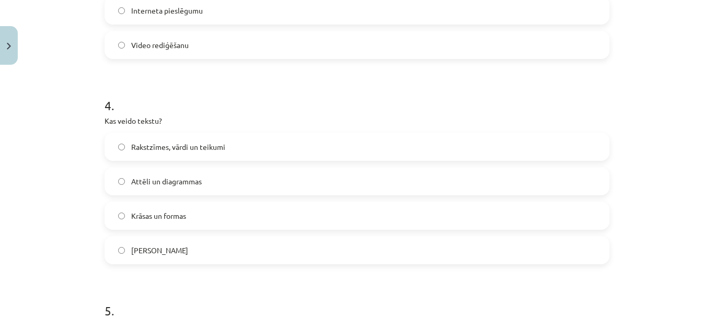
scroll to position [757, 0]
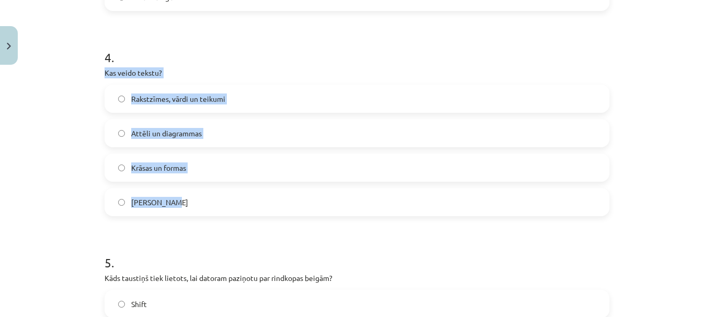
drag, startPoint x: 95, startPoint y: 71, endPoint x: 220, endPoint y: 204, distance: 182.9
click at [77, 121] on div "Mācību tēma: Datorikas - 10. klases 1. ieskaites mācību materiāls #8 7. tema – …" at bounding box center [357, 158] width 714 height 317
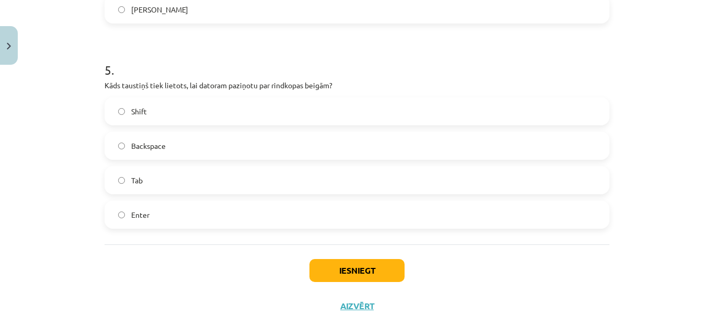
scroll to position [966, 0]
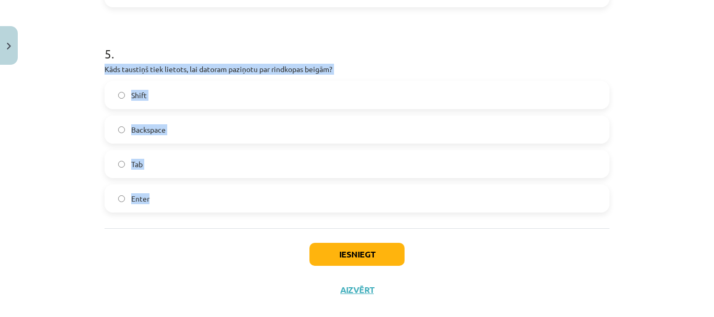
drag, startPoint x: 98, startPoint y: 66, endPoint x: 197, endPoint y: 194, distance: 161.6
click at [89, 209] on div "Mācību tēma: Datorikas - 10. klases 1. ieskaites mācību materiāls #8 7. tema – …" at bounding box center [357, 158] width 714 height 317
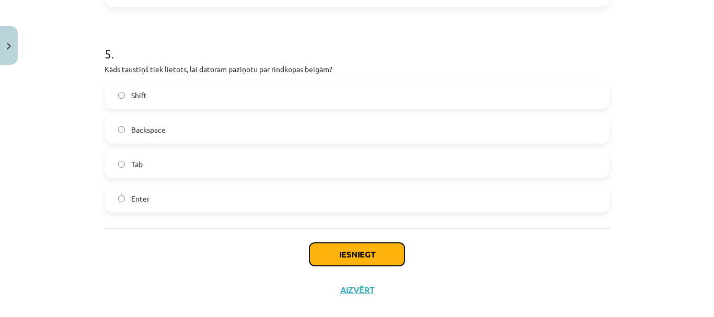
click at [325, 251] on button "Iesniegt" at bounding box center [356, 254] width 95 height 23
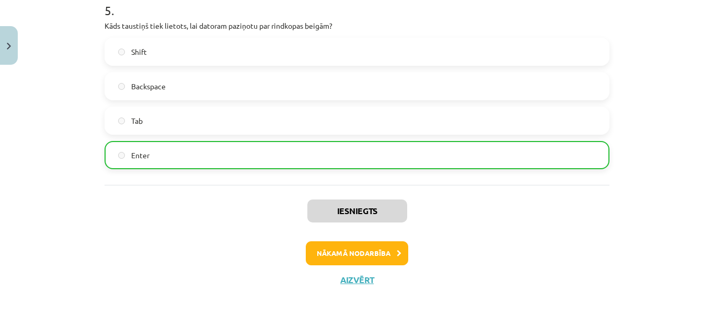
scroll to position [1017, 0]
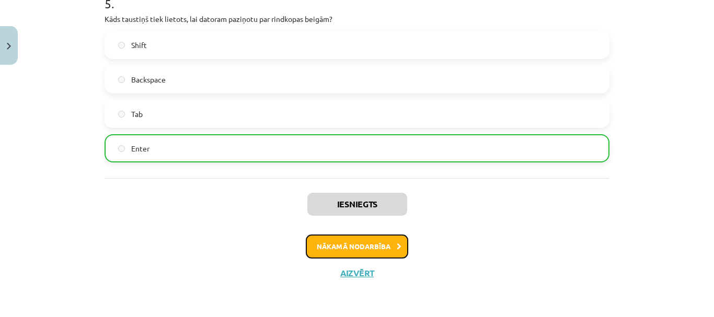
click at [376, 241] on button "Nākamā nodarbība" at bounding box center [357, 247] width 102 height 24
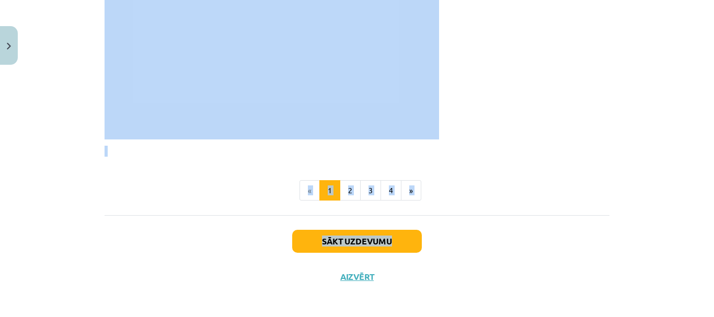
scroll to position [2157, 0]
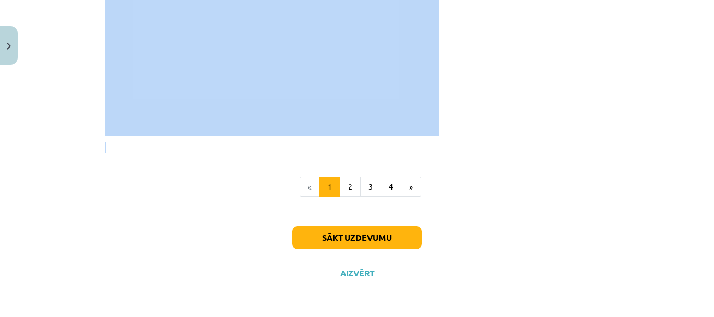
drag, startPoint x: 100, startPoint y: 177, endPoint x: 456, endPoint y: 144, distance: 357.3
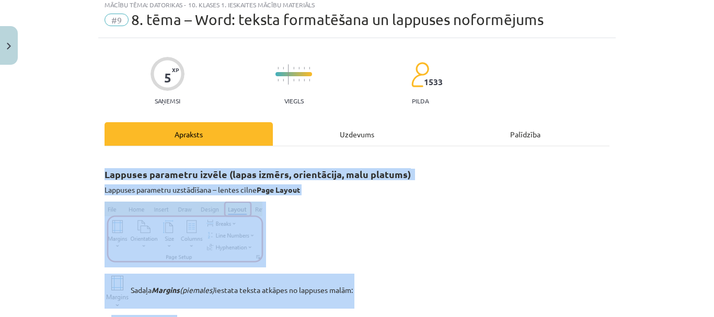
scroll to position [0, 0]
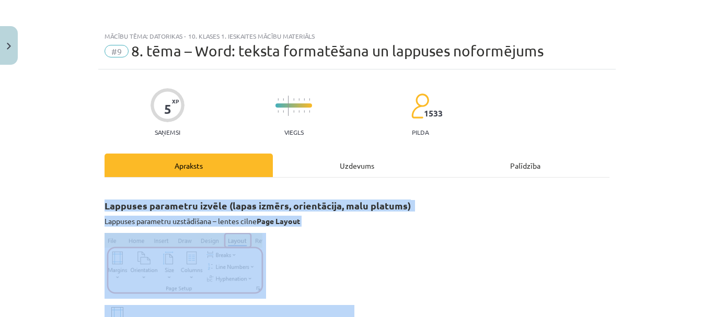
click at [492, 244] on p at bounding box center [356, 266] width 505 height 66
click at [385, 247] on p at bounding box center [356, 266] width 505 height 66
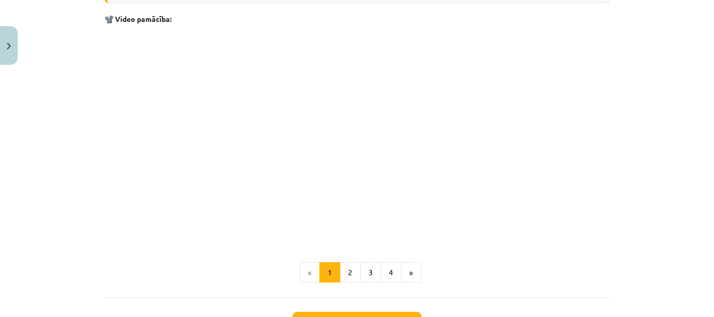
scroll to position [2089, 0]
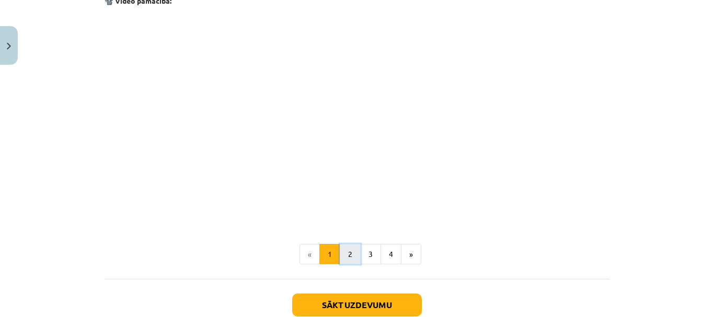
click at [342, 252] on button "2" at bounding box center [350, 254] width 21 height 21
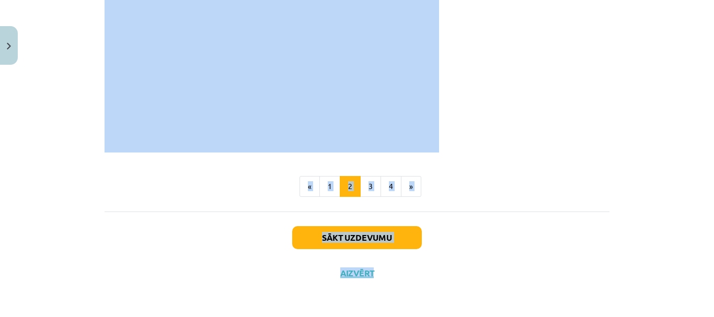
scroll to position [1680, 0]
drag, startPoint x: 101, startPoint y: 205, endPoint x: 459, endPoint y: 143, distance: 362.7
click at [491, 148] on p at bounding box center [356, 57] width 505 height 191
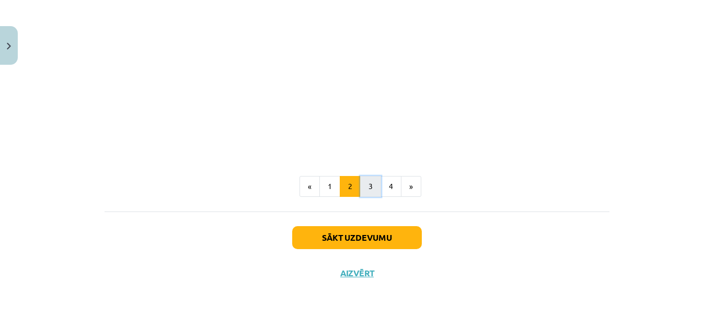
click at [365, 183] on button "3" at bounding box center [370, 186] width 21 height 21
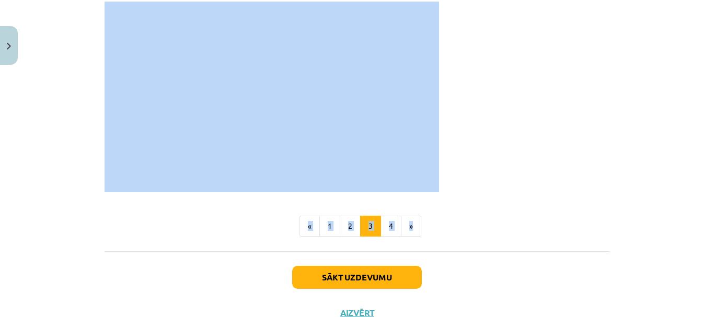
scroll to position [1754, 0]
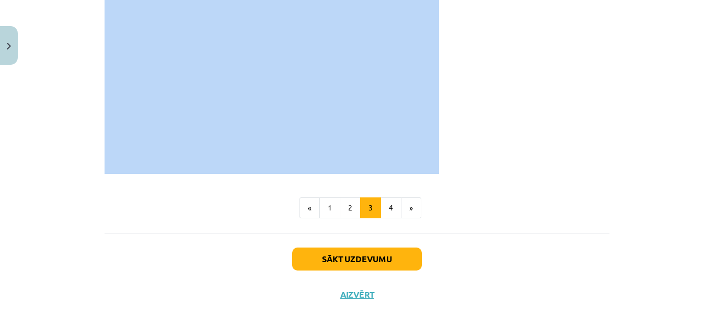
drag, startPoint x: 101, startPoint y: 18, endPoint x: 445, endPoint y: 156, distance: 370.5
click at [390, 208] on button "4" at bounding box center [390, 207] width 21 height 21
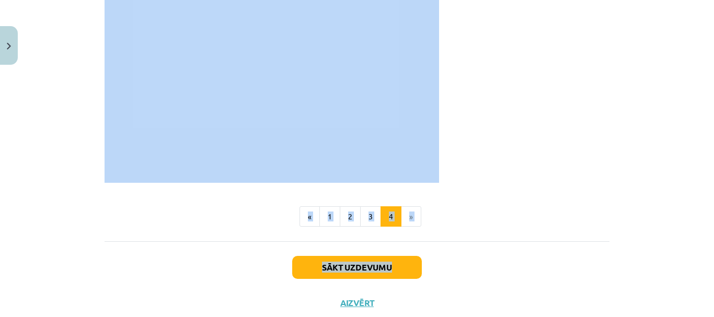
scroll to position [1597, 0]
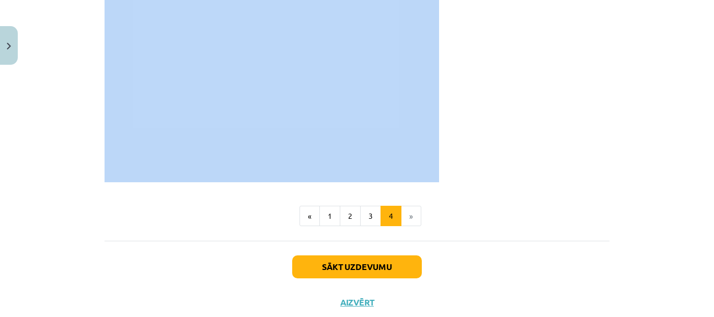
drag, startPoint x: 98, startPoint y: 17, endPoint x: 459, endPoint y: 171, distance: 392.2
click at [504, 171] on p at bounding box center [356, 87] width 505 height 191
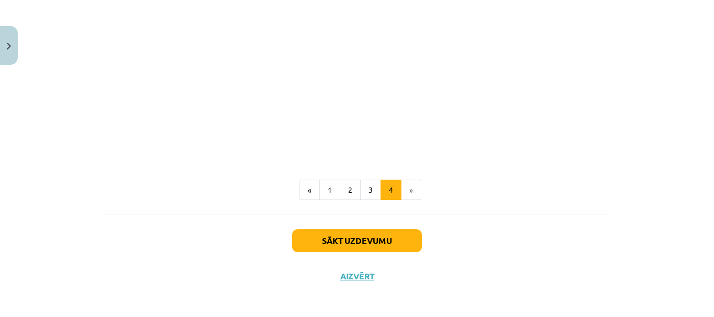
scroll to position [1625, 0]
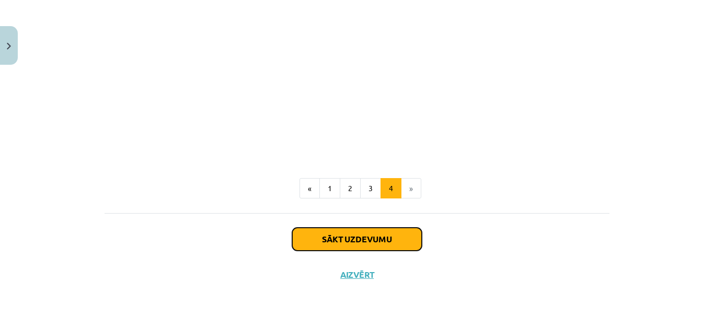
click at [386, 236] on button "Sākt uzdevumu" at bounding box center [357, 239] width 130 height 23
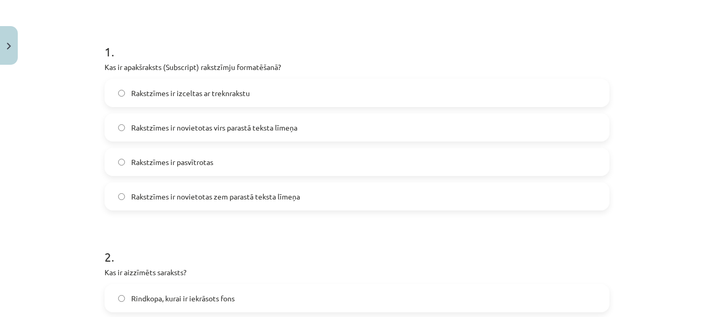
scroll to position [183, 0]
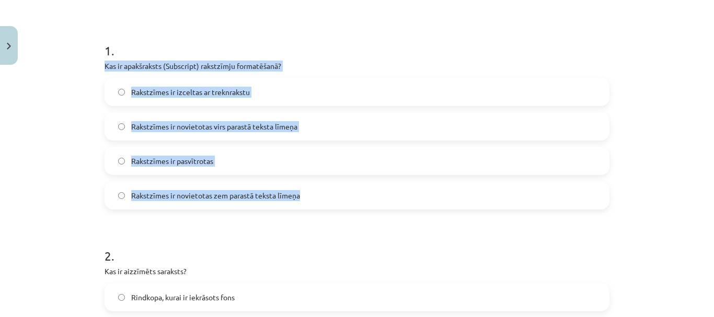
drag, startPoint x: 100, startPoint y: 63, endPoint x: 303, endPoint y: 207, distance: 248.7
click at [303, 207] on div "1 . Kas ir apakšraksts (Subscript) rakstzīmju formatēšanā? Rakstzīmes ir izcelt…" at bounding box center [356, 117] width 505 height 184
click at [31, 111] on div "Mācību tēma: Datorikas - 10. klases 1. ieskaites mācību materiāls #9 8. tēma – …" at bounding box center [357, 158] width 714 height 317
click at [50, 100] on div "Mācību tēma: Datorikas - 10. klases 1. ieskaites mācību materiāls #9 8. tēma – …" at bounding box center [357, 158] width 714 height 317
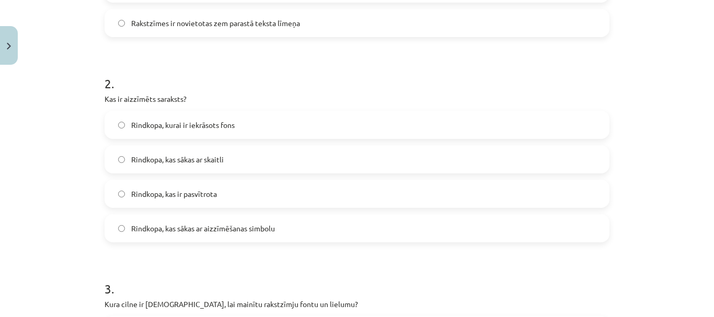
scroll to position [392, 0]
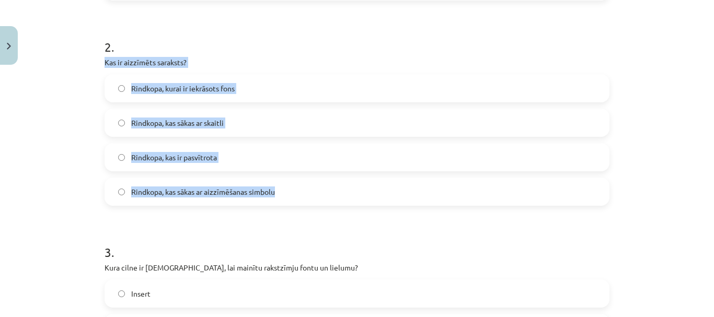
drag, startPoint x: 96, startPoint y: 62, endPoint x: 306, endPoint y: 203, distance: 253.4
click at [306, 203] on div "5 XP Saņemsi Viegls 1533 pilda Apraksts Uzdevums Palīdzība 1 . Kas ir apakšraks…" at bounding box center [356, 302] width 517 height 1249
click at [40, 148] on div "Mācību tēma: Datorikas - 10. klases 1. ieskaites mācību materiāls #9 8. tēma – …" at bounding box center [357, 158] width 714 height 317
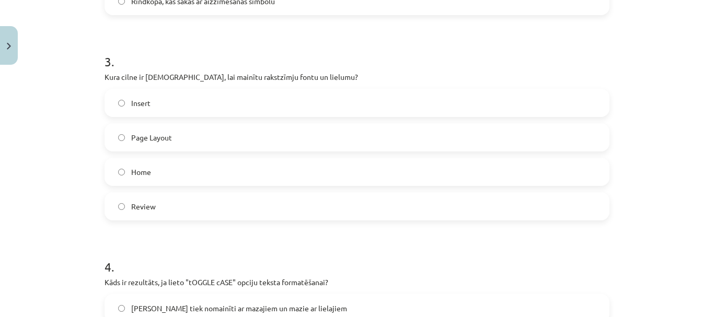
scroll to position [601, 0]
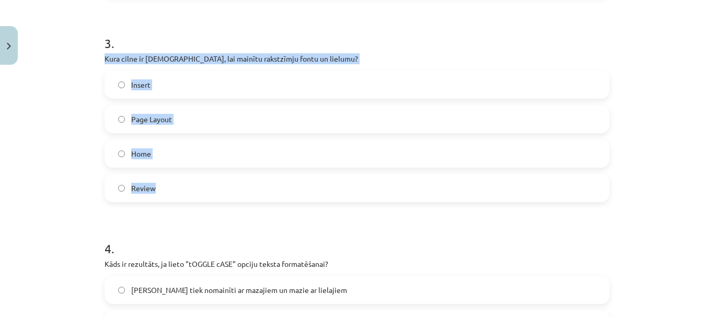
drag, startPoint x: 99, startPoint y: 58, endPoint x: 241, endPoint y: 185, distance: 190.9
click at [241, 185] on div "5 XP Saņemsi Viegls 1533 pilda Apraksts Uzdevums Palīdzība 1 . Kas ir apakšraks…" at bounding box center [356, 93] width 517 height 1249
click at [90, 98] on div "Mācību tēma: Datorikas - 10. klases 1. ieskaites mācību materiāls #9 8. tēma – …" at bounding box center [357, 158] width 714 height 317
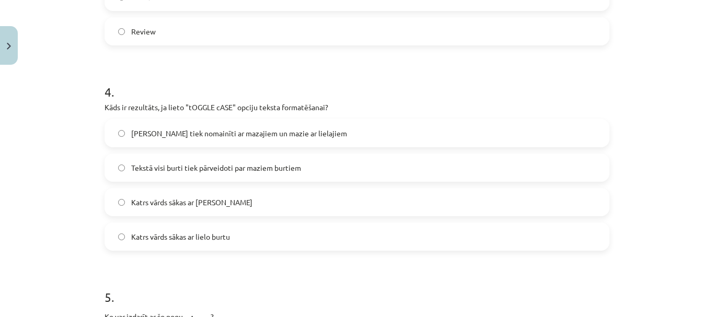
scroll to position [810, 0]
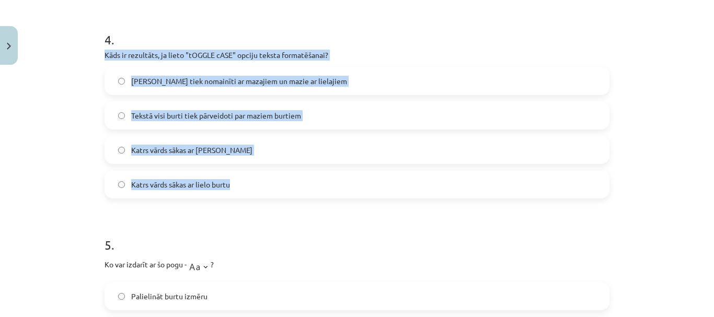
drag, startPoint x: 97, startPoint y: 53, endPoint x: 261, endPoint y: 190, distance: 212.9
click at [19, 91] on div "Mācību tēma: Datorikas - 10. klases 1. ieskaites mācību materiāls #9 8. tēma – …" at bounding box center [357, 158] width 714 height 317
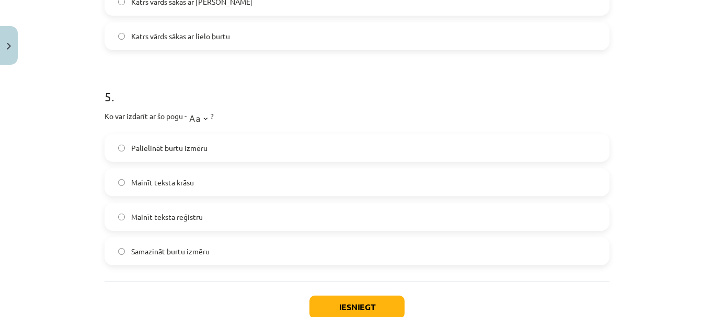
scroll to position [966, 0]
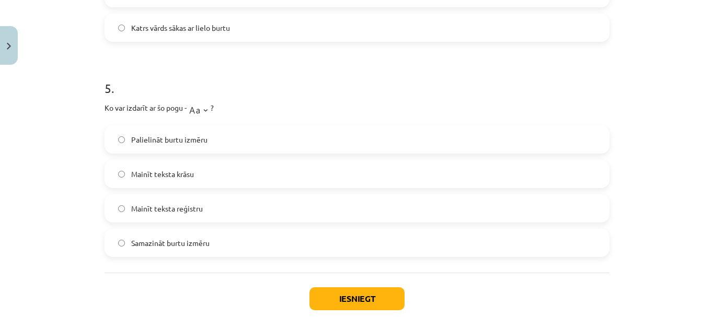
drag, startPoint x: 99, startPoint y: 106, endPoint x: 261, endPoint y: 236, distance: 207.4
click at [59, 161] on div "Mācību tēma: Datorikas - 10. klases 1. ieskaites mācību materiāls #9 8. tēma – …" at bounding box center [357, 158] width 714 height 317
click at [348, 295] on button "Iesniegt" at bounding box center [356, 298] width 95 height 23
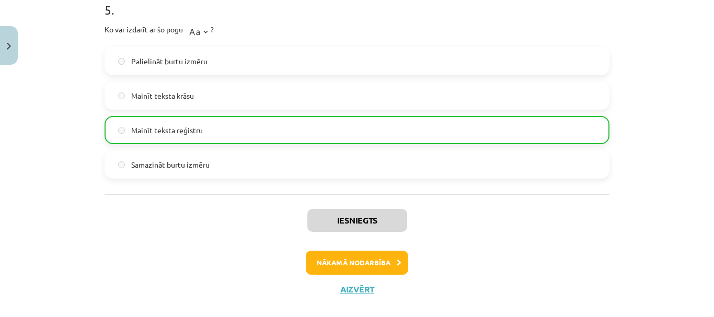
scroll to position [1061, 0]
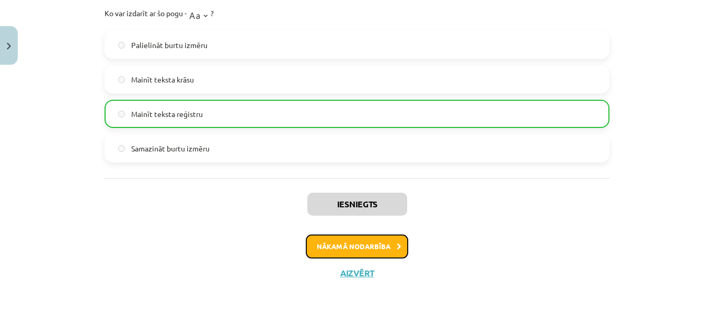
click at [371, 241] on button "Nākamā nodarbība" at bounding box center [357, 247] width 102 height 24
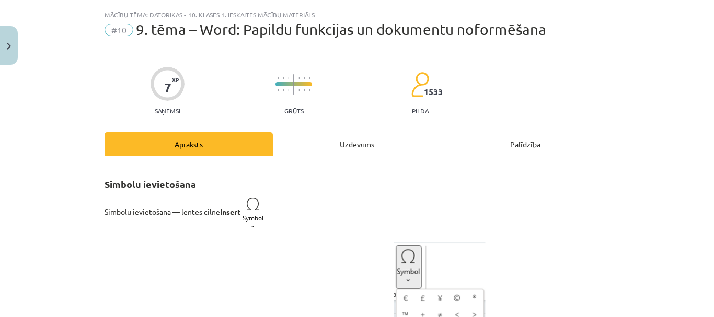
scroll to position [0, 0]
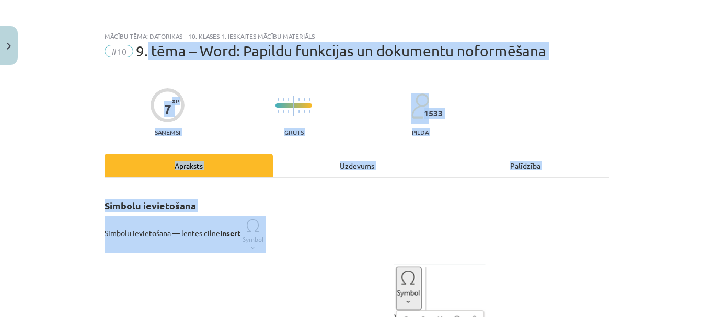
drag, startPoint x: 144, startPoint y: 51, endPoint x: 376, endPoint y: 237, distance: 297.6
click at [376, 237] on div "Mācību tēma: Datorikas - 10. klases 1. ieskaites mācību materiāls #10 9. tēma –…" at bounding box center [357, 158] width 714 height 317
click at [375, 237] on p "Simbolu ievietošana — lentes cilne Insert" at bounding box center [356, 234] width 505 height 37
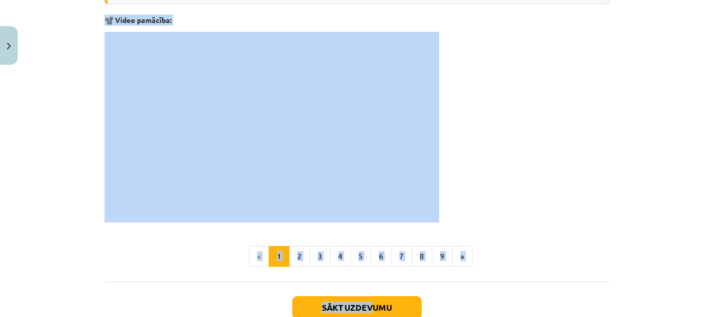
scroll to position [2194, 0]
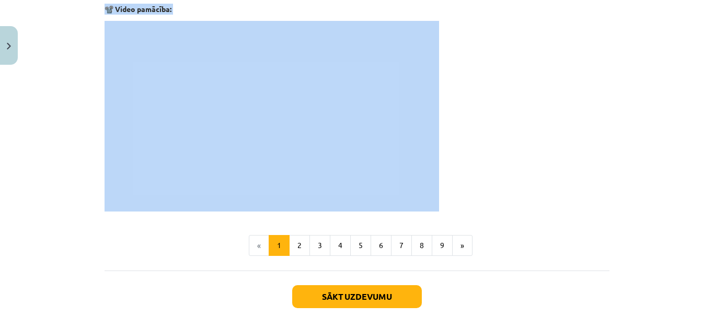
drag, startPoint x: 94, startPoint y: 202, endPoint x: 464, endPoint y: 201, distance: 369.8
click at [496, 209] on p at bounding box center [356, 116] width 505 height 191
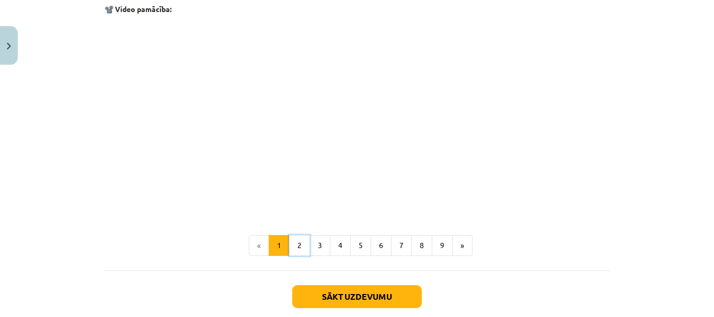
click at [291, 256] on button "2" at bounding box center [299, 245] width 21 height 21
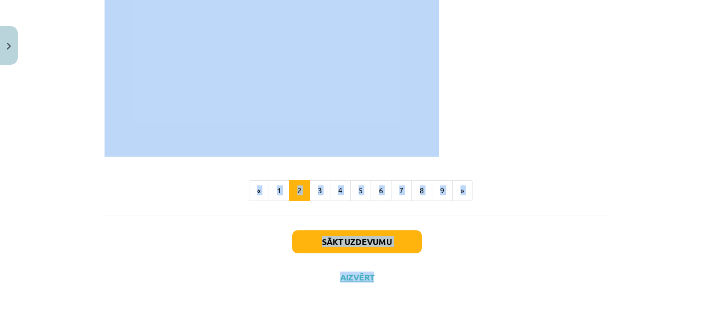
scroll to position [1336, 0]
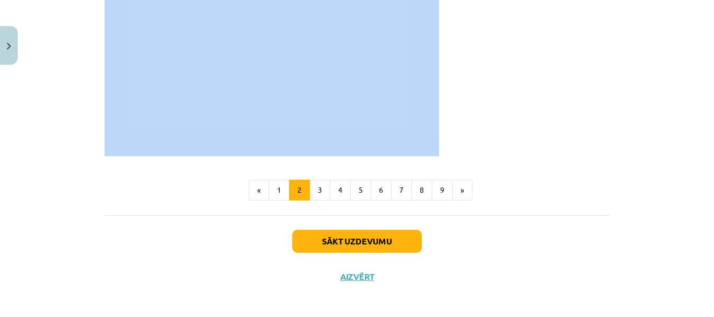
drag, startPoint x: 101, startPoint y: 121, endPoint x: 482, endPoint y: 138, distance: 381.2
click at [526, 124] on p at bounding box center [356, 61] width 505 height 191
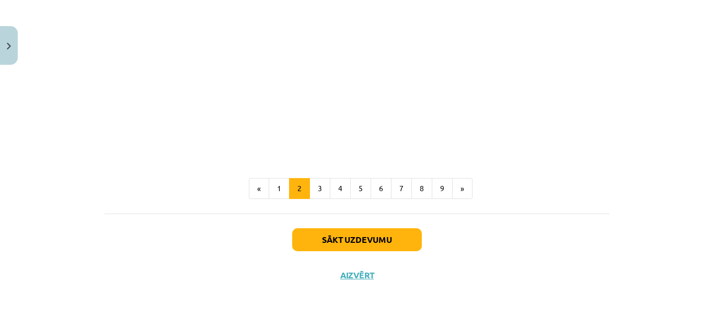
scroll to position [1339, 0]
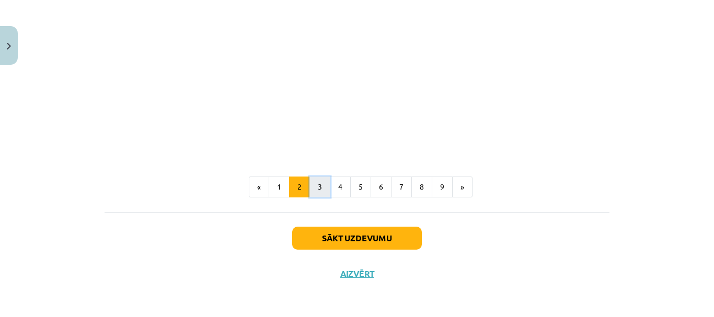
click at [319, 181] on button "3" at bounding box center [319, 187] width 21 height 21
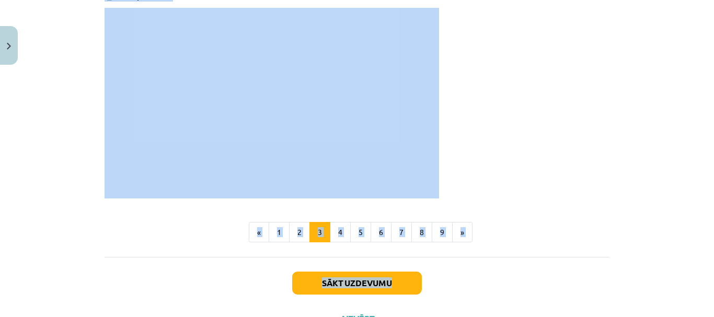
scroll to position [436, 0]
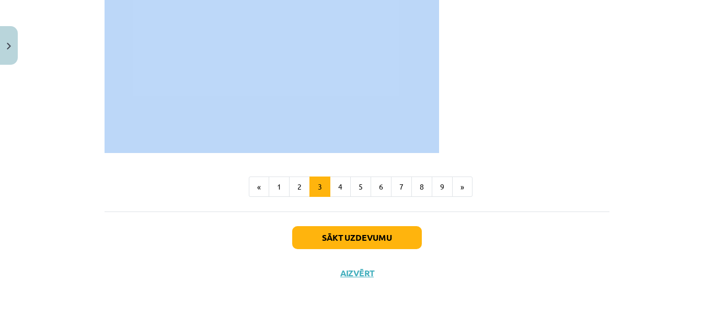
drag, startPoint x: 101, startPoint y: 16, endPoint x: 451, endPoint y: 100, distance: 360.1
click at [469, 151] on p at bounding box center [356, 57] width 505 height 191
click at [335, 183] on button "4" at bounding box center [340, 187] width 21 height 21
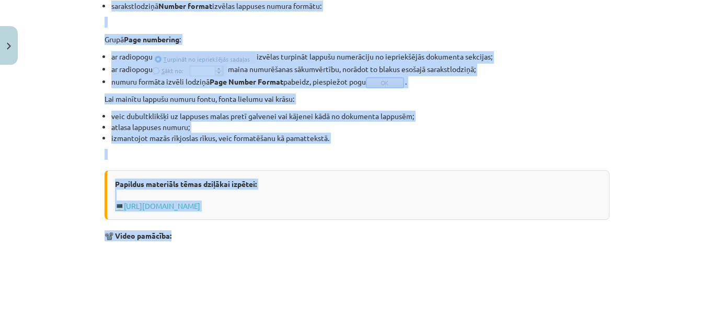
scroll to position [918, 0]
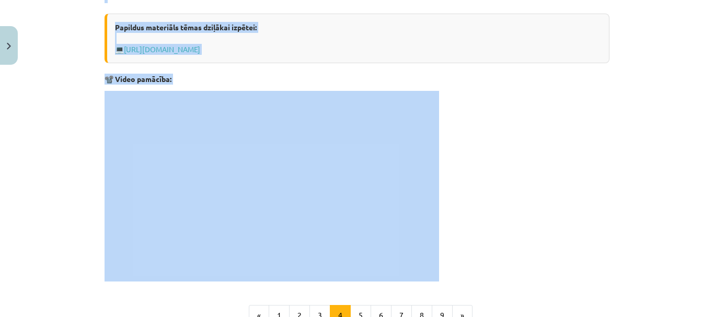
drag, startPoint x: 101, startPoint y: 17, endPoint x: 507, endPoint y: 221, distance: 453.9
click at [518, 202] on p at bounding box center [356, 186] width 505 height 191
click at [457, 182] on p at bounding box center [356, 186] width 505 height 191
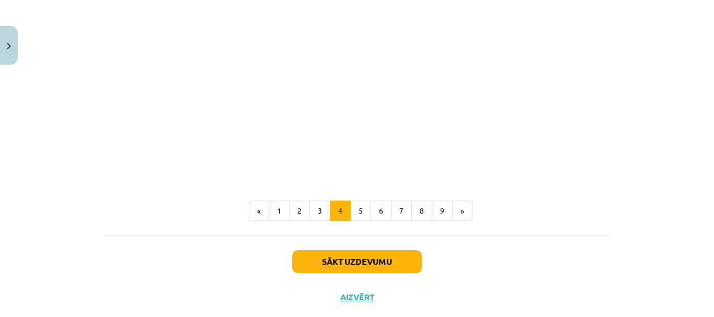
scroll to position [1046, 0]
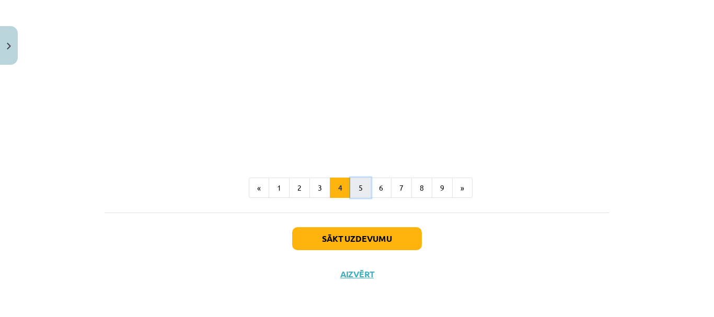
click at [360, 188] on button "5" at bounding box center [360, 188] width 21 height 21
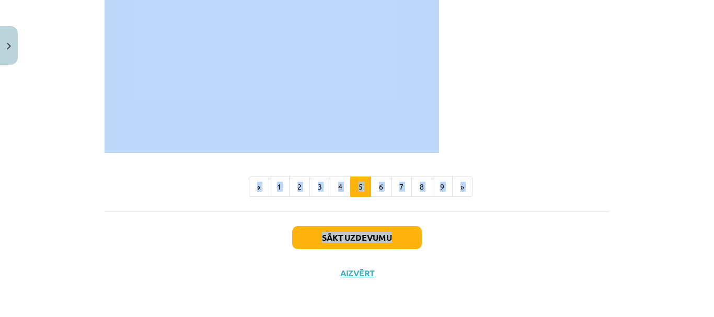
scroll to position [709, 0]
drag, startPoint x: 100, startPoint y: 17, endPoint x: 476, endPoint y: 134, distance: 394.5
click at [508, 130] on p at bounding box center [356, 57] width 505 height 191
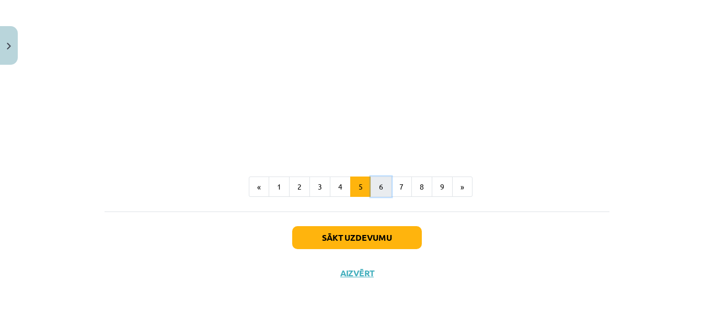
click at [375, 194] on button "6" at bounding box center [380, 187] width 21 height 21
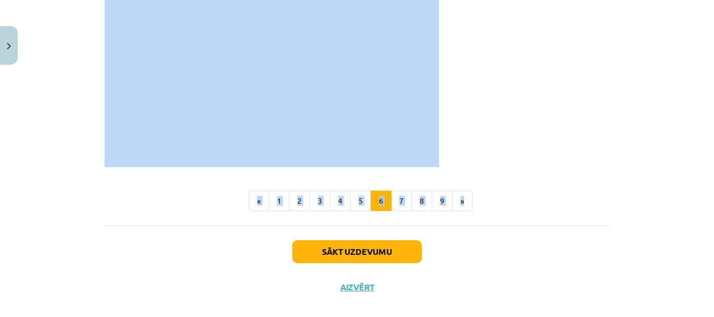
scroll to position [641, 0]
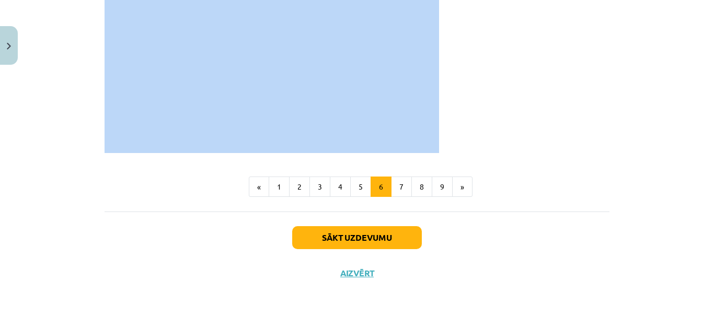
drag, startPoint x: 99, startPoint y: 17, endPoint x: 481, endPoint y: 118, distance: 395.6
click at [469, 103] on p at bounding box center [356, 57] width 505 height 191
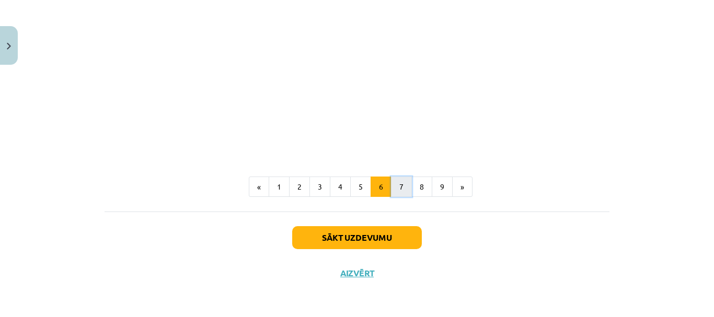
click at [395, 185] on button "7" at bounding box center [401, 187] width 21 height 21
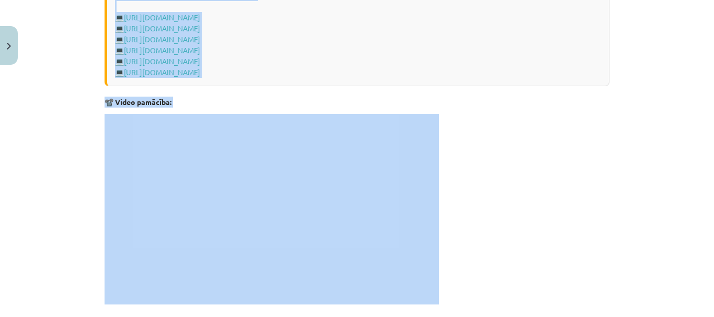
scroll to position [918, 0]
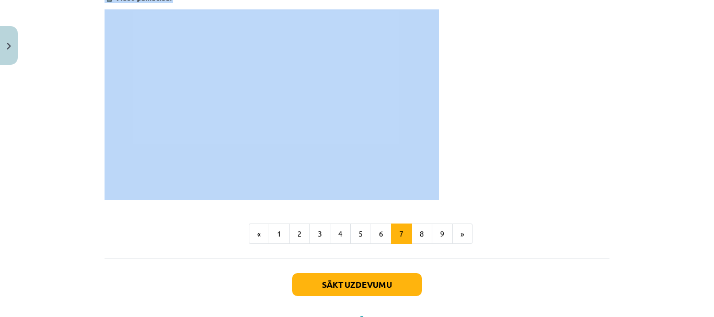
drag, startPoint x: 97, startPoint y: 16, endPoint x: 494, endPoint y: 157, distance: 421.8
click at [548, 91] on p at bounding box center [356, 104] width 505 height 191
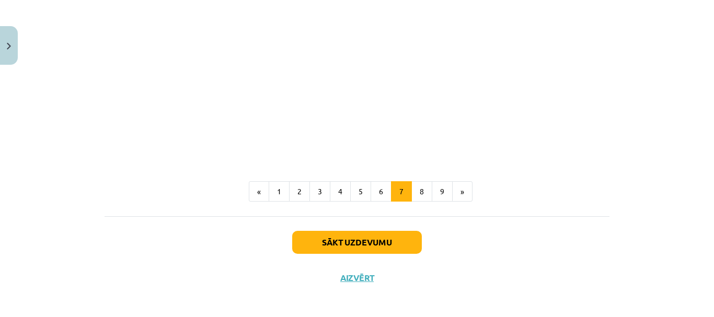
scroll to position [966, 0]
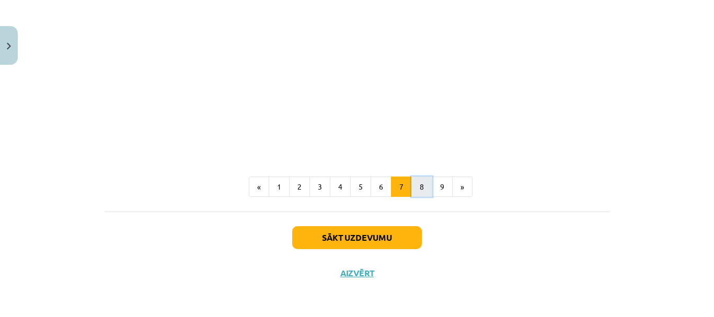
click at [415, 188] on button "8" at bounding box center [421, 187] width 21 height 21
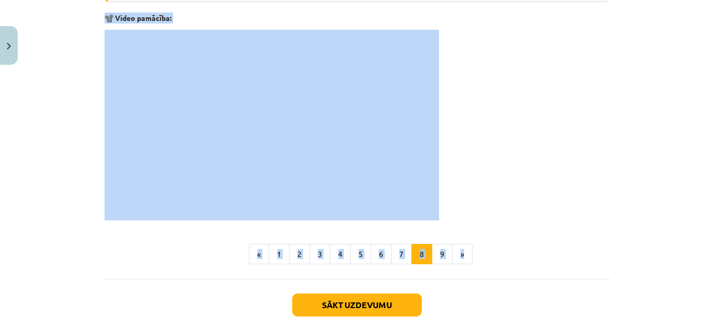
scroll to position [814, 0]
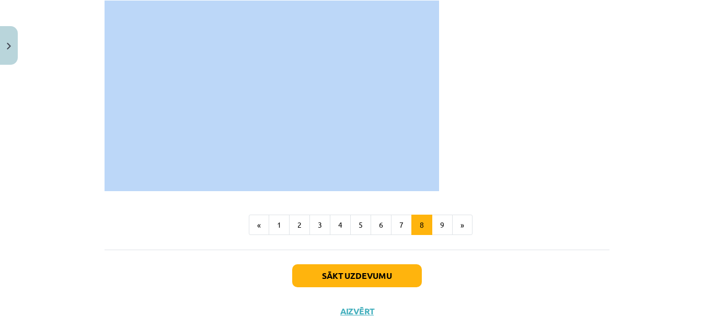
drag, startPoint x: 114, startPoint y: 16, endPoint x: 494, endPoint y: 180, distance: 413.7
click at [551, 144] on p at bounding box center [356, 96] width 505 height 191
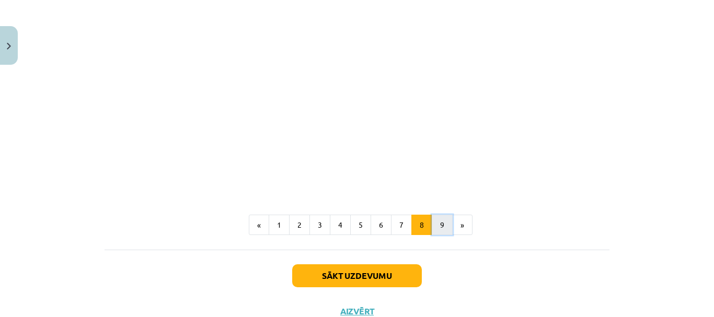
click at [437, 234] on button "9" at bounding box center [441, 225] width 21 height 21
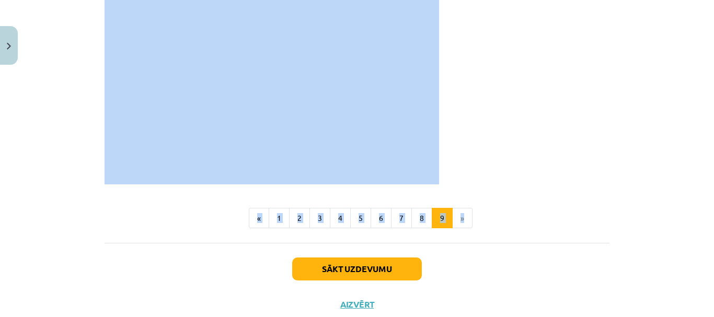
scroll to position [1336, 0]
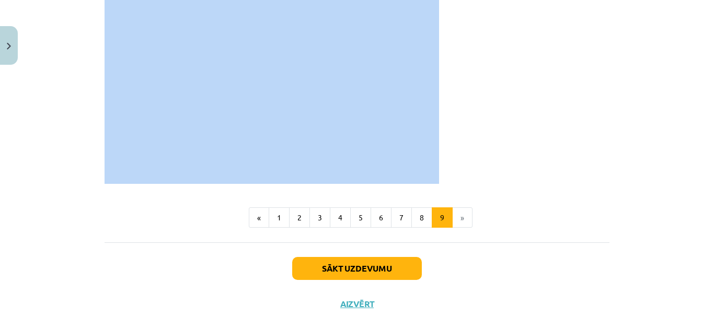
drag, startPoint x: 99, startPoint y: 16, endPoint x: 448, endPoint y: 167, distance: 380.7
click at [517, 154] on p at bounding box center [356, 88] width 505 height 191
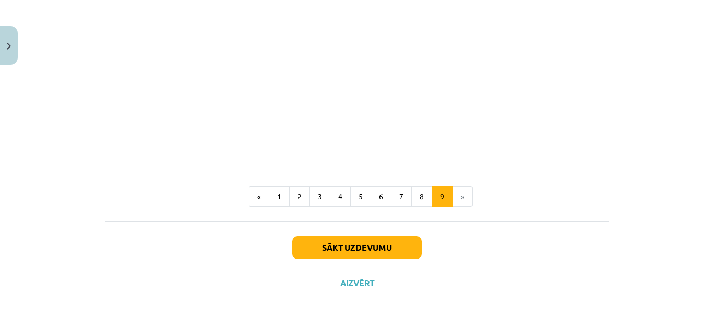
scroll to position [1367, 0]
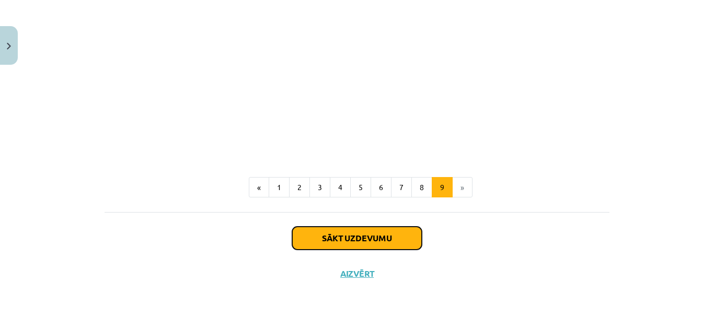
click at [395, 236] on button "Sākt uzdevumu" at bounding box center [357, 238] width 130 height 23
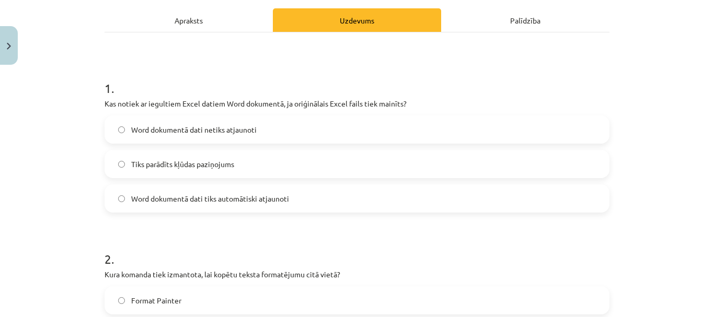
scroll to position [183, 0]
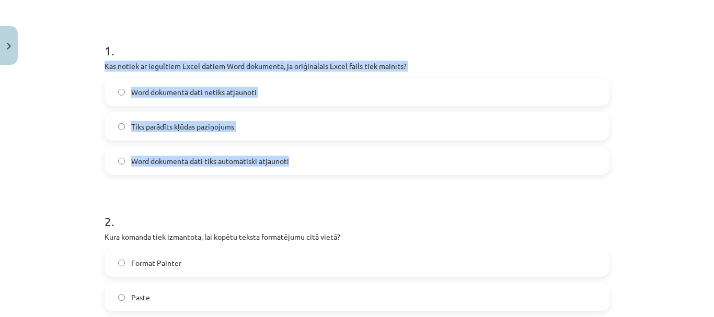
drag, startPoint x: 98, startPoint y: 63, endPoint x: 299, endPoint y: 157, distance: 222.5
click at [54, 106] on div "Mācību tēma: Datorikas - 10. klases 1. ieskaites mācību materiāls #10 9. tēma –…" at bounding box center [357, 158] width 714 height 317
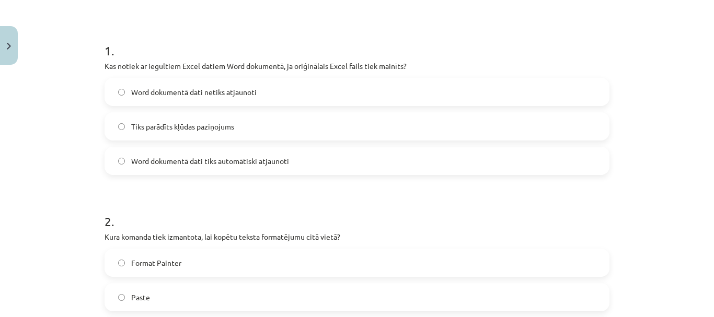
click at [118, 88] on label "Word dokumentā dati netiks atjaunoti" at bounding box center [357, 92] width 503 height 26
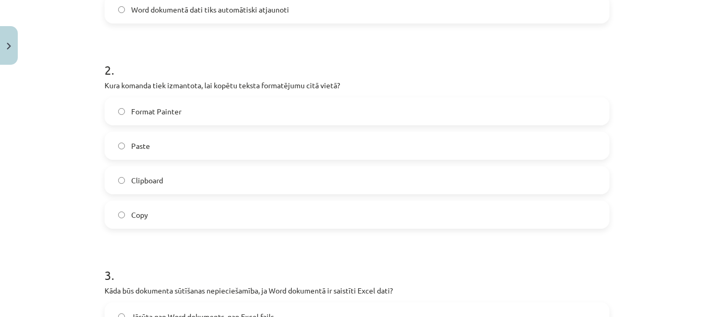
scroll to position [340, 0]
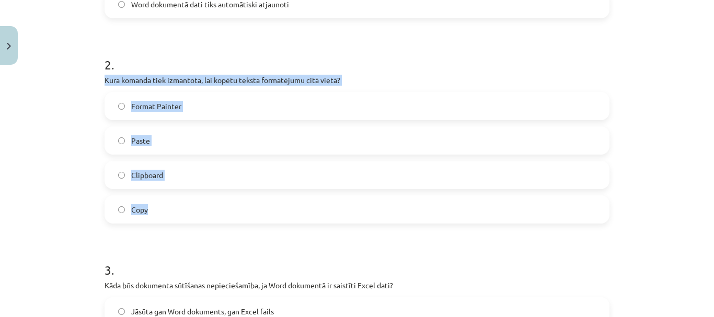
drag, startPoint x: 100, startPoint y: 77, endPoint x: 236, endPoint y: 210, distance: 190.2
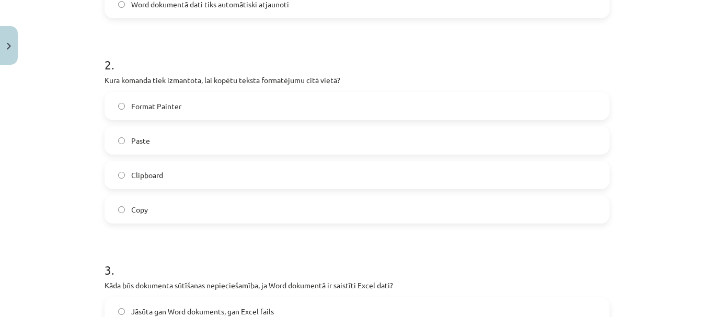
click at [380, 57] on h1 "2 ." at bounding box center [356, 55] width 505 height 32
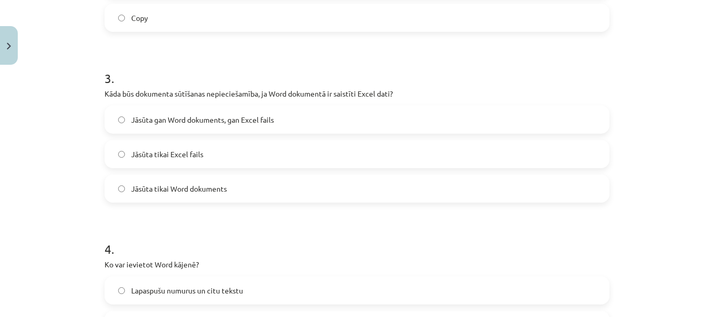
scroll to position [548, 0]
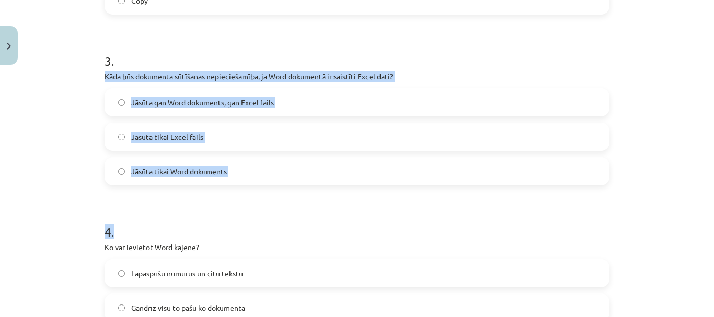
drag, startPoint x: 94, startPoint y: 71, endPoint x: 270, endPoint y: 189, distance: 212.3
click at [270, 189] on div "7 XP Saņemsi Grūts 1533 pilda Apraksts Uzdevums Palīdzība 1 . Kas notiek ar ieg…" at bounding box center [356, 311] width 517 height 1581
drag, startPoint x: 99, startPoint y: 72, endPoint x: 248, endPoint y: 179, distance: 183.4
click at [248, 179] on div "7 XP Saņemsi Grūts 1533 pilda Apraksts Uzdevums Palīdzība 1 . Kas notiek ar ieg…" at bounding box center [356, 311] width 517 height 1581
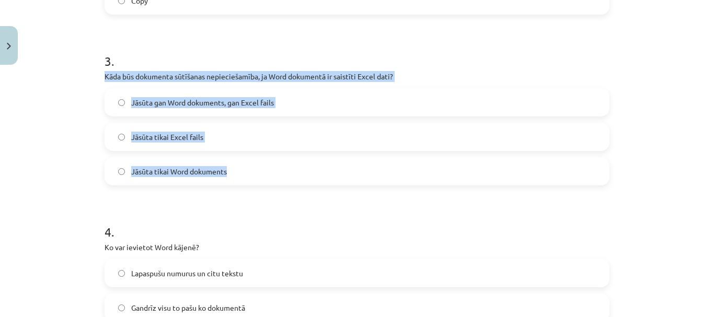
click at [67, 131] on div "Mācību tēma: Datorikas - 10. klases 1. ieskaites mācību materiāls #10 9. tēma –…" at bounding box center [357, 158] width 714 height 317
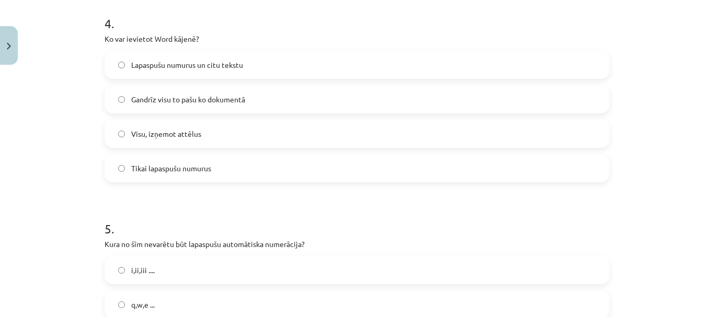
scroll to position [757, 0]
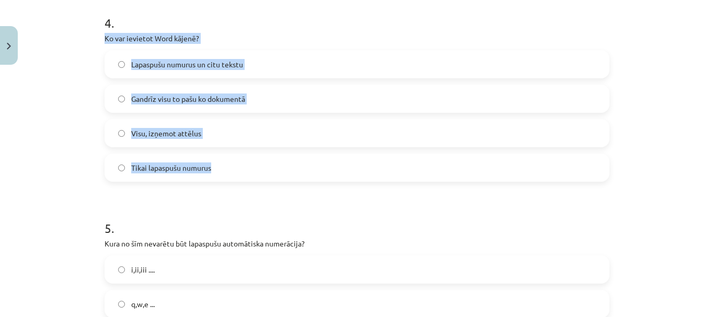
drag, startPoint x: 98, startPoint y: 37, endPoint x: 267, endPoint y: 173, distance: 216.9
click at [267, 173] on div "7 XP Saņemsi Grūts 1533 pilda Apraksts Uzdevums Palīdzība 1 . Kas notiek ar ieg…" at bounding box center [356, 102] width 517 height 1581
click at [44, 161] on div "Mācību tēma: Datorikas - 10. klases 1. ieskaites mācību materiāls #10 9. tēma –…" at bounding box center [357, 158] width 714 height 317
click at [50, 143] on div "Mācību tēma: Datorikas - 10. klases 1. ieskaites mācību materiāls #10 9. tēma –…" at bounding box center [357, 158] width 714 height 317
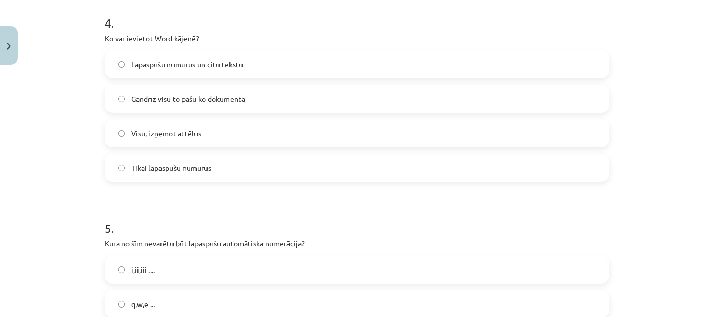
click at [121, 65] on label "Lapaspušu numurus un citu tekstu" at bounding box center [357, 64] width 503 height 26
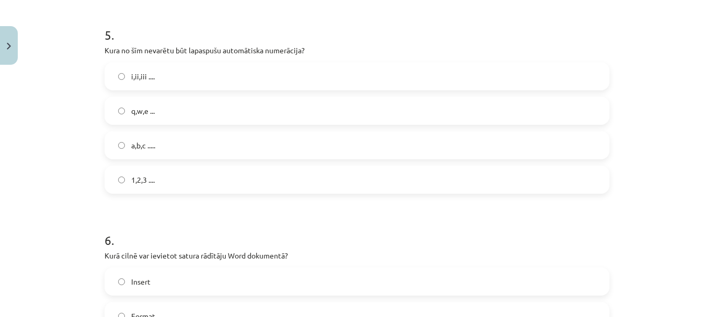
scroll to position [966, 0]
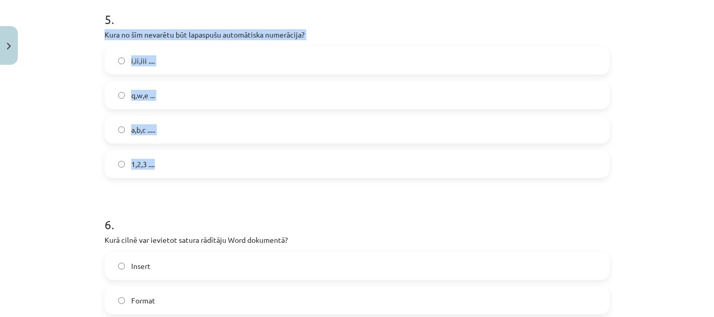
drag, startPoint x: 94, startPoint y: 32, endPoint x: 307, endPoint y: 168, distance: 252.0
click at [30, 124] on div "Mācību tēma: Datorikas - 10. klases 1. ieskaites mācību materiāls #10 9. tēma –…" at bounding box center [357, 158] width 714 height 317
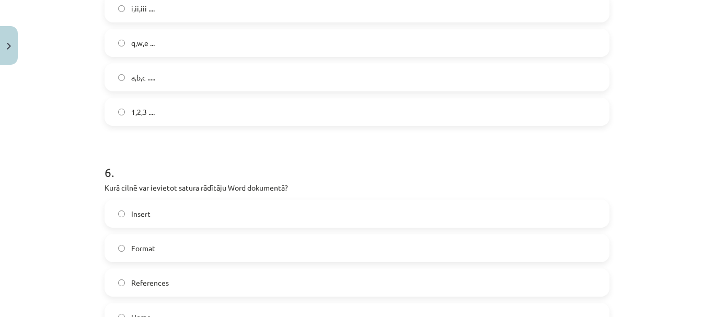
scroll to position [1071, 0]
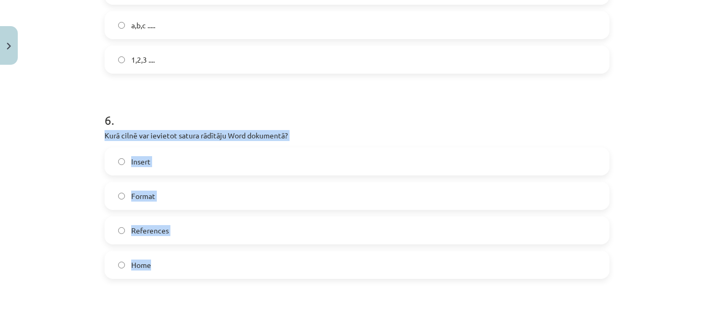
drag, startPoint x: 101, startPoint y: 134, endPoint x: 274, endPoint y: 260, distance: 214.2
click at [271, 261] on div "6 . Kurā cilnē var ievietot satura rādītāju Word dokumentā? Insert Format Refer…" at bounding box center [356, 187] width 505 height 184
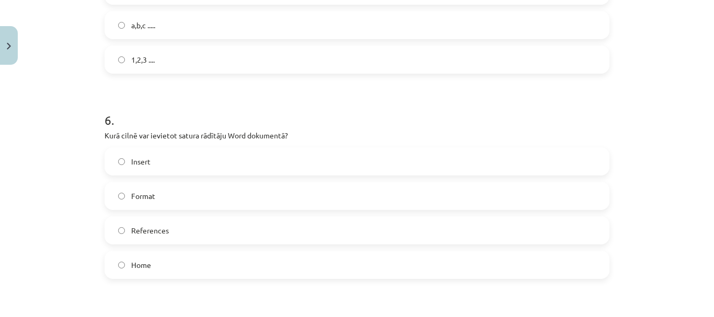
click at [334, 113] on h1 "6 ." at bounding box center [356, 111] width 505 height 32
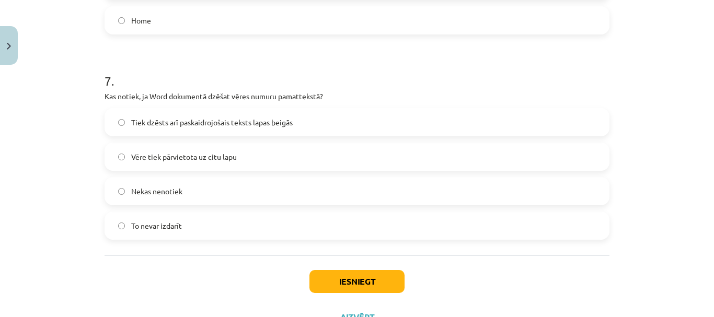
scroll to position [1332, 0]
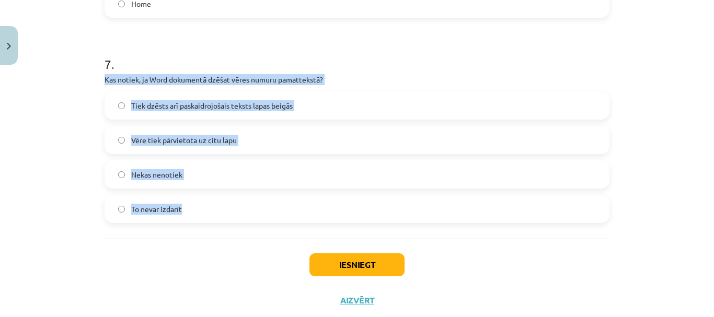
drag, startPoint x: 101, startPoint y: 78, endPoint x: 270, endPoint y: 200, distance: 207.6
click at [59, 116] on div "Mācību tēma: Datorikas - 10. klases 1. ieskaites mācību materiāls #10 9. tēma –…" at bounding box center [357, 158] width 714 height 317
click at [60, 114] on div "Mācību tēma: Datorikas - 10. klases 1. ieskaites mācību materiāls #10 9. tēma –…" at bounding box center [357, 158] width 714 height 317
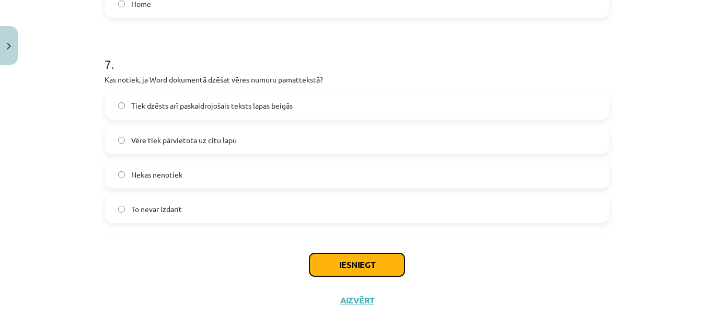
click at [356, 260] on button "Iesniegt" at bounding box center [356, 264] width 95 height 23
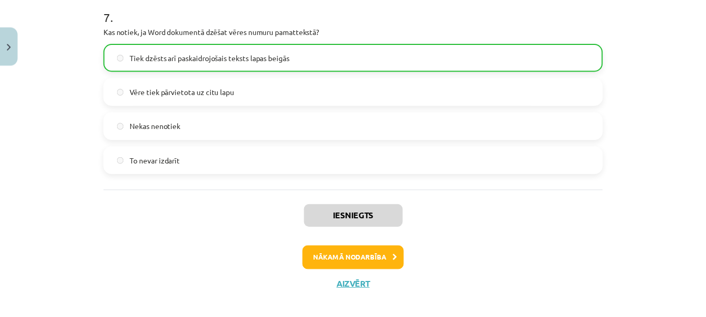
scroll to position [1393, 0]
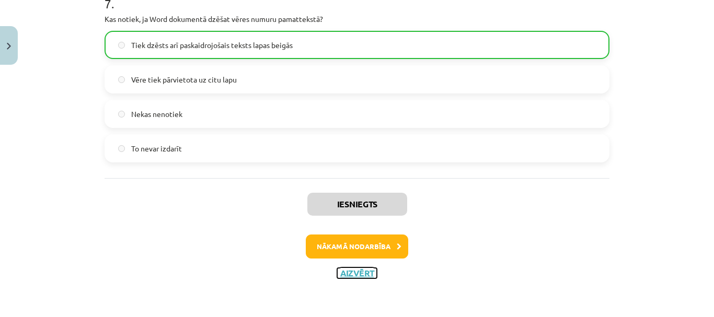
click at [363, 274] on button "Aizvērt" at bounding box center [357, 273] width 40 height 10
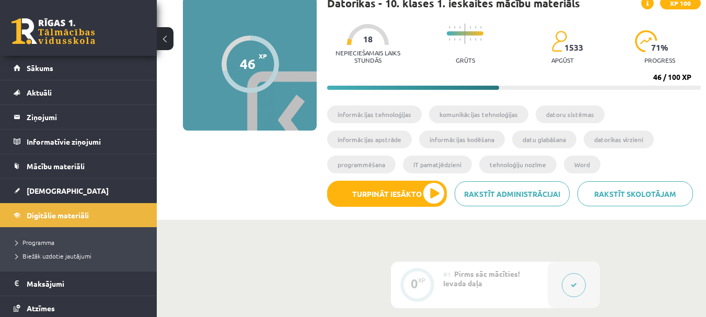
scroll to position [0, 0]
